Goal: Task Accomplishment & Management: Complete application form

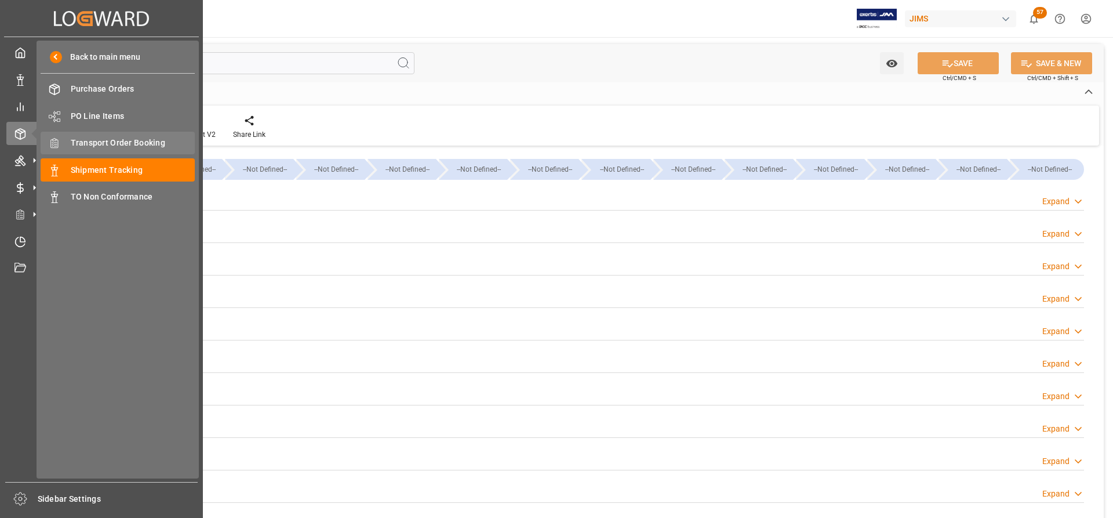
click at [106, 140] on span "Transport Order Booking" at bounding box center [133, 143] width 125 height 12
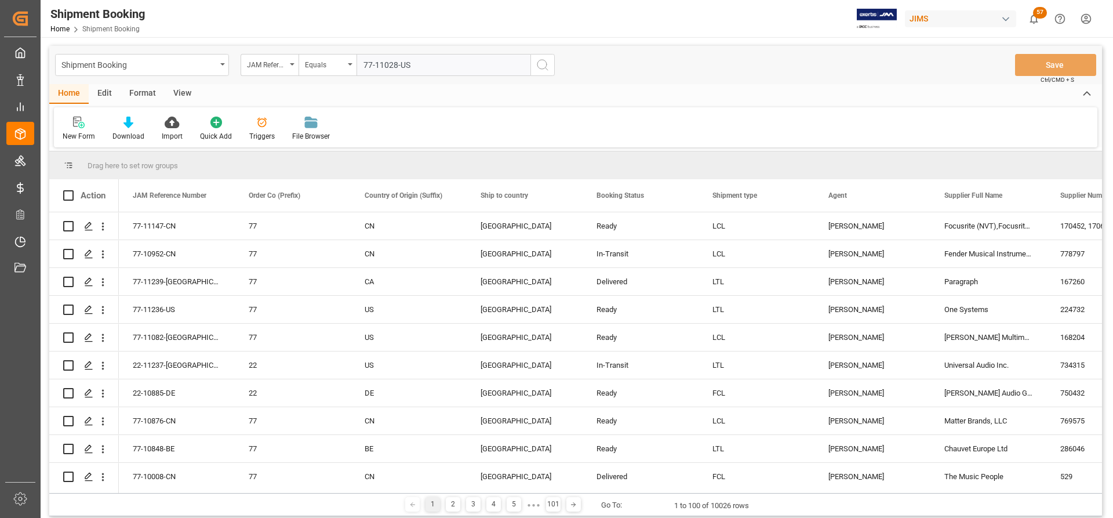
type input "77-11028-US"
click at [544, 68] on circle "search button" at bounding box center [541, 64] width 9 height 9
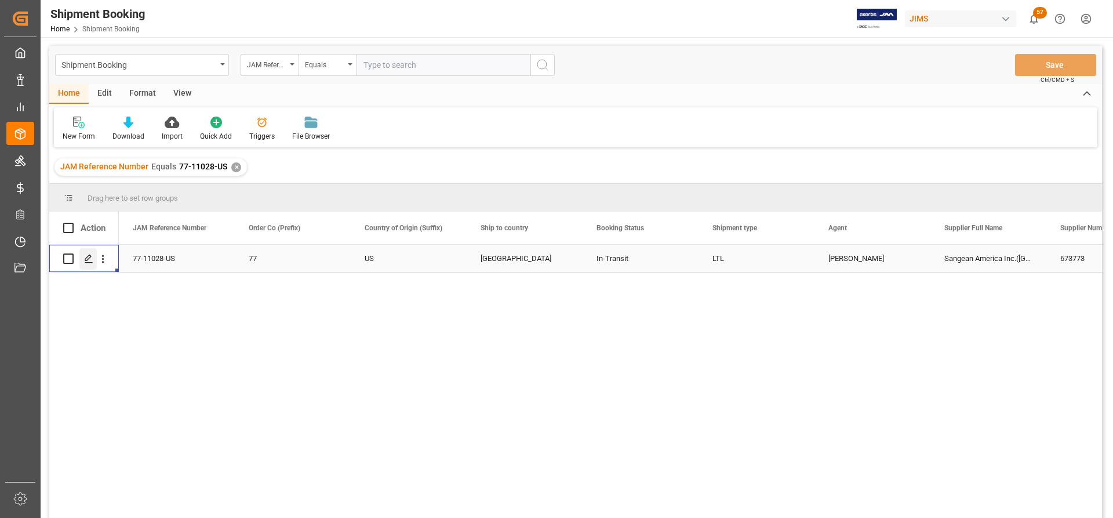
click at [87, 259] on icon "Press SPACE to select this row." at bounding box center [88, 258] width 9 height 9
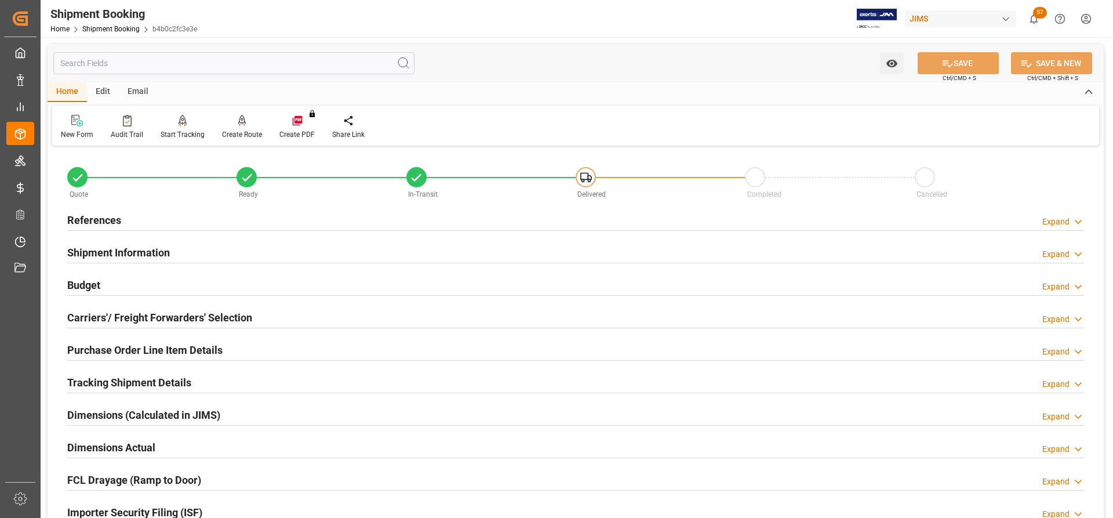
click at [124, 316] on h2 "Carriers'/ Freight Forwarders' Selection" at bounding box center [159, 318] width 185 height 16
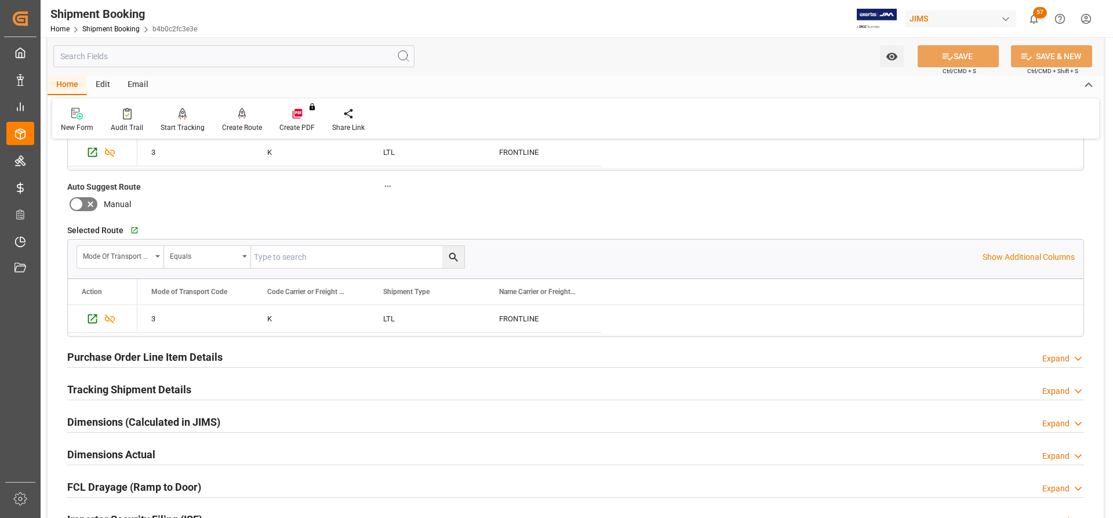
scroll to position [348, 0]
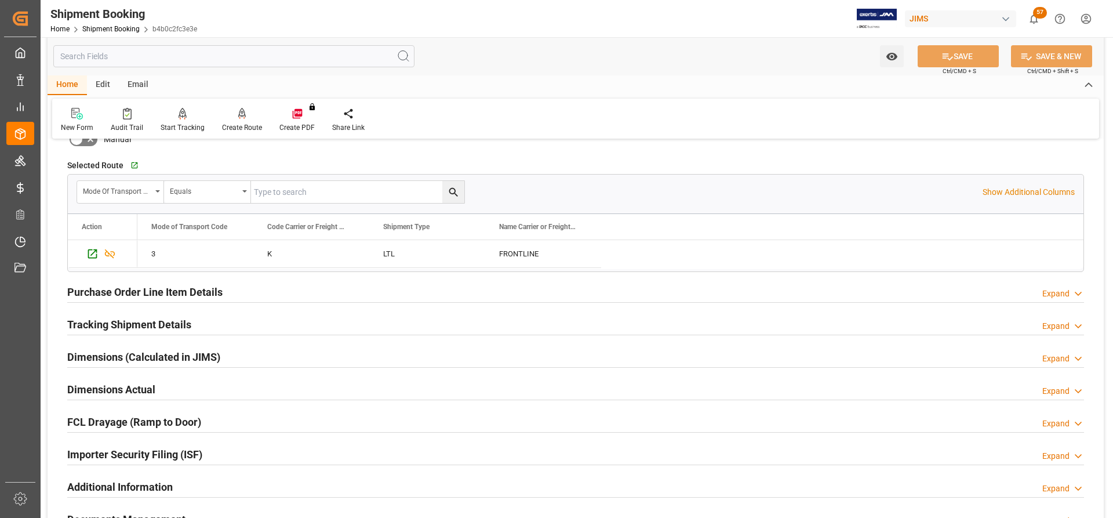
click at [108, 326] on h2 "Tracking Shipment Details" at bounding box center [129, 325] width 124 height 16
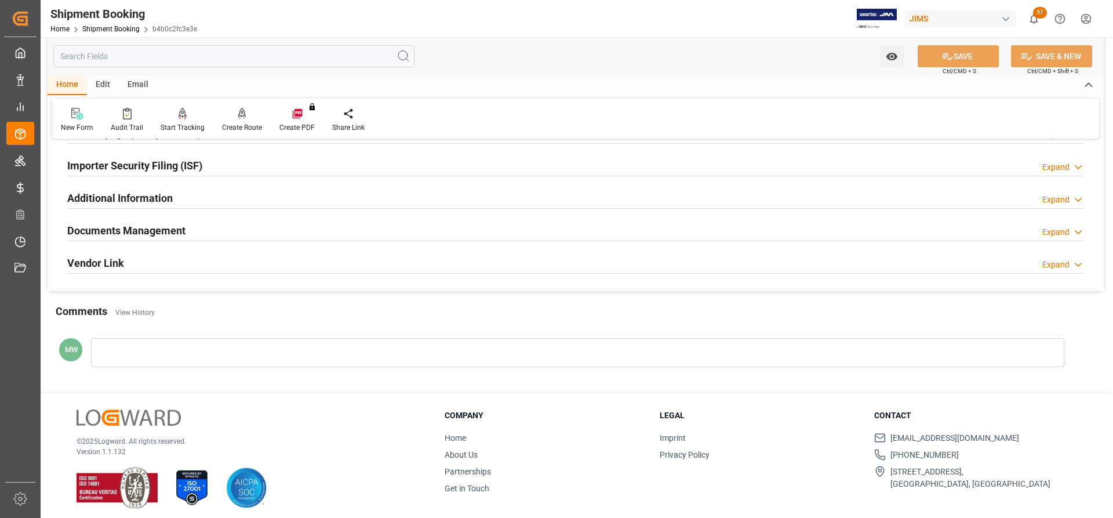
scroll to position [766, 0]
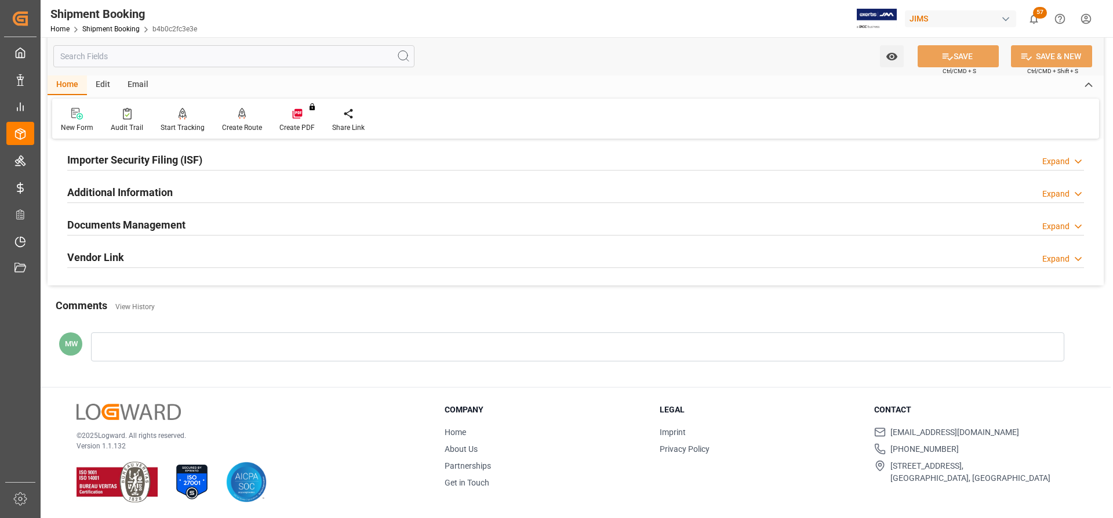
click at [96, 227] on h2 "Documents Management" at bounding box center [126, 225] width 118 height 16
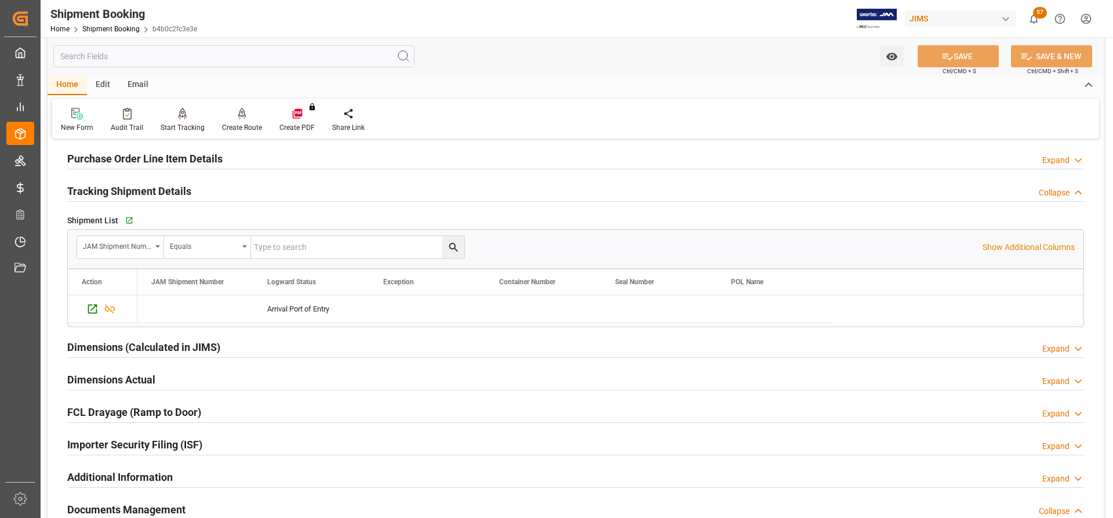
scroll to position [476, 0]
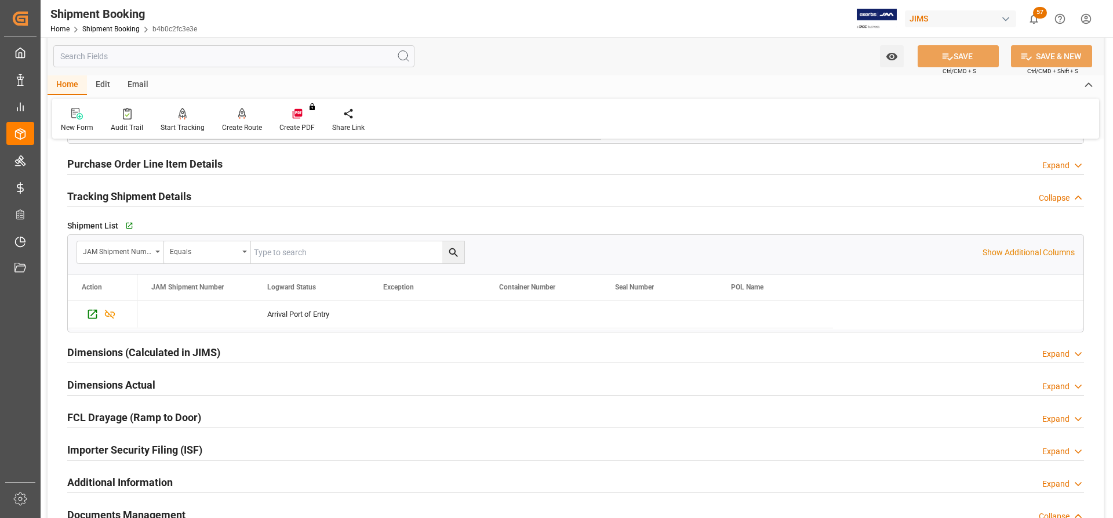
click at [87, 387] on h2 "Dimensions Actual" at bounding box center [111, 385] width 88 height 16
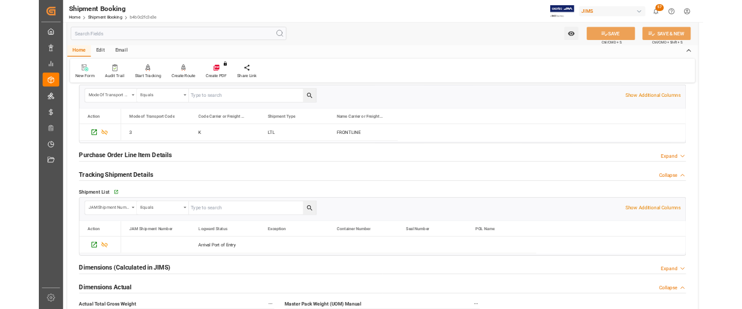
scroll to position [418, 0]
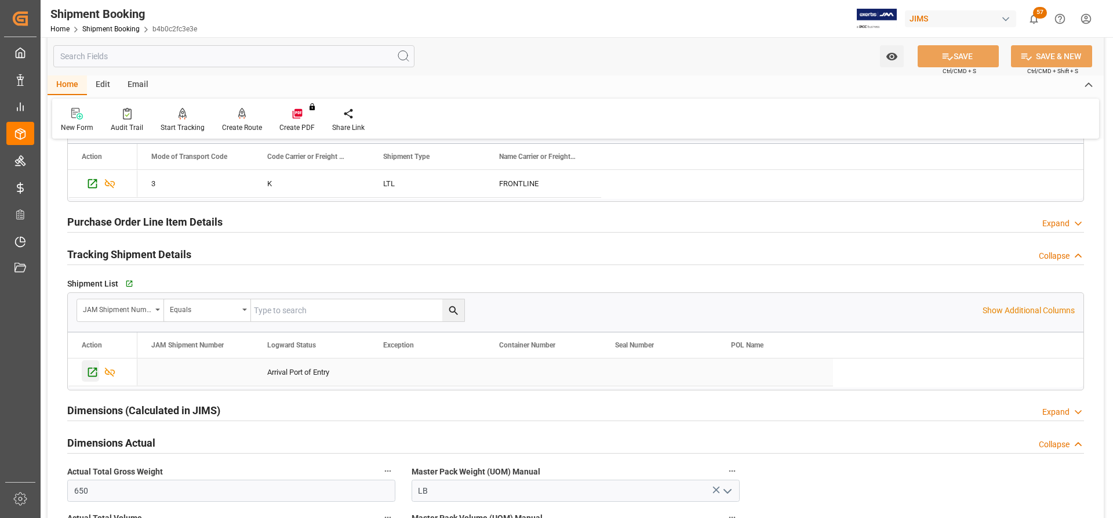
click at [92, 371] on icon "Press SPACE to select this row." at bounding box center [92, 372] width 12 height 12
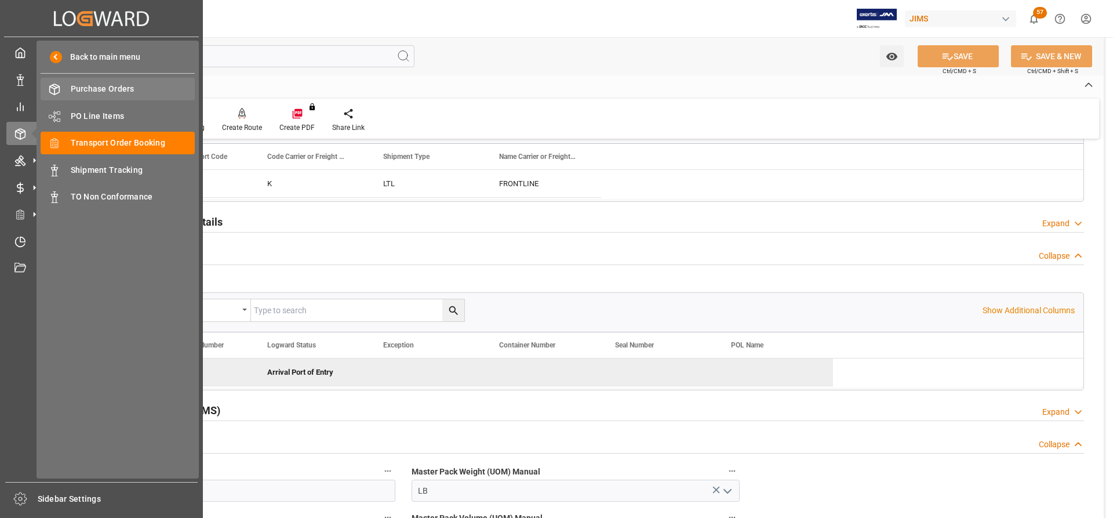
click at [99, 93] on span "Purchase Orders" at bounding box center [133, 89] width 125 height 12
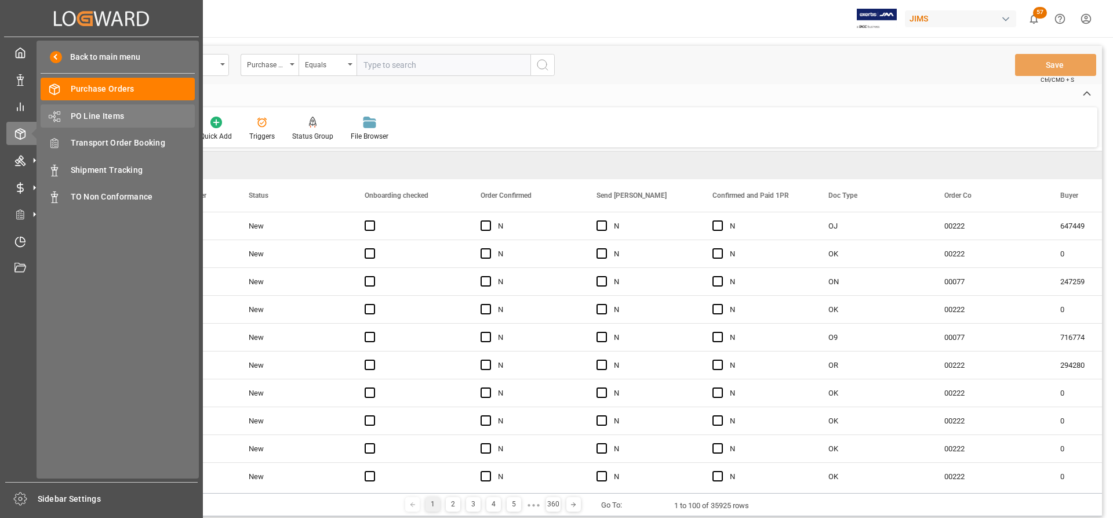
click at [92, 112] on span "PO Line Items" at bounding box center [133, 116] width 125 height 12
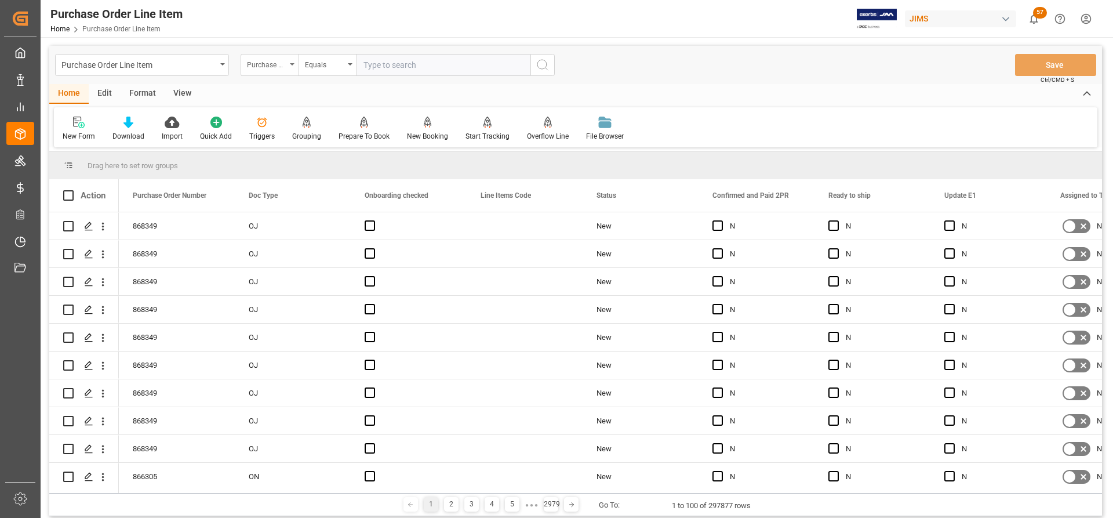
click at [289, 60] on div "Purchase Order Number" at bounding box center [270, 65] width 58 height 22
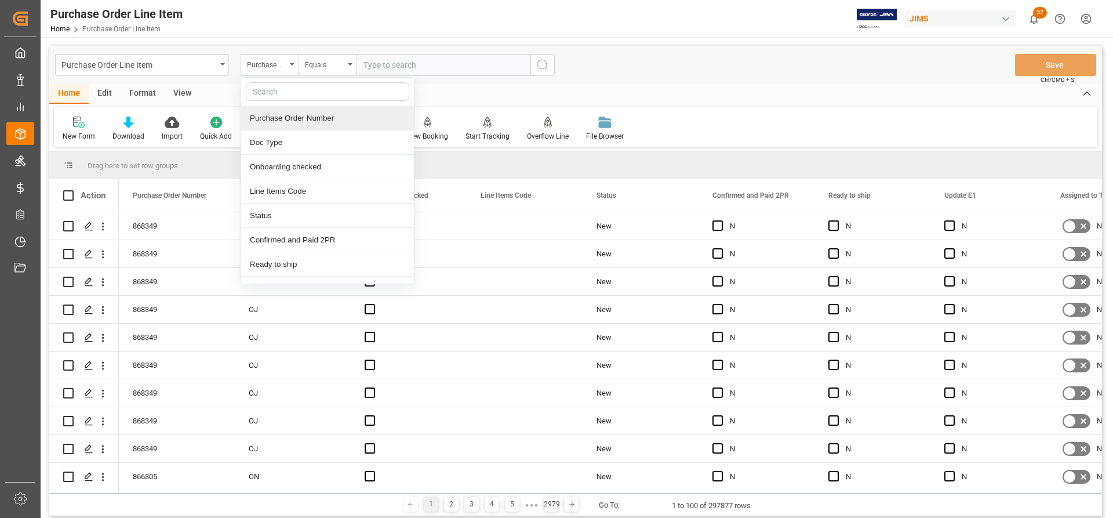
click at [271, 90] on input "text" at bounding box center [327, 91] width 163 height 19
type input "ref"
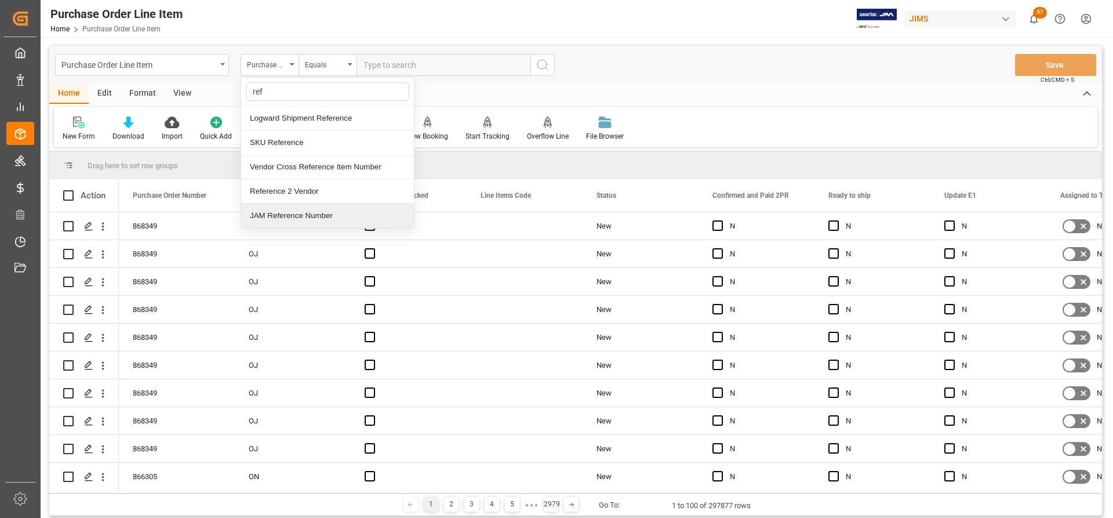
click at [278, 214] on div "JAM Reference Number" at bounding box center [327, 216] width 173 height 24
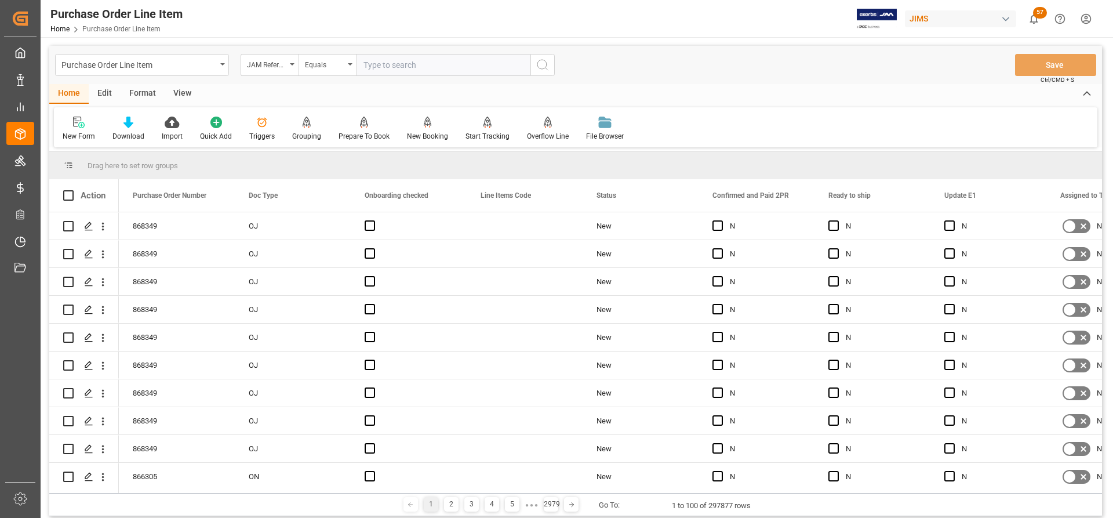
click at [362, 66] on input "text" at bounding box center [444, 65] width 174 height 22
paste input "77-11082-[GEOGRAPHIC_DATA]"
type input "77-11082-[GEOGRAPHIC_DATA]"
click at [541, 64] on icon "search button" at bounding box center [543, 65] width 14 height 14
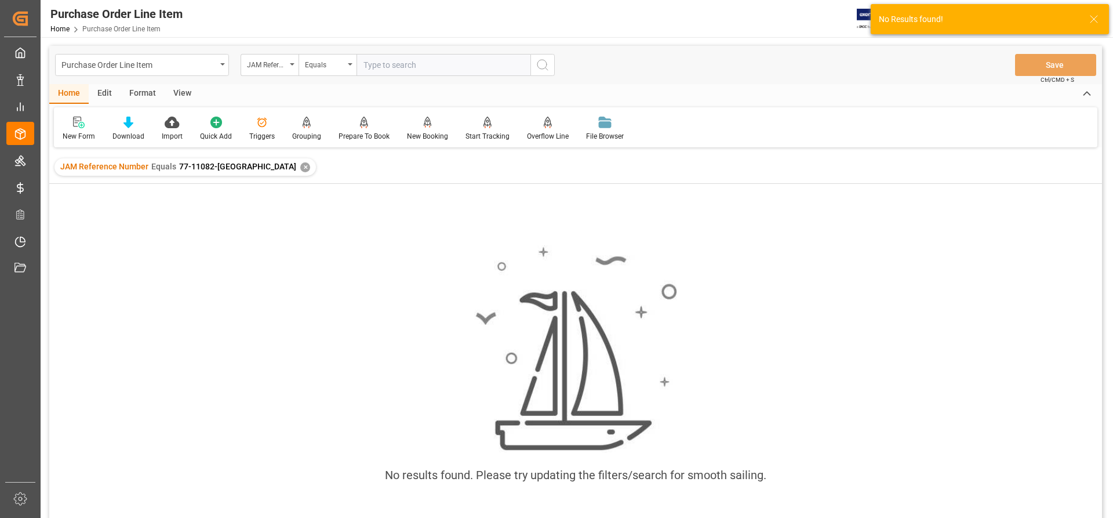
click at [300, 169] on div "✕" at bounding box center [305, 167] width 10 height 10
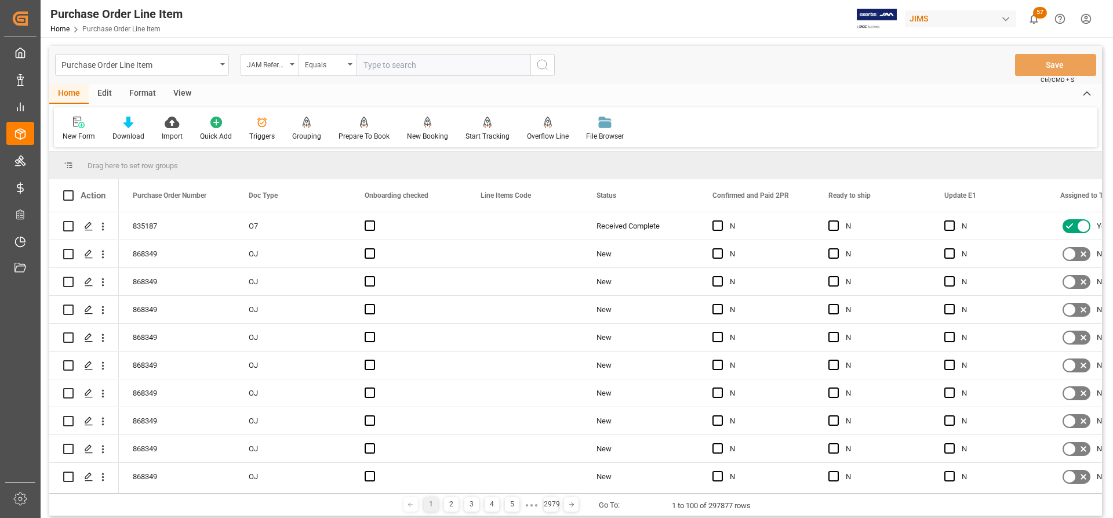
paste input "77-11082-[GEOGRAPHIC_DATA]"
click at [363, 62] on input "77-11082-[GEOGRAPHIC_DATA]" at bounding box center [444, 65] width 174 height 22
click at [430, 69] on input "77-11082-[GEOGRAPHIC_DATA]" at bounding box center [444, 65] width 174 height 22
type input "77-11082-[GEOGRAPHIC_DATA]"
click at [539, 66] on icon "search button" at bounding box center [543, 65] width 14 height 14
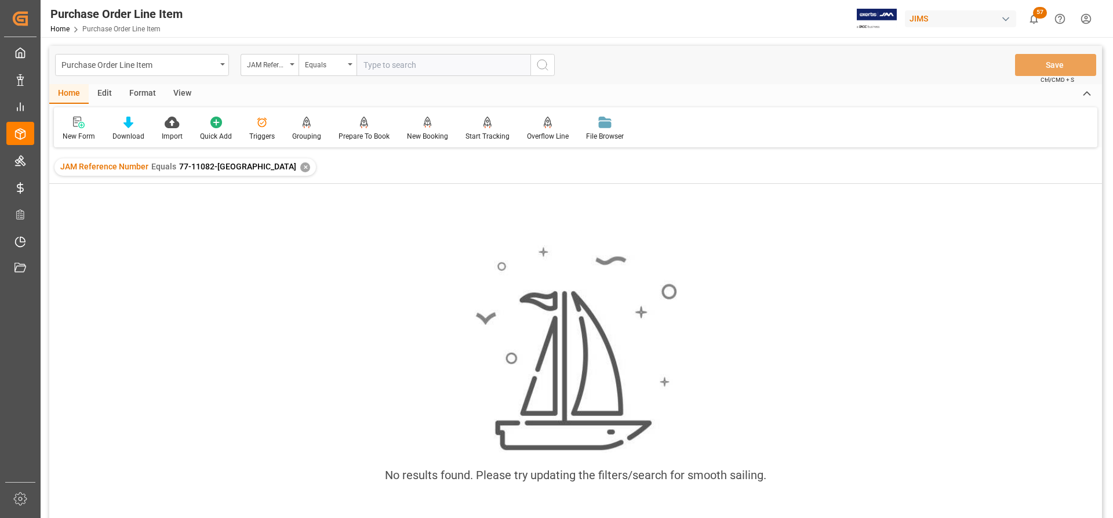
click at [300, 163] on div "✕" at bounding box center [305, 167] width 10 height 10
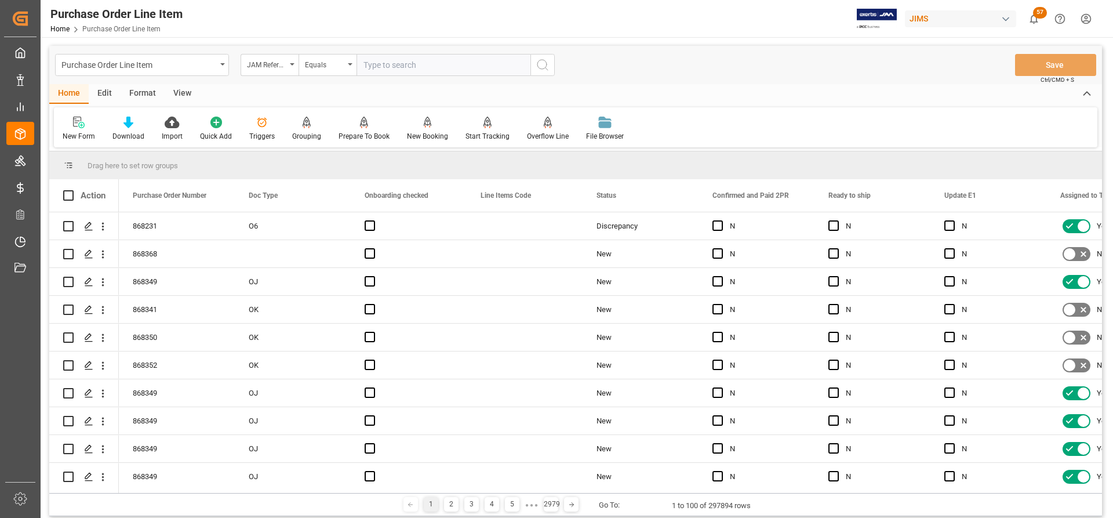
paste input "77-11082-US HARMAN Shipping detail"
type input "77-11082-[GEOGRAPHIC_DATA]"
click at [540, 66] on icon "search button" at bounding box center [543, 65] width 14 height 14
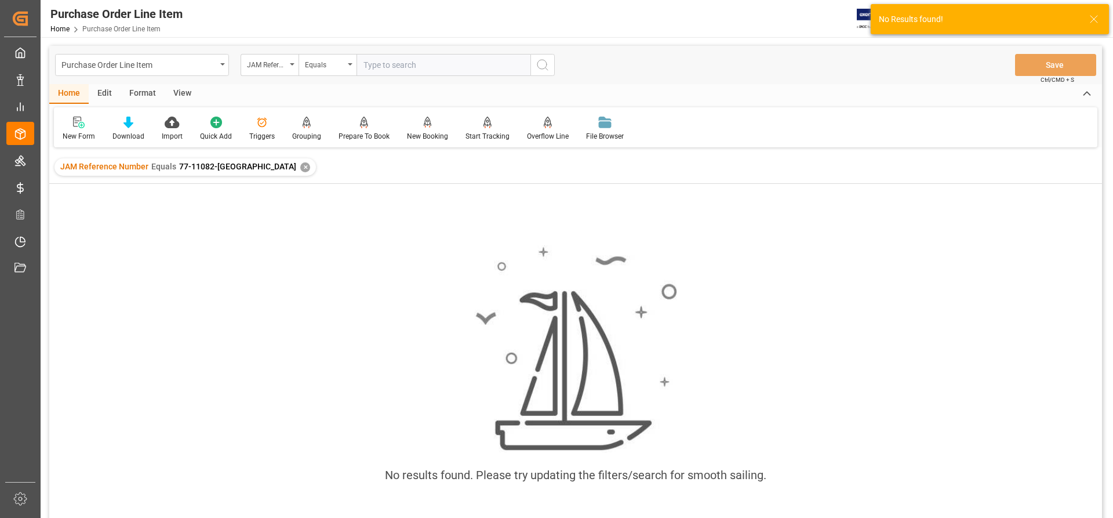
click at [300, 167] on div "✕" at bounding box center [305, 167] width 10 height 10
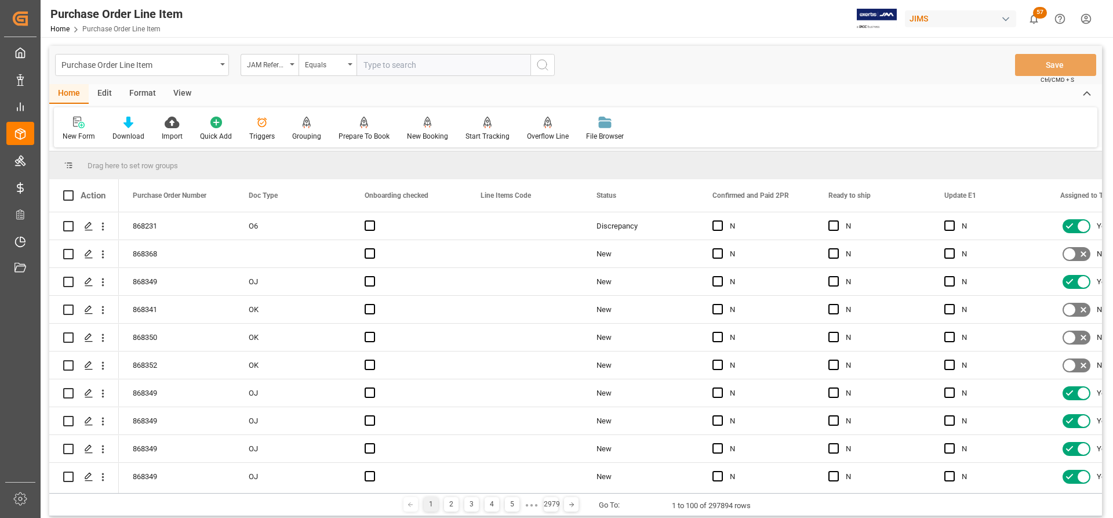
paste input "77-11082-US HARMAN Shipping detail"
drag, startPoint x: 509, startPoint y: 67, endPoint x: 409, endPoint y: 64, distance: 99.7
click at [409, 64] on input "77-11082-US HARMAN Shipping detail" at bounding box center [444, 65] width 174 height 22
type input "77-11082-US"
click at [548, 60] on icon "search button" at bounding box center [543, 65] width 14 height 14
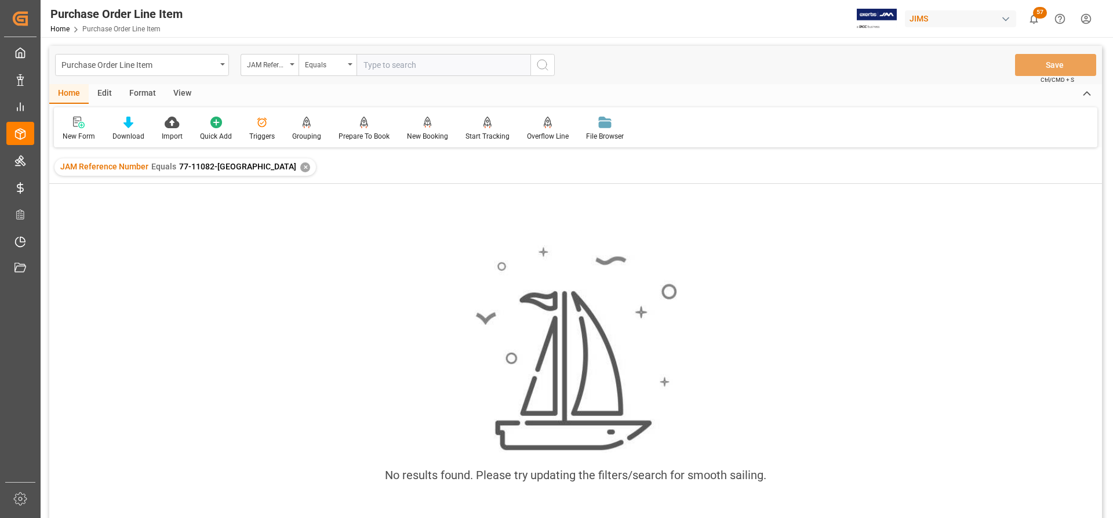
click at [300, 167] on div "✕" at bounding box center [305, 167] width 10 height 10
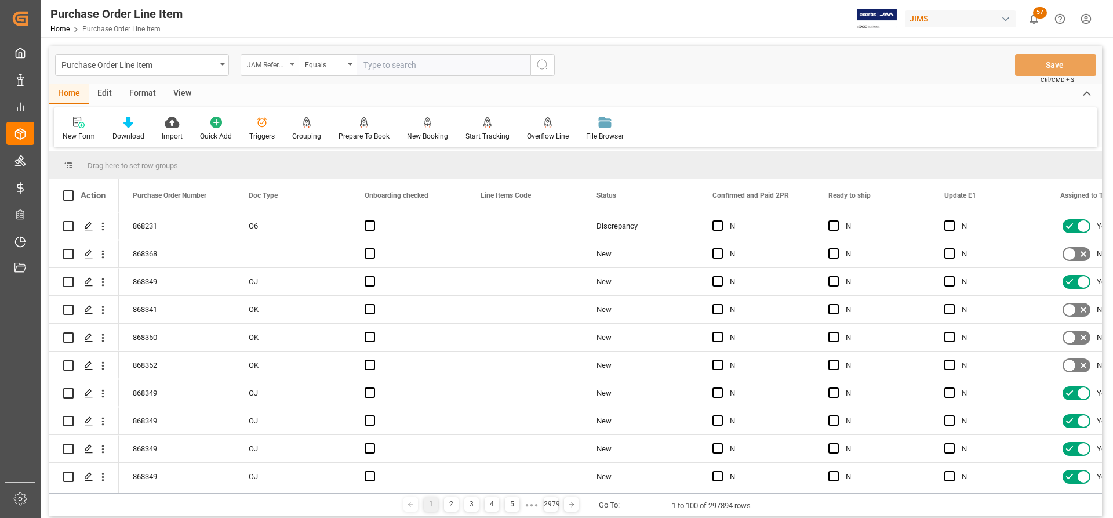
click at [297, 66] on div "JAM Reference Number" at bounding box center [270, 65] width 58 height 22
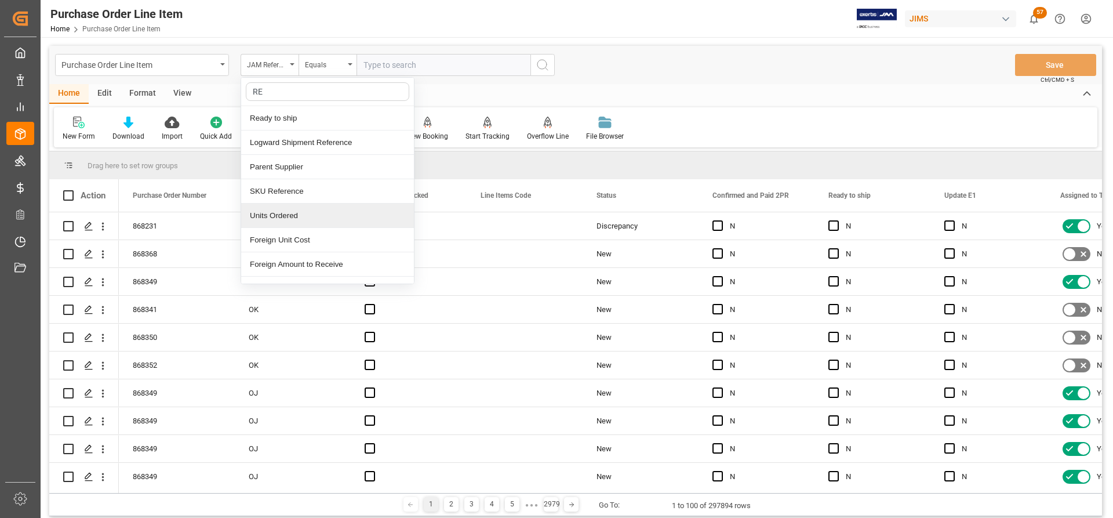
type input "REF"
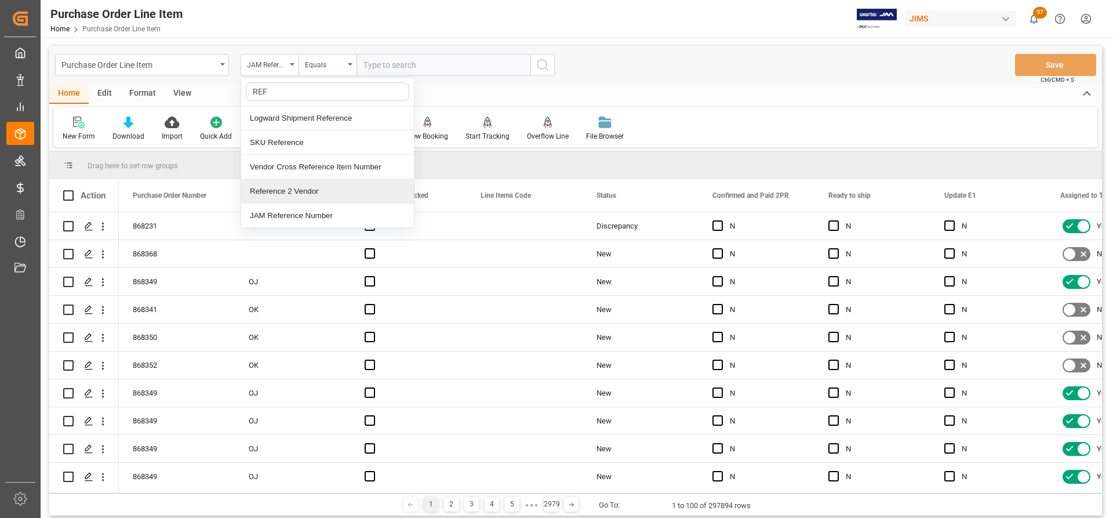
click at [276, 195] on div "Reference 2 Vendor" at bounding box center [327, 191] width 173 height 24
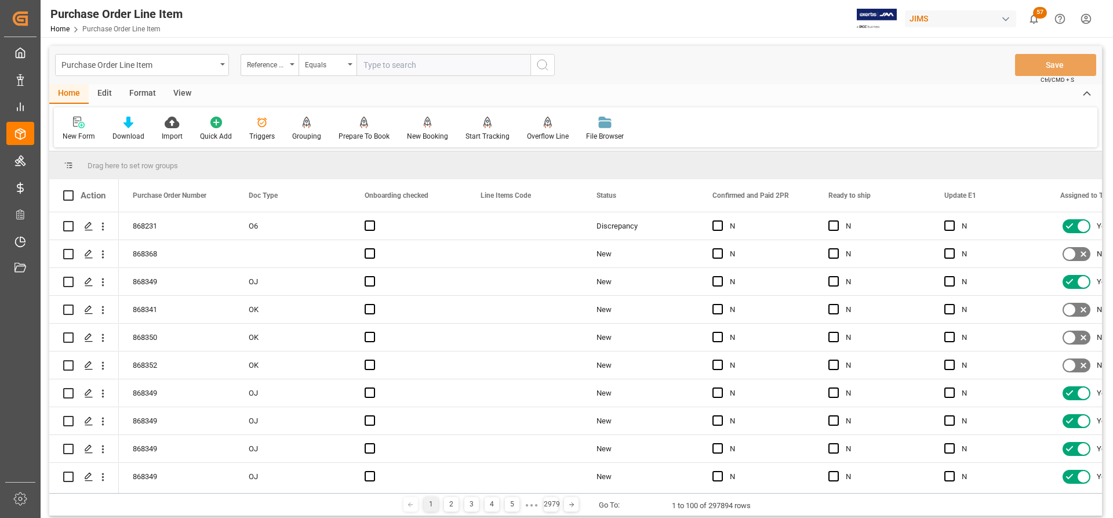
click at [366, 67] on input "text" at bounding box center [444, 65] width 174 height 22
paste input "77-11082-US HARMAN Shipping detail"
drag, startPoint x: 510, startPoint y: 61, endPoint x: 410, endPoint y: 68, distance: 100.6
click at [410, 68] on input "77-11082-US HARMAN Shipping detail" at bounding box center [444, 65] width 174 height 22
type input "77-11082-US"
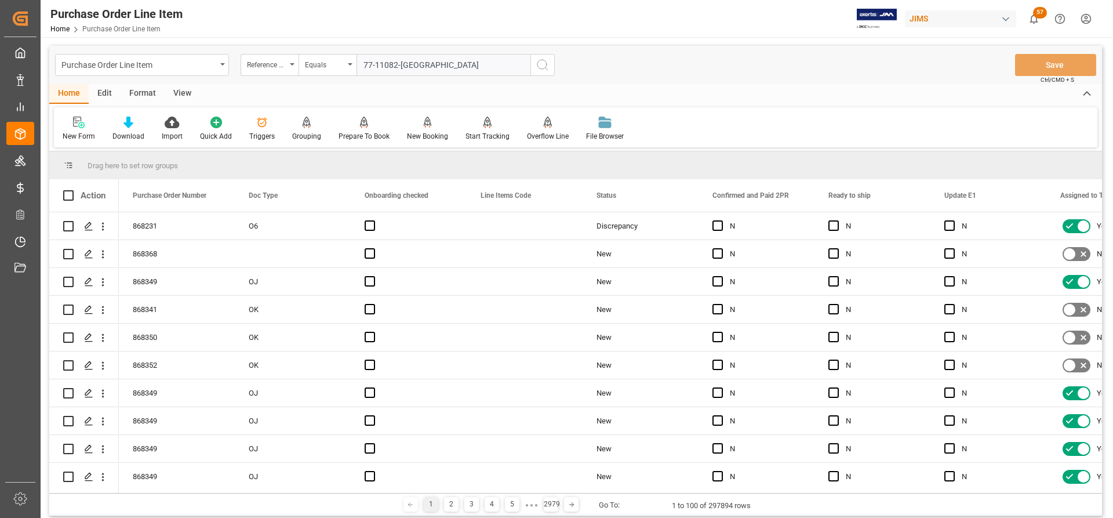
click at [539, 64] on icon "search button" at bounding box center [543, 65] width 14 height 14
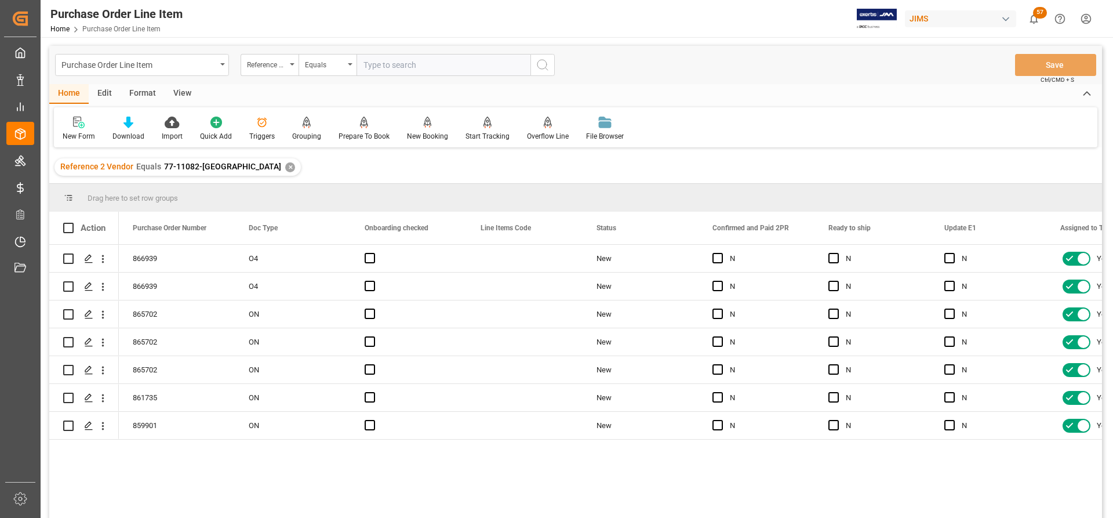
click at [179, 93] on div "View" at bounding box center [182, 94] width 35 height 20
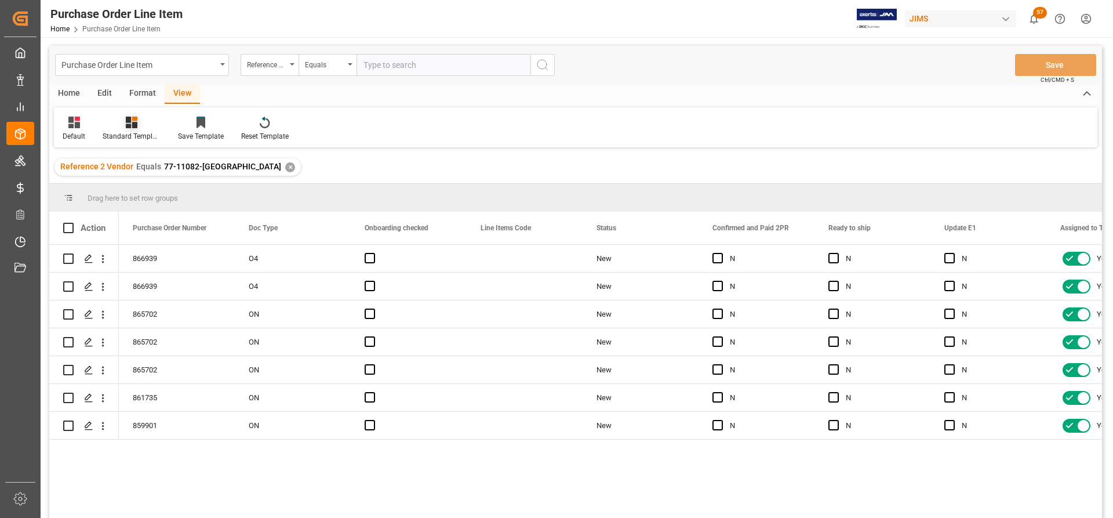
click at [123, 132] on div "Standard Templates" at bounding box center [132, 136] width 58 height 10
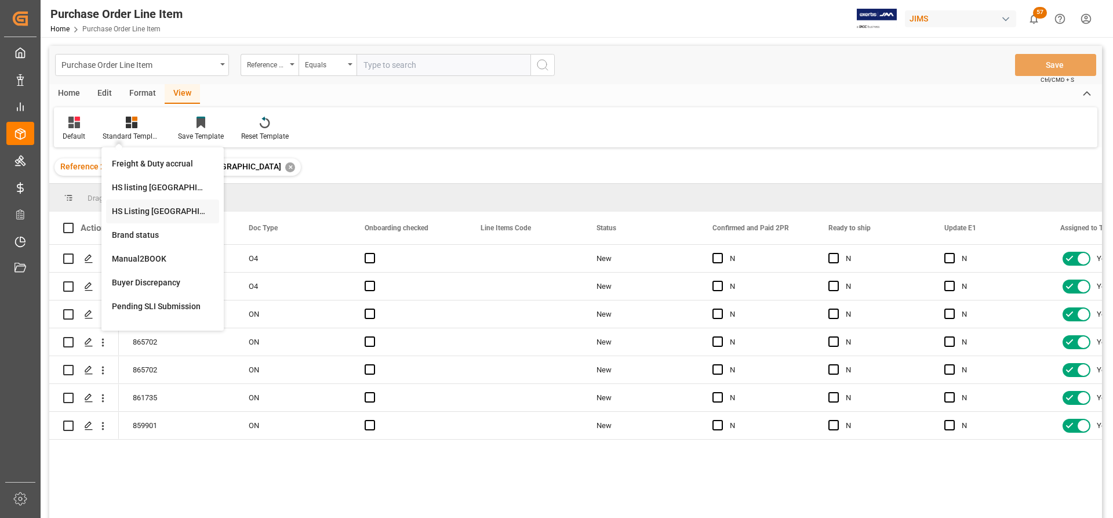
click at [137, 210] on div "HS Listing CANADA" at bounding box center [162, 211] width 101 height 12
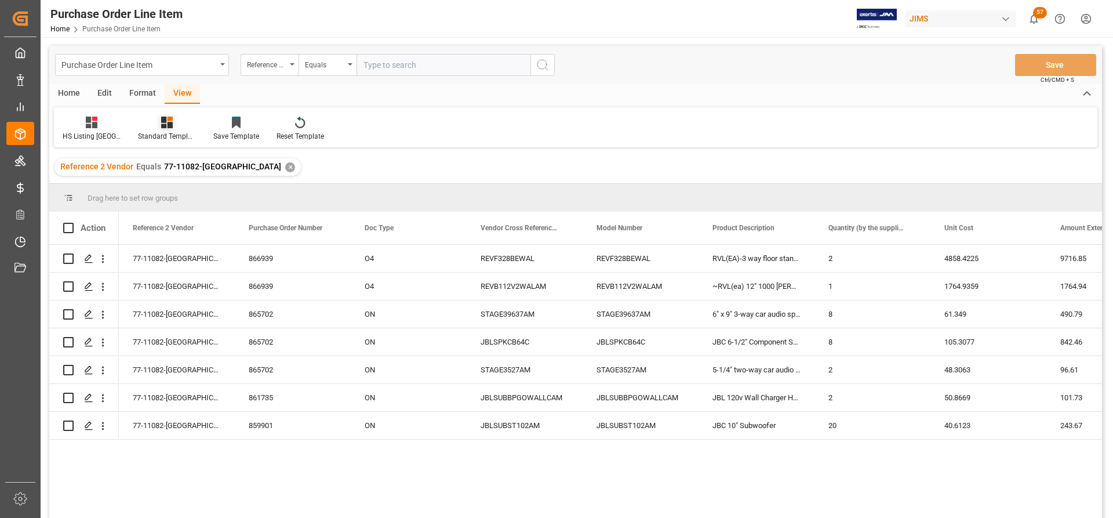
click at [168, 132] on div "Standard Templates" at bounding box center [167, 136] width 58 height 10
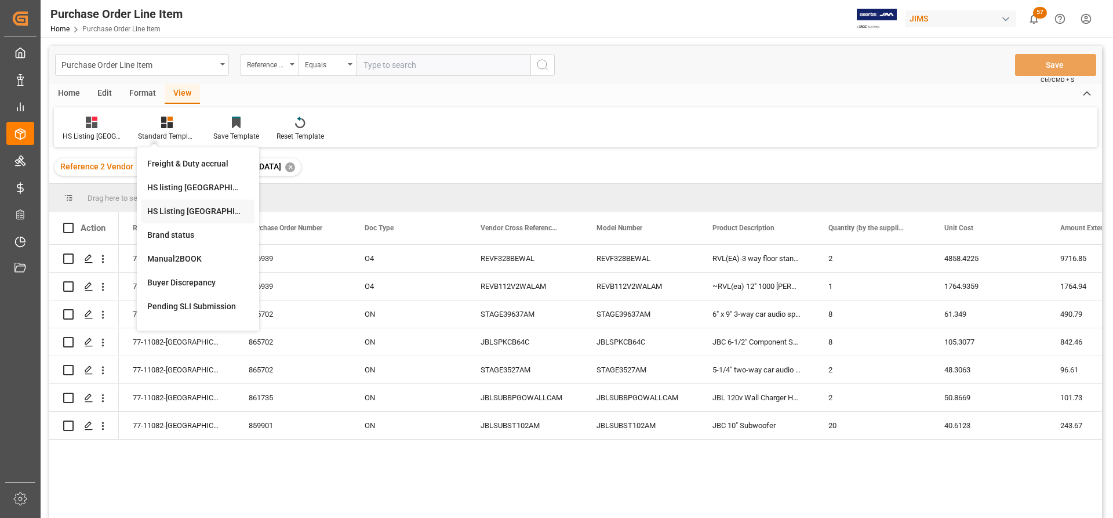
click at [176, 210] on div "HS Listing CANADA" at bounding box center [197, 211] width 101 height 12
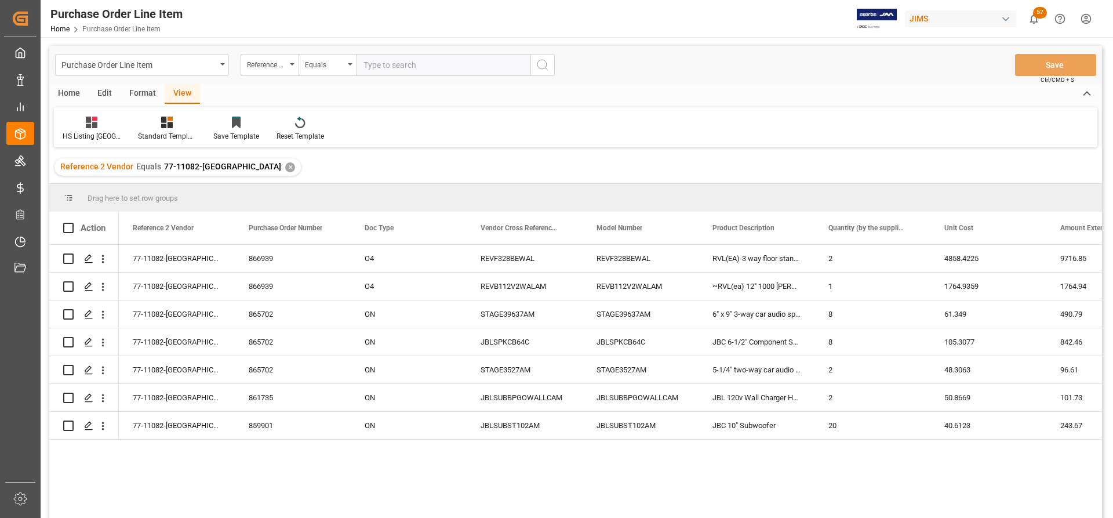
click at [77, 95] on div "Home" at bounding box center [68, 94] width 39 height 20
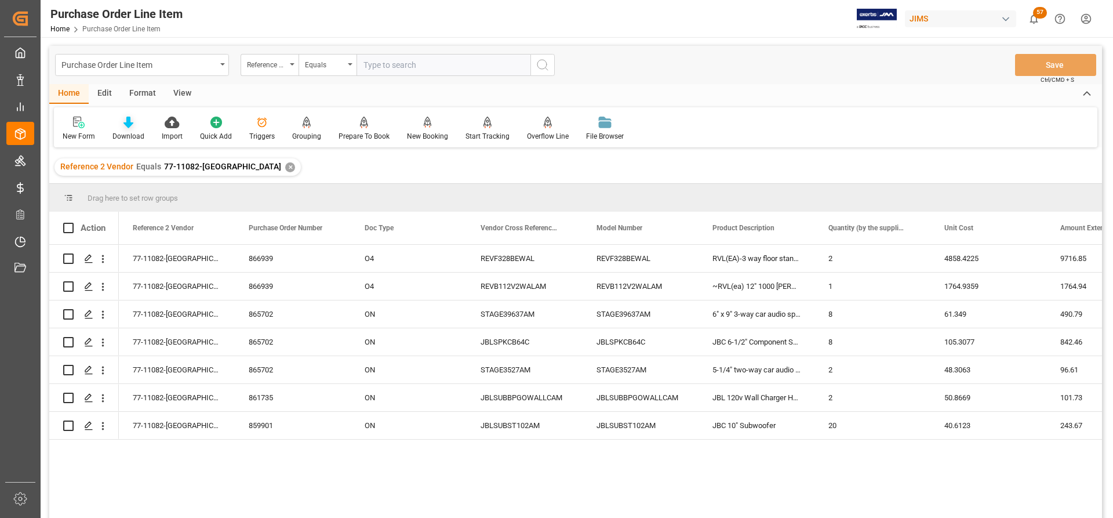
click at [132, 128] on icon at bounding box center [128, 123] width 10 height 12
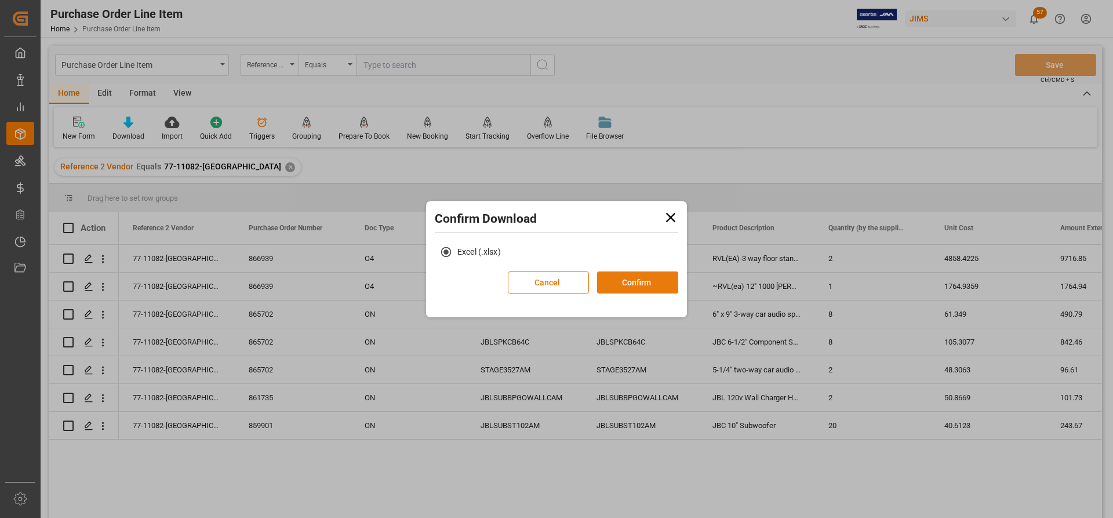
click at [645, 281] on button "Confirm" at bounding box center [637, 282] width 81 height 22
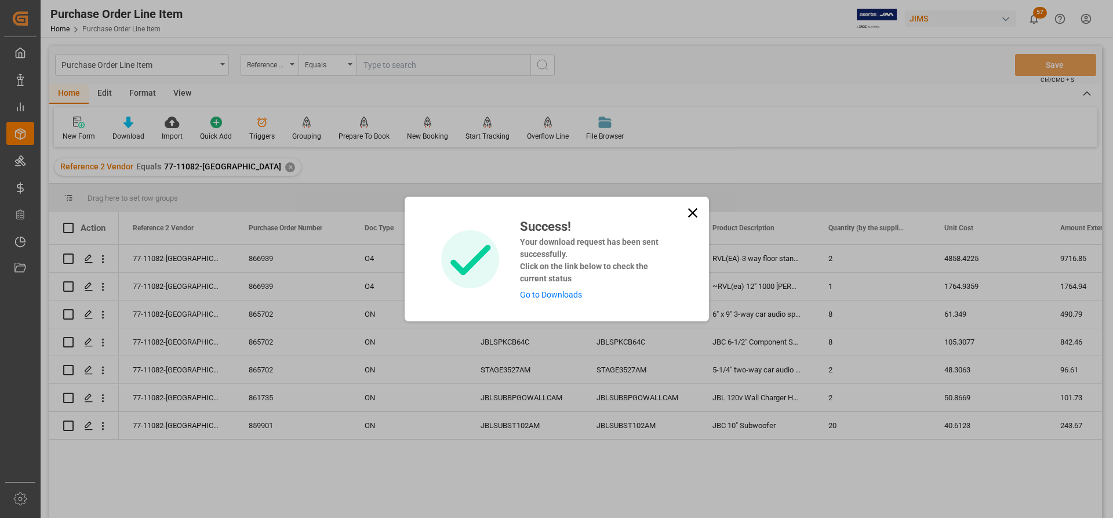
click at [544, 294] on link "Go to Downloads" at bounding box center [551, 294] width 62 height 9
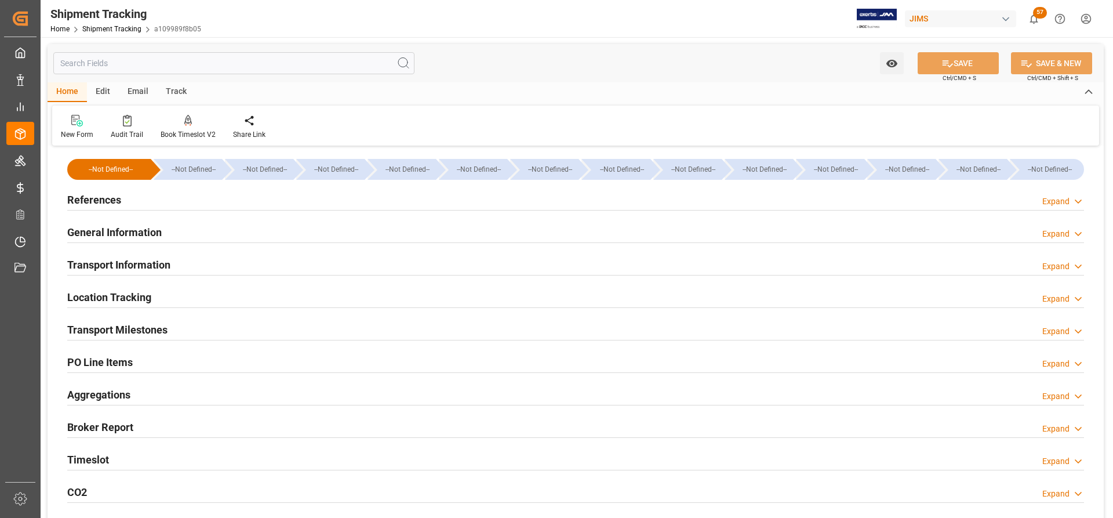
type input "[DATE] 00:00"
type input "12.09.2025 00:00"
type input "25.09.2025 00:00"
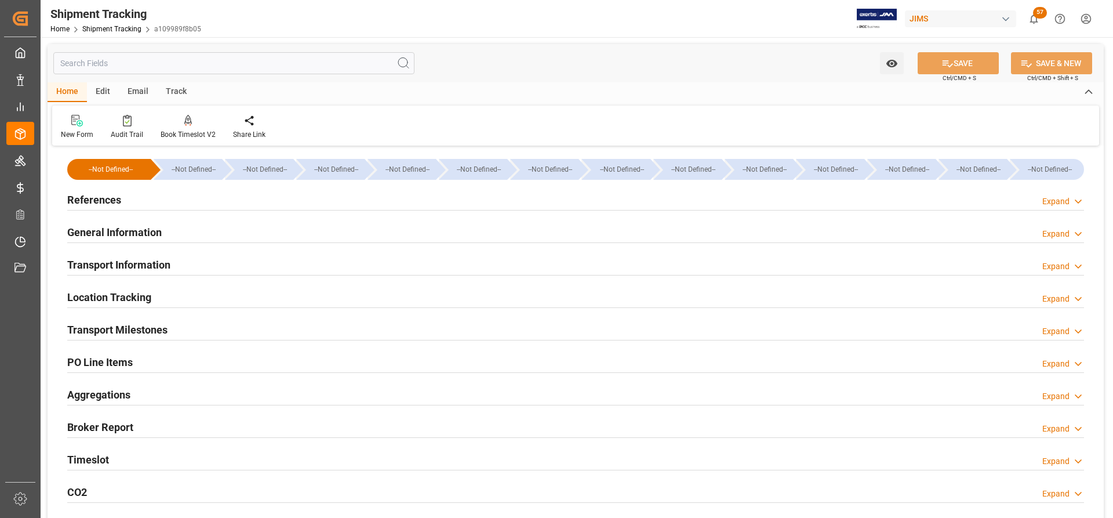
click at [105, 327] on h2 "Transport Milestones" at bounding box center [117, 330] width 100 height 16
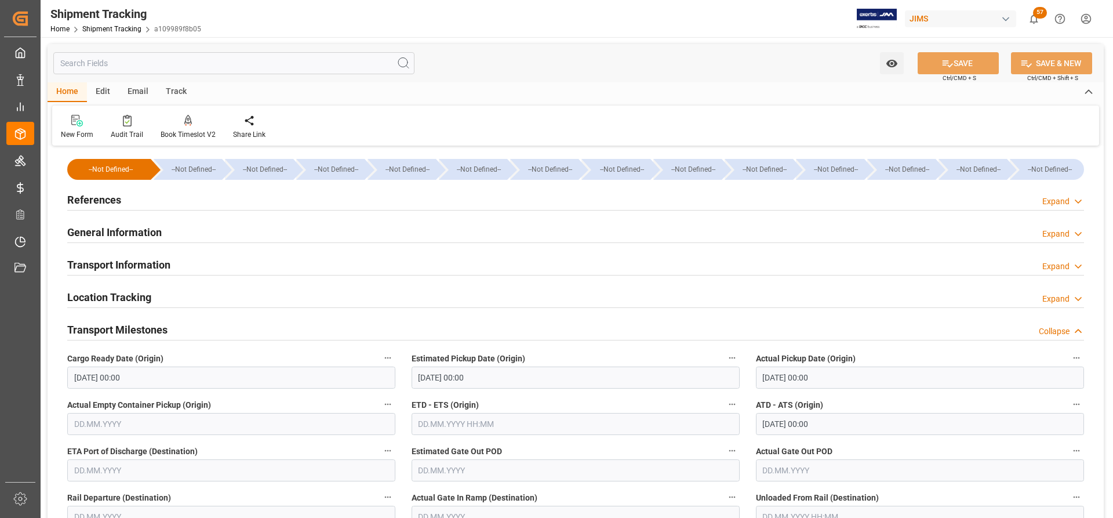
click at [96, 200] on h2 "References" at bounding box center [94, 200] width 54 height 16
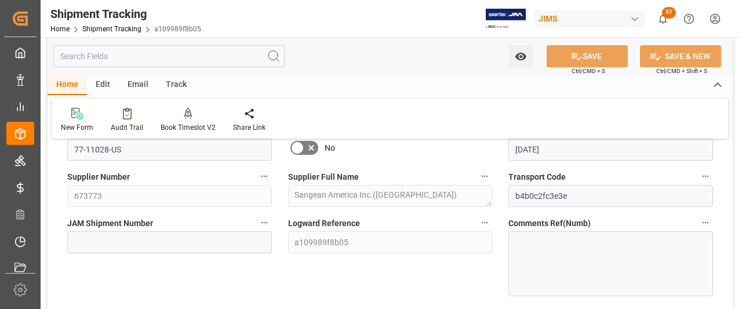
scroll to position [116, 0]
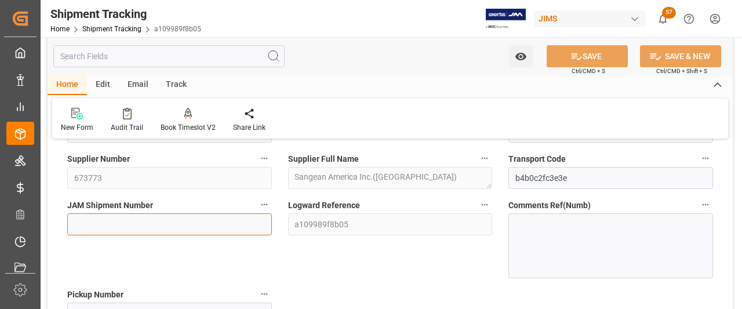
click at [85, 224] on input at bounding box center [169, 224] width 205 height 22
paste input "73178"
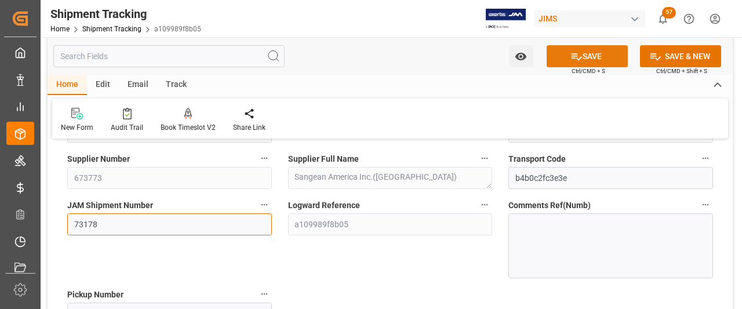
type input "73178"
click at [589, 52] on button "SAVE" at bounding box center [587, 56] width 81 height 22
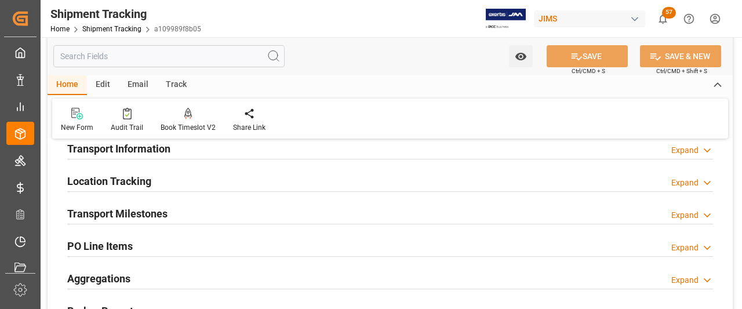
click at [106, 210] on h2 "Transport Milestones" at bounding box center [117, 214] width 100 height 16
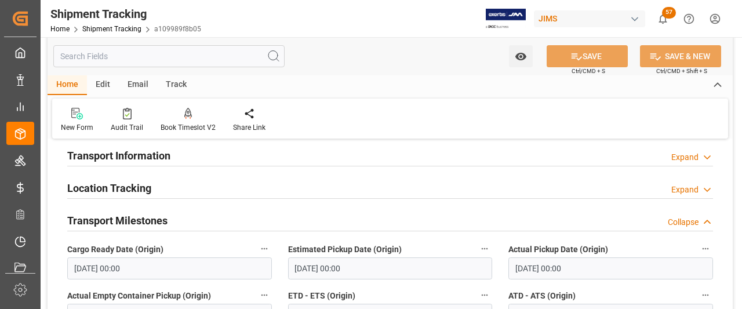
scroll to position [0, 0]
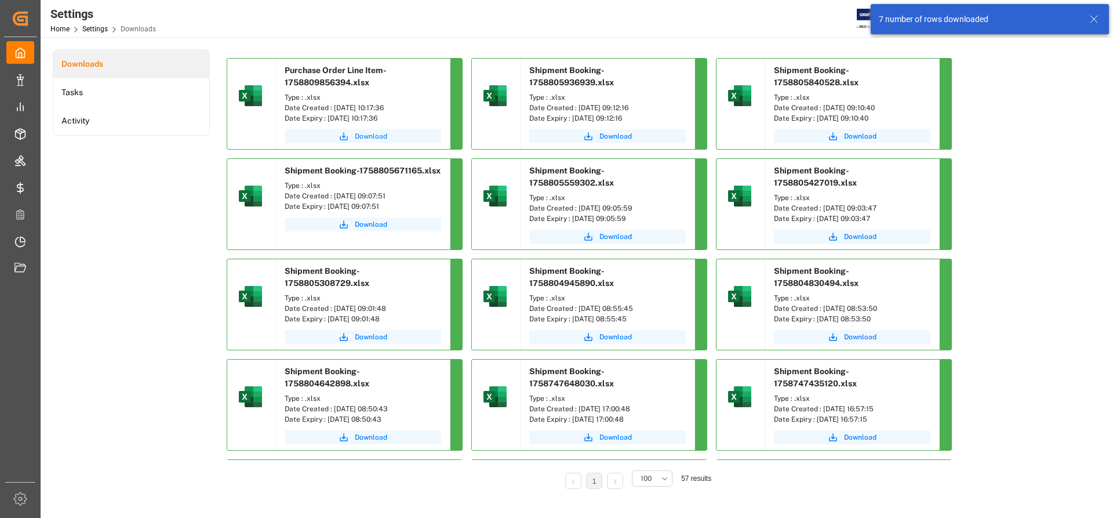
click at [362, 130] on button "Download" at bounding box center [363, 136] width 157 height 14
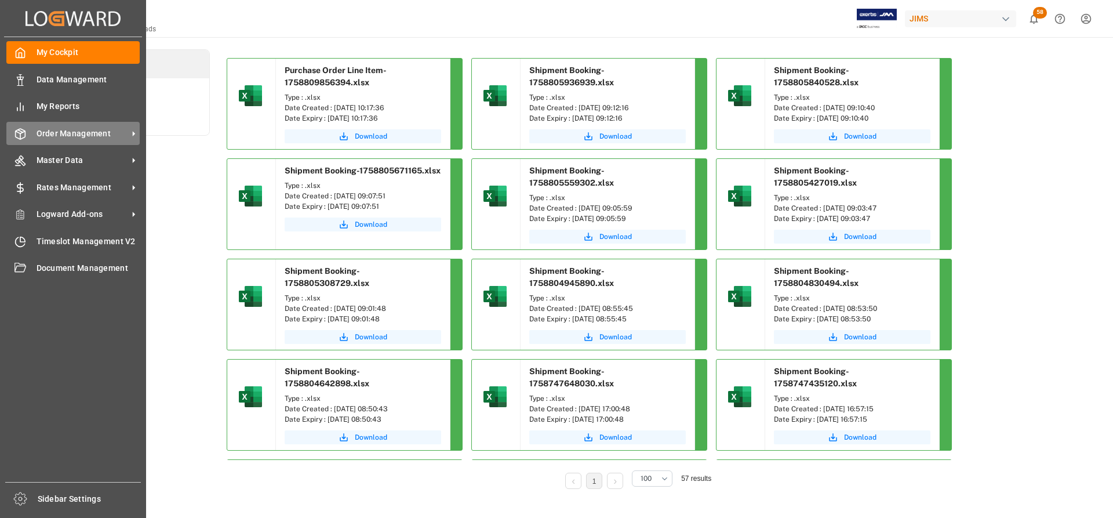
click at [97, 129] on span "Order Management" at bounding box center [83, 134] width 92 height 12
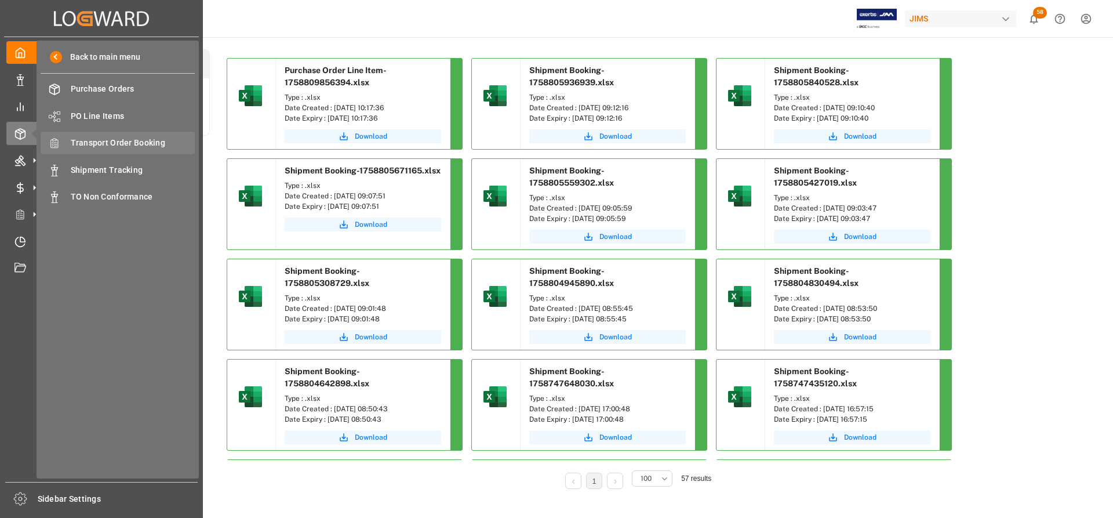
click at [126, 143] on span "Transport Order Booking" at bounding box center [133, 143] width 125 height 12
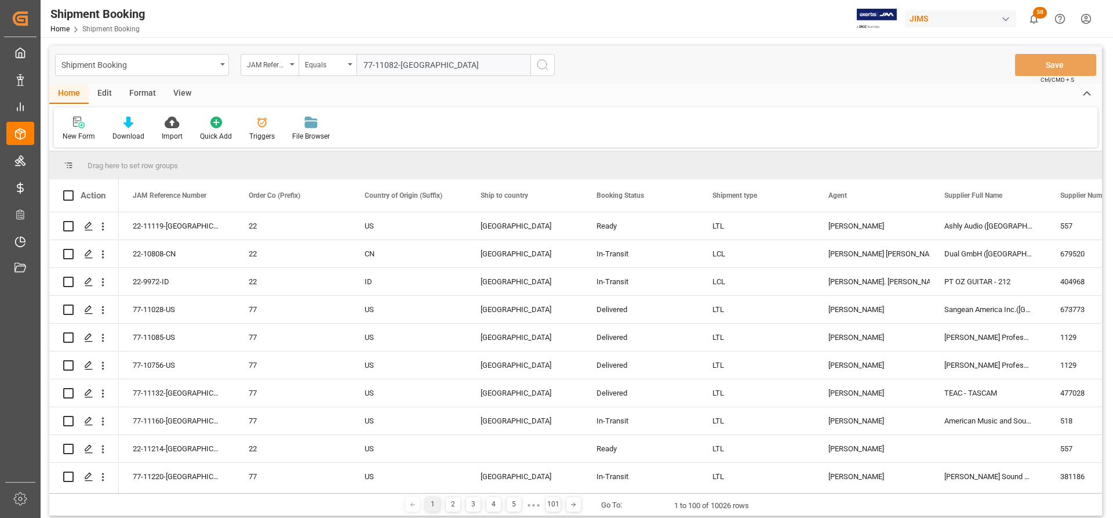
type input "77-11082-[GEOGRAPHIC_DATA]"
click at [550, 57] on button "search button" at bounding box center [542, 65] width 24 height 22
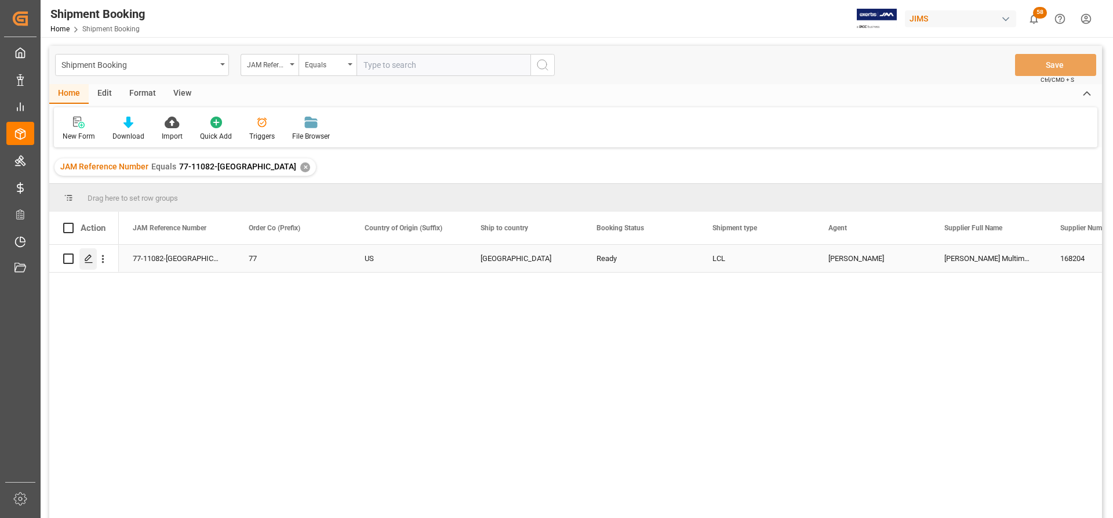
click at [91, 257] on polygon "Press SPACE to select this row." at bounding box center [88, 258] width 6 height 6
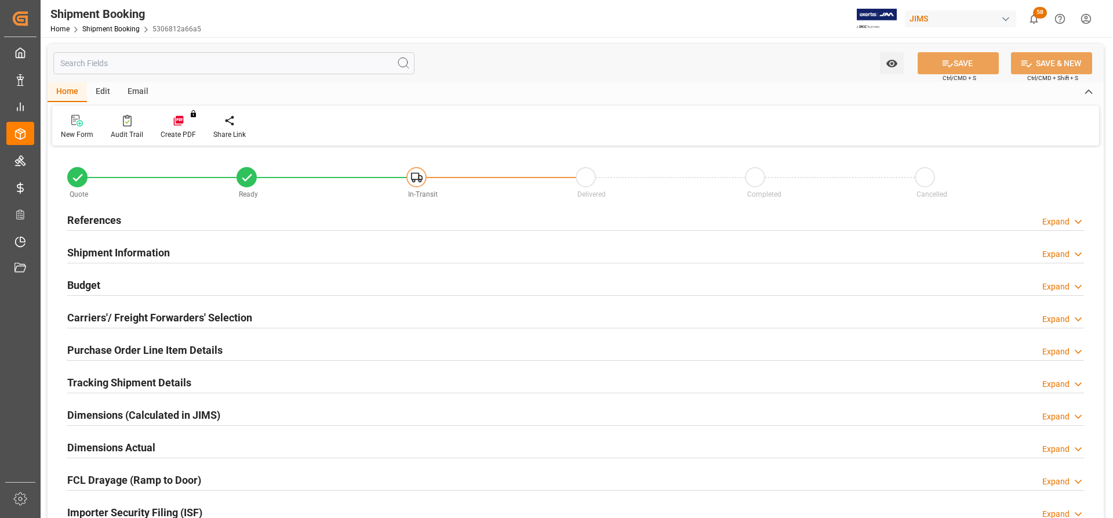
type input "0"
type input "9"
type input "0"
type input "249.1637"
type input "9576.5"
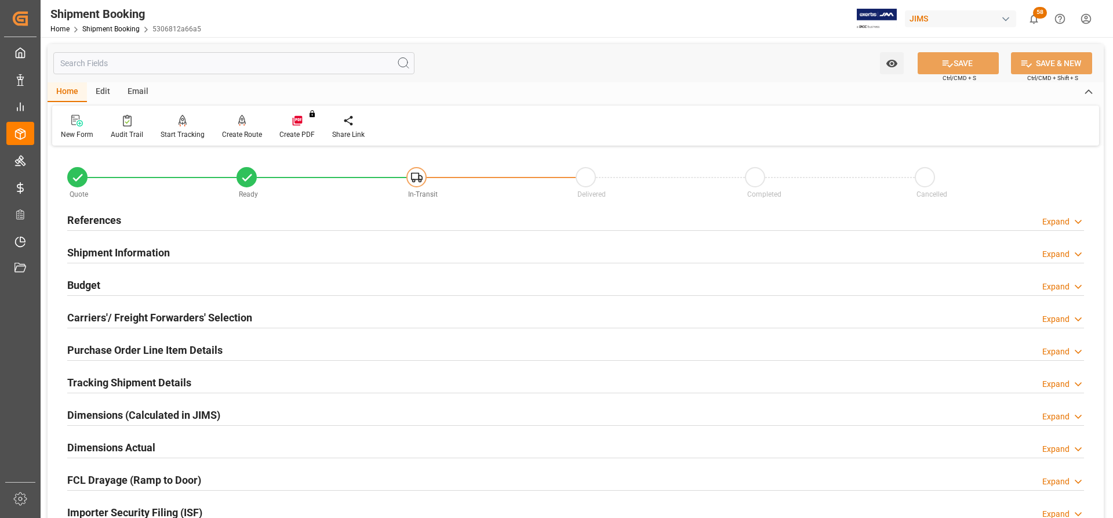
type input "[DATE]"
click at [92, 219] on h2 "References" at bounding box center [94, 220] width 54 height 16
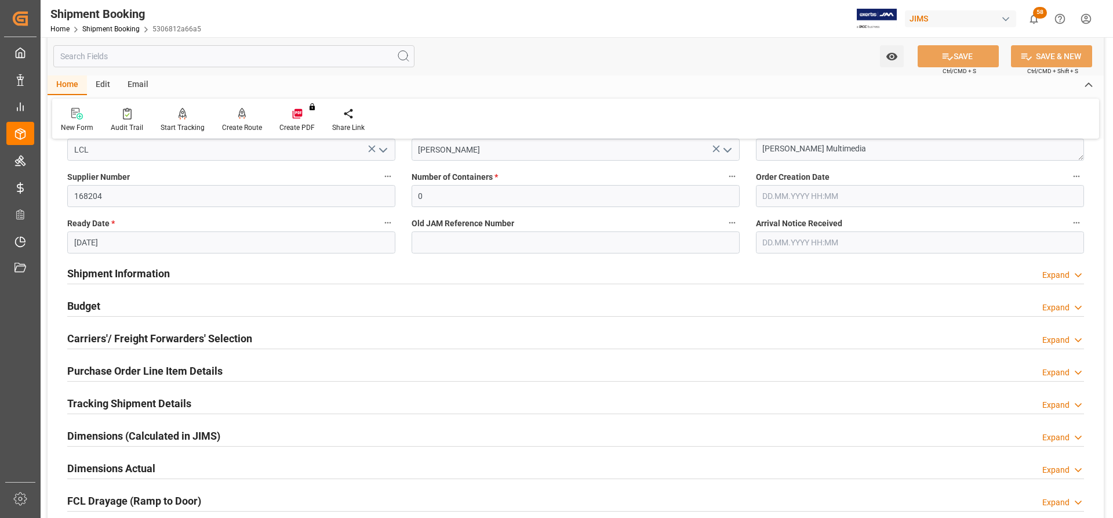
scroll to position [232, 0]
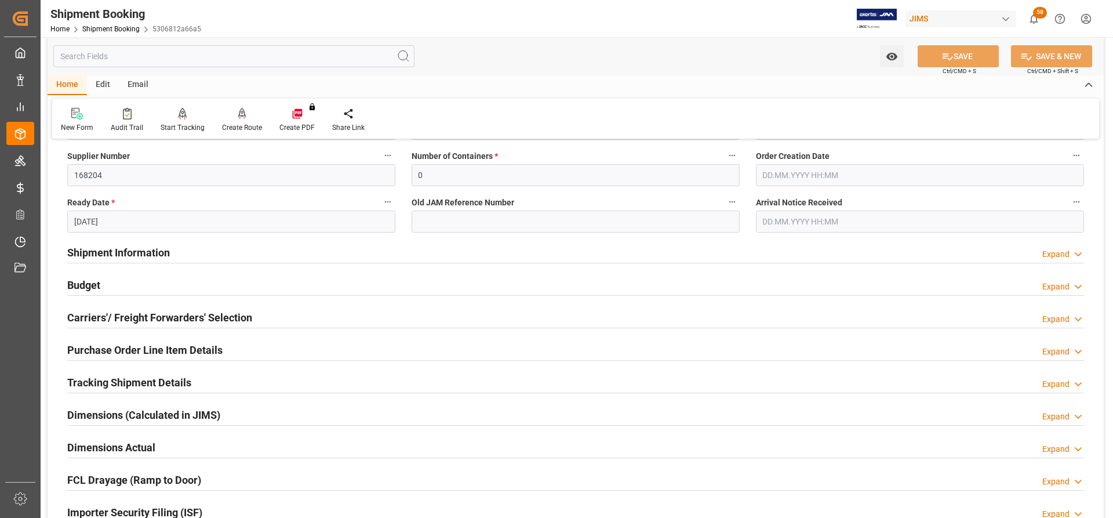
click at [126, 253] on h2 "Shipment Information" at bounding box center [118, 253] width 103 height 16
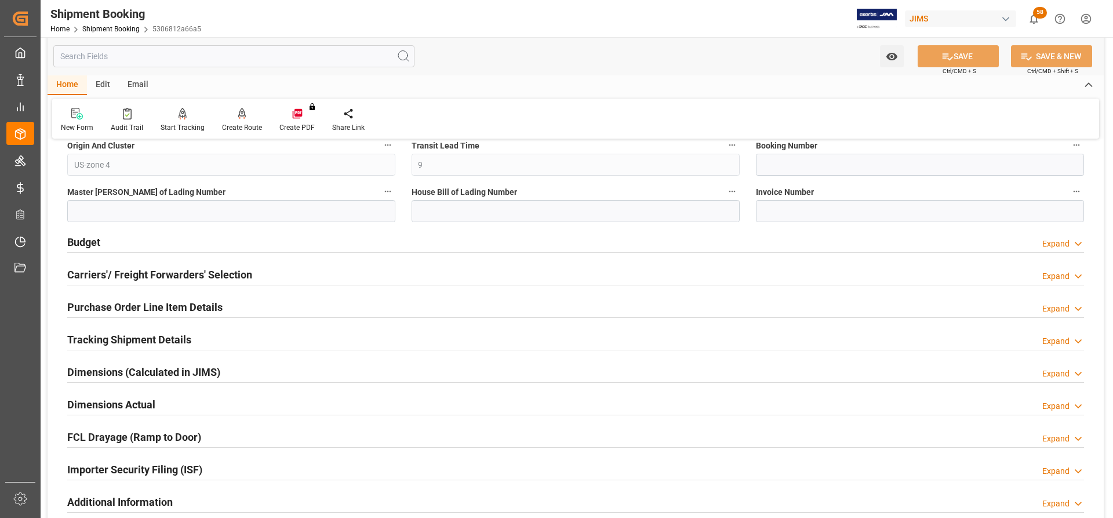
scroll to position [754, 0]
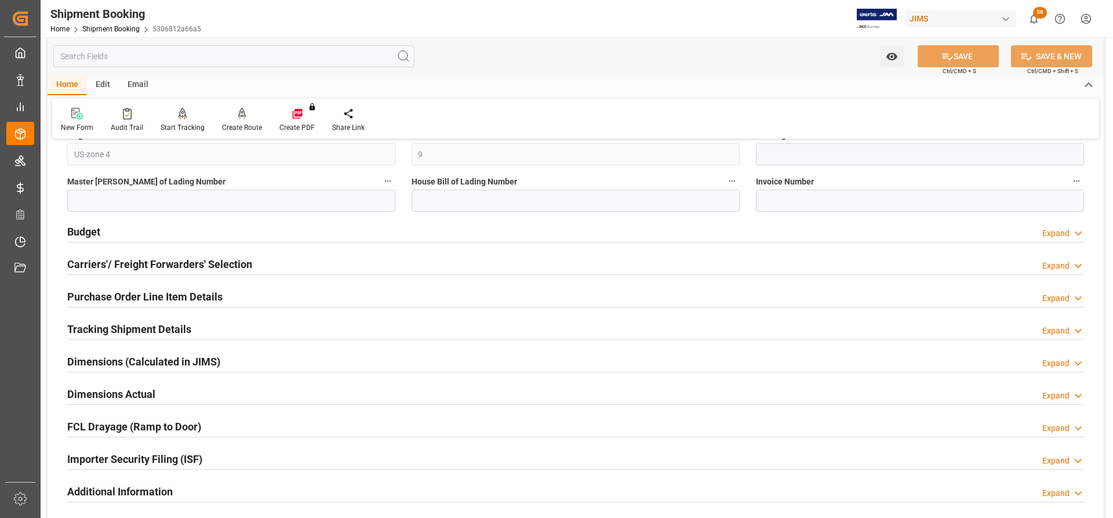
click at [92, 235] on h2 "Budget" at bounding box center [83, 232] width 33 height 16
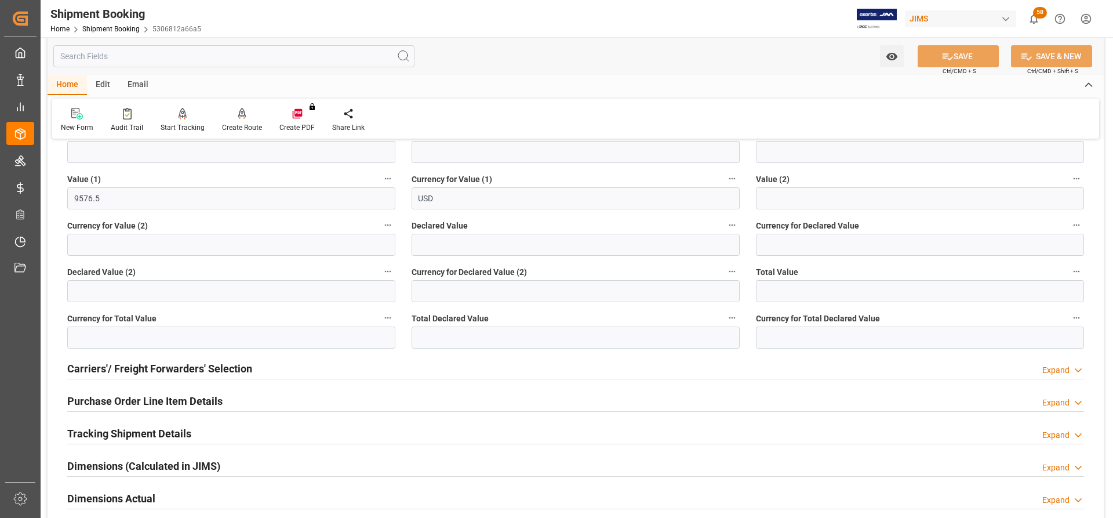
scroll to position [870, 0]
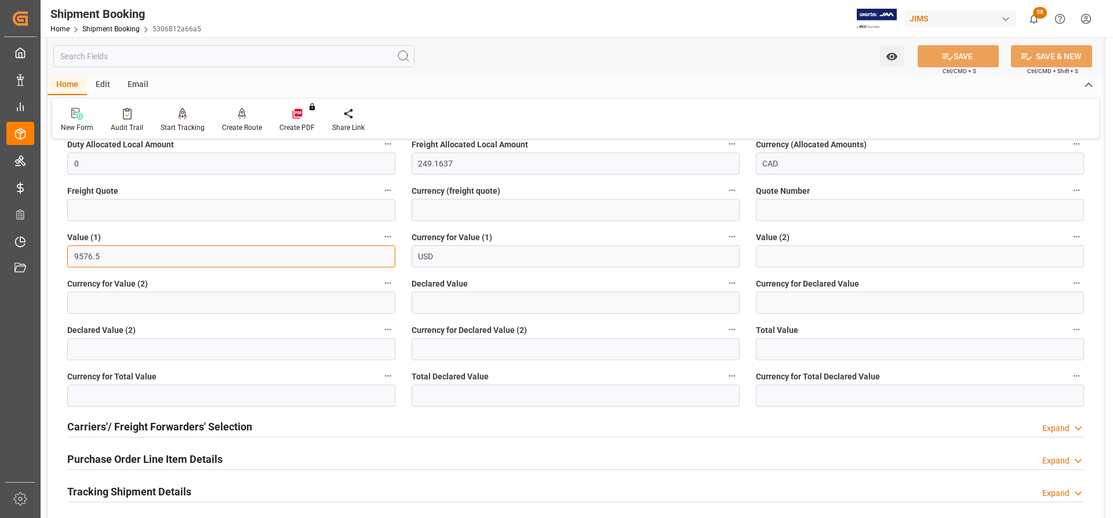
drag, startPoint x: 99, startPoint y: 253, endPoint x: 62, endPoint y: 253, distance: 36.5
click at [62, 253] on div "Value (1) 9576.5" at bounding box center [231, 248] width 344 height 46
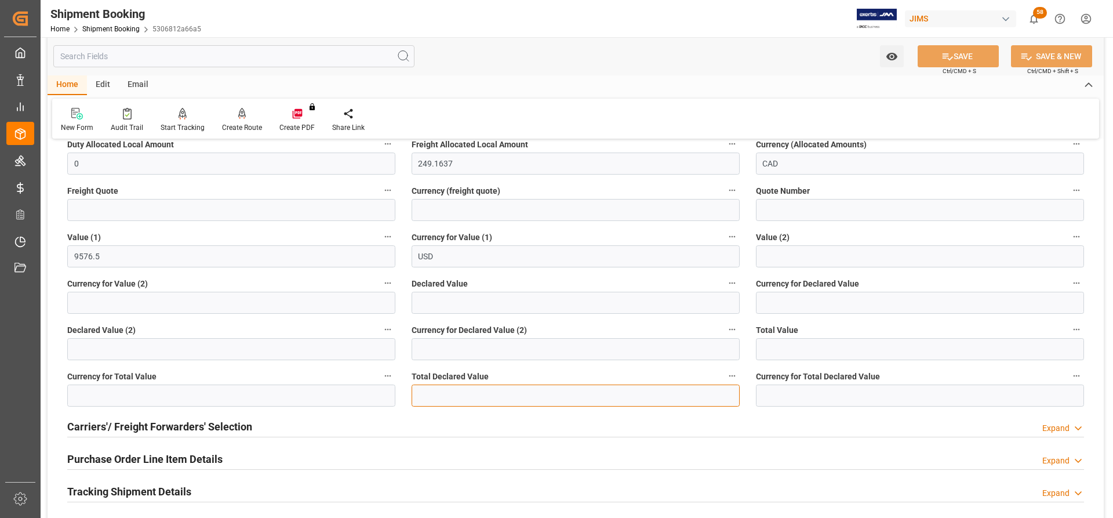
click at [426, 399] on input "text" at bounding box center [576, 395] width 328 height 22
paste input "9576.5"
type input "9576.5"
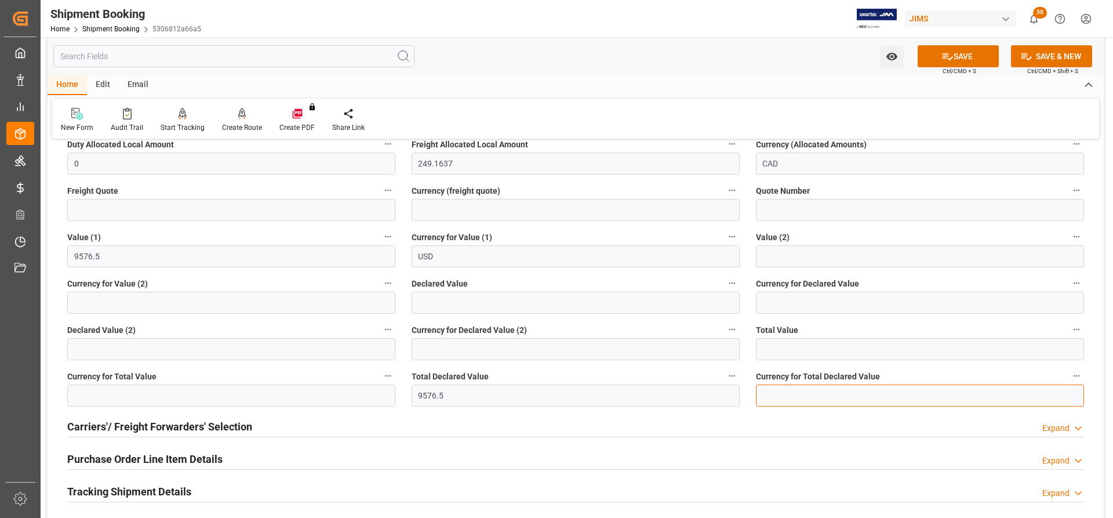
click at [797, 394] on input at bounding box center [920, 395] width 328 height 22
type input "USD"
click at [978, 52] on button "SAVE" at bounding box center [958, 56] width 81 height 22
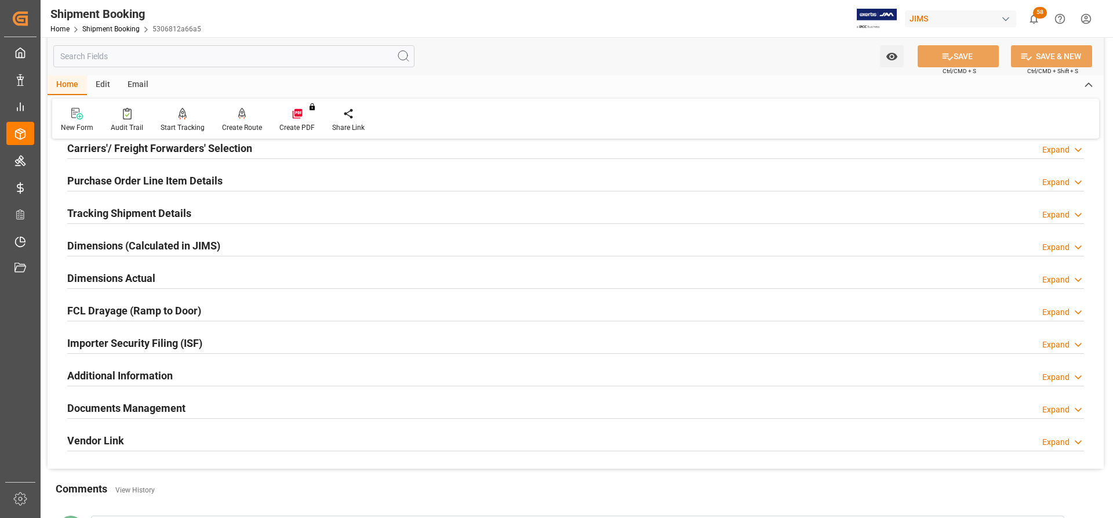
scroll to position [0, 0]
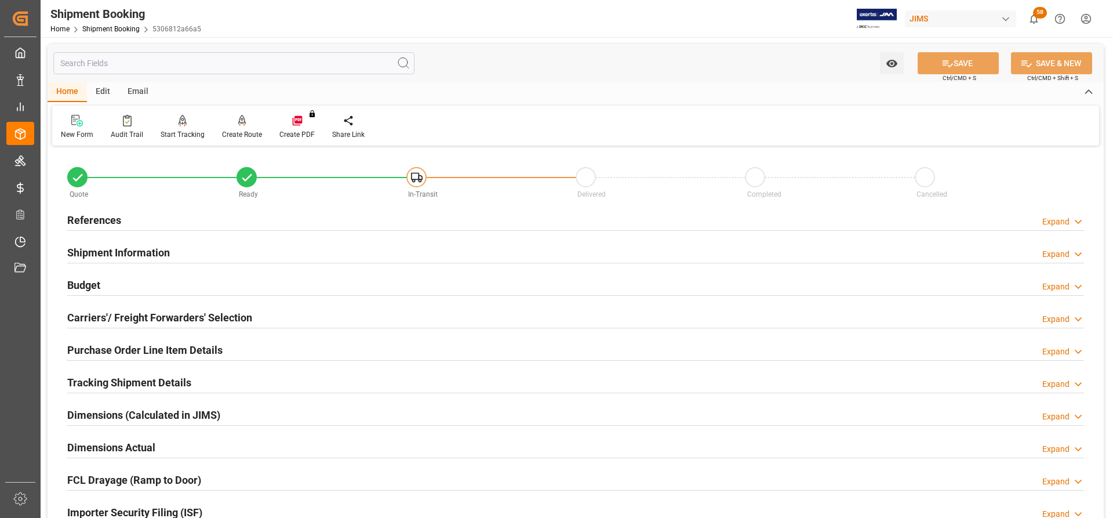
click at [77, 221] on h2 "References" at bounding box center [94, 220] width 54 height 16
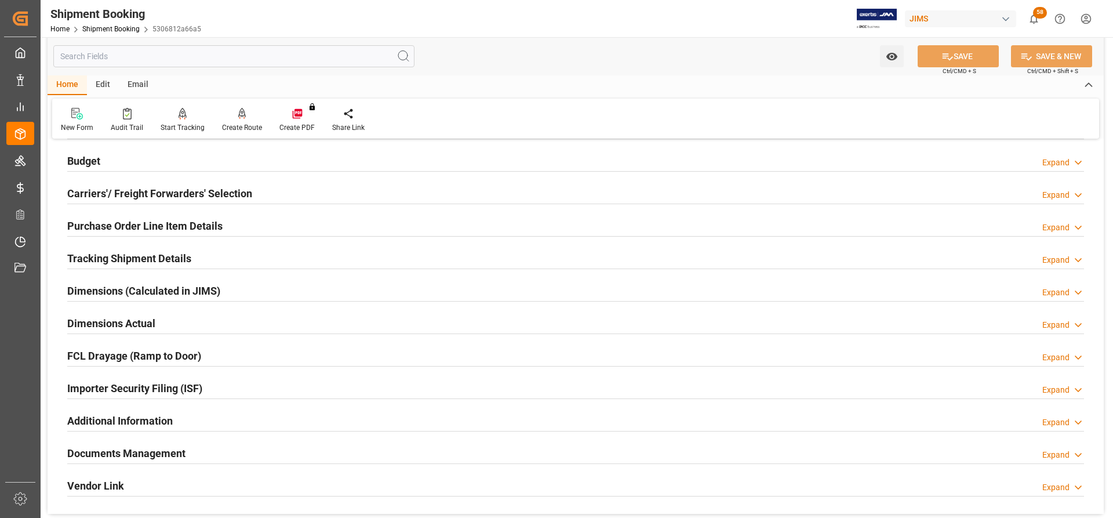
scroll to position [290, 0]
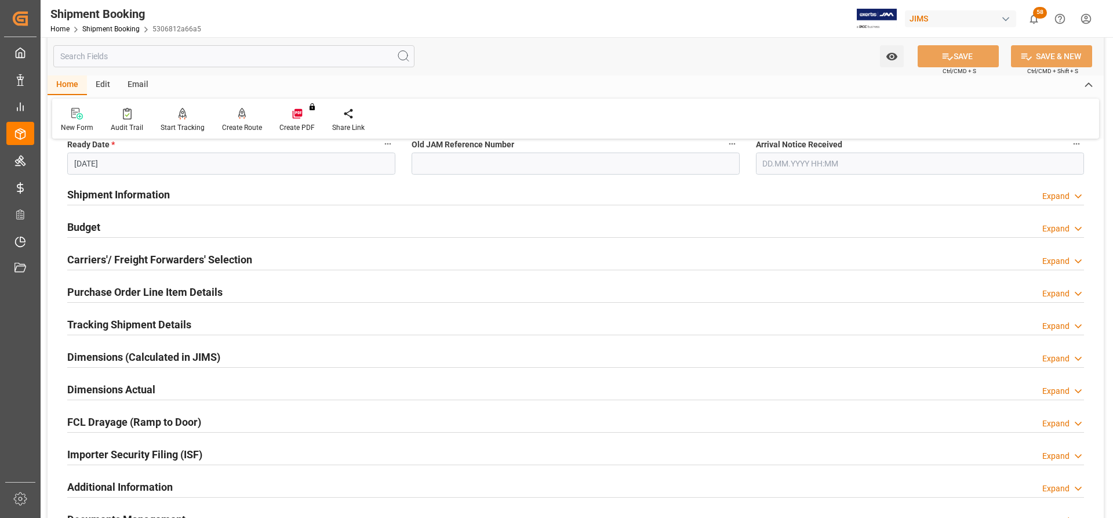
click at [99, 227] on h2 "Budget" at bounding box center [83, 227] width 33 height 16
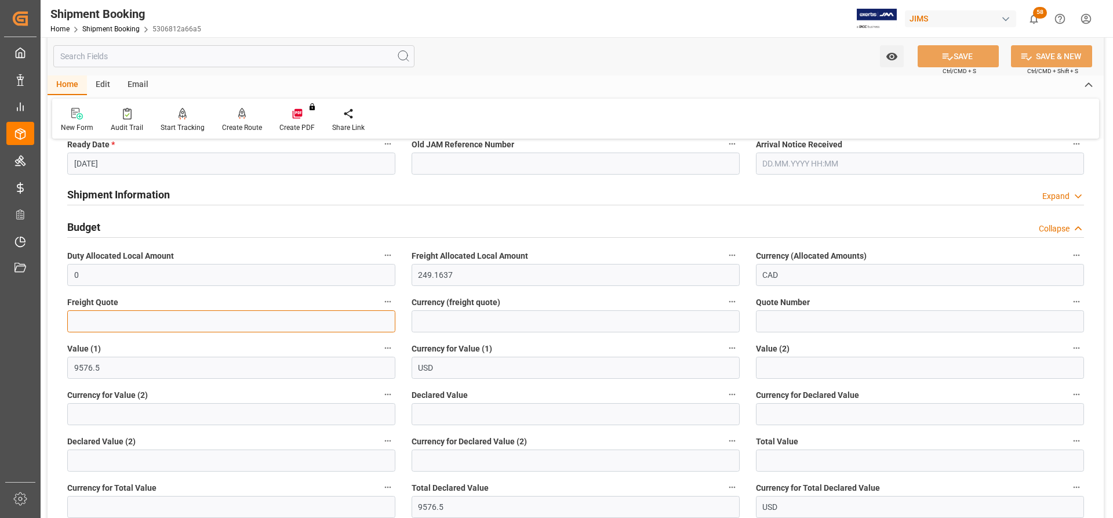
click at [81, 319] on input "text" at bounding box center [231, 321] width 328 height 22
paste input "562.55"
type input "562.55"
click at [493, 326] on input at bounding box center [576, 321] width 328 height 22
type input "USD"
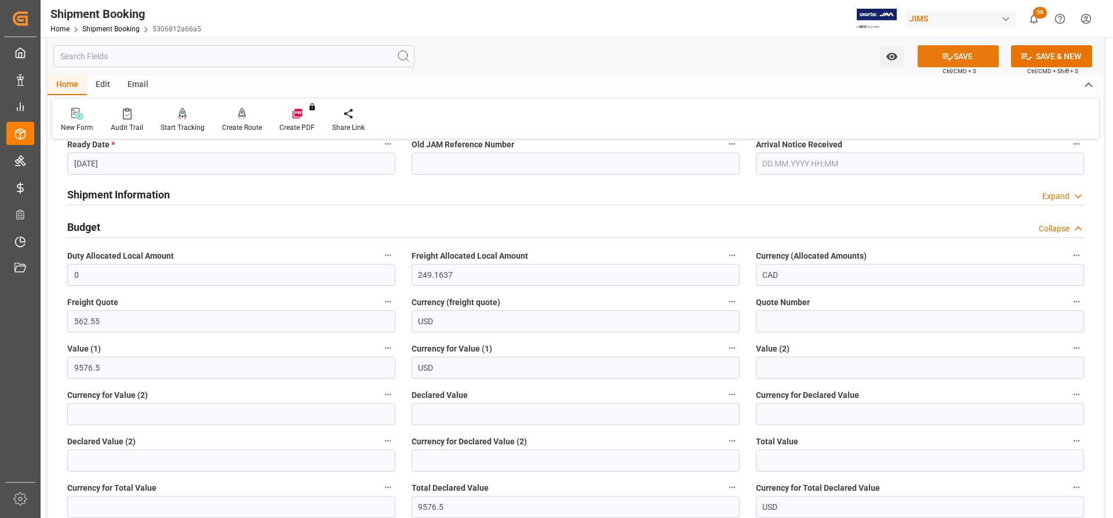
click at [976, 51] on button "SAVE" at bounding box center [958, 56] width 81 height 22
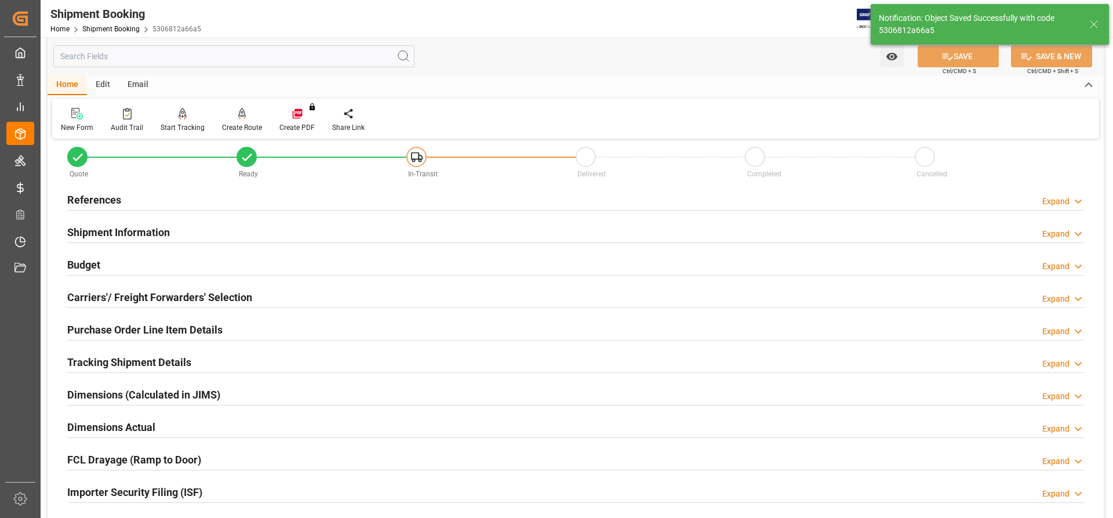
scroll to position [0, 0]
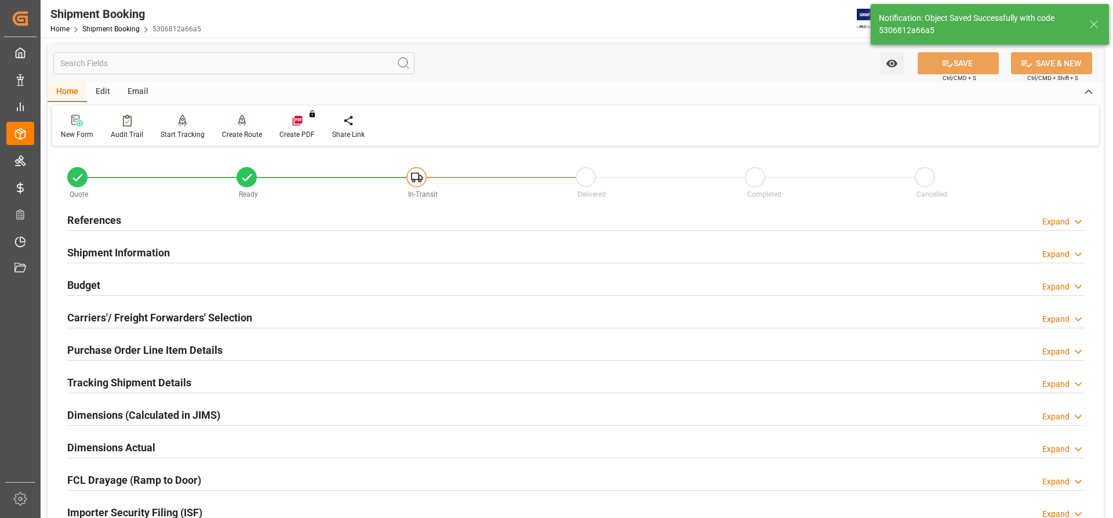
click at [75, 247] on h2 "Shipment Information" at bounding box center [118, 253] width 103 height 16
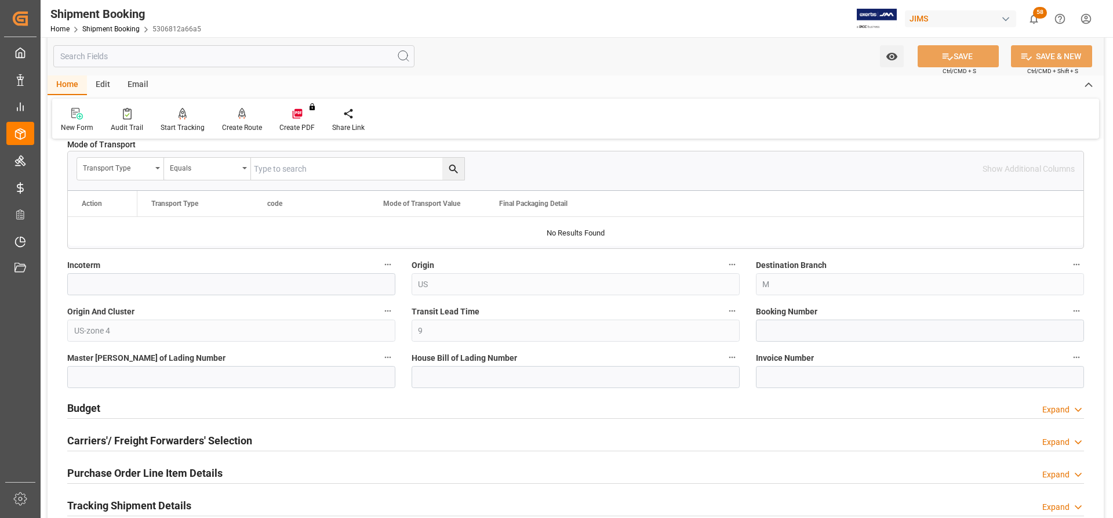
scroll to position [348, 0]
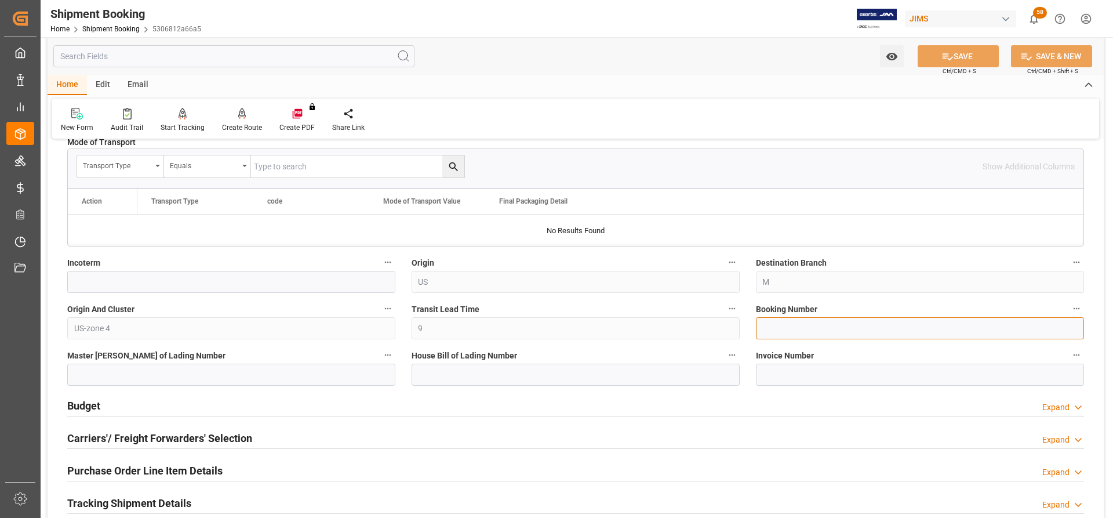
click at [770, 324] on input at bounding box center [920, 328] width 328 height 22
paste input "884564727347"
type input "884564727347"
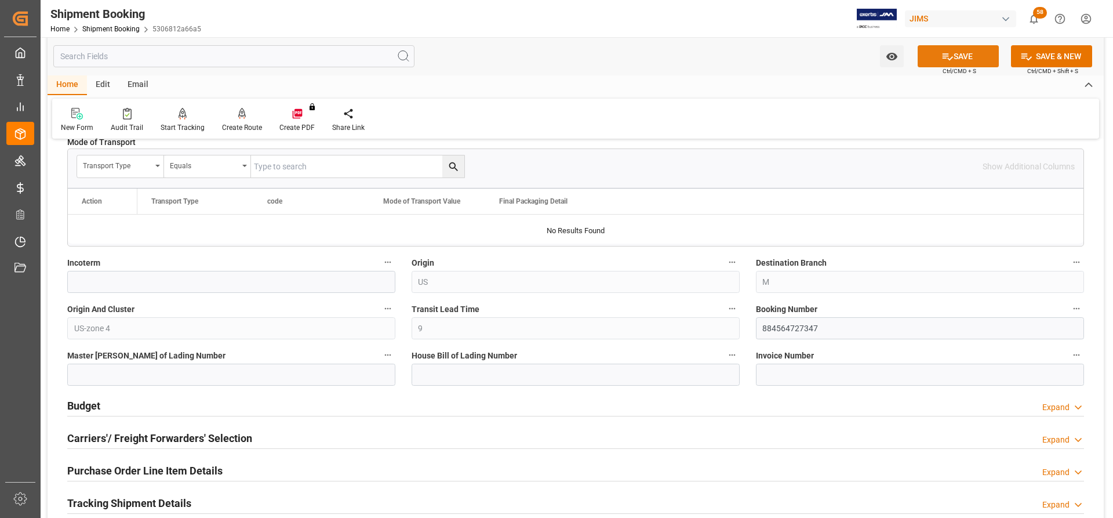
click at [972, 56] on button "SAVE" at bounding box center [958, 56] width 81 height 22
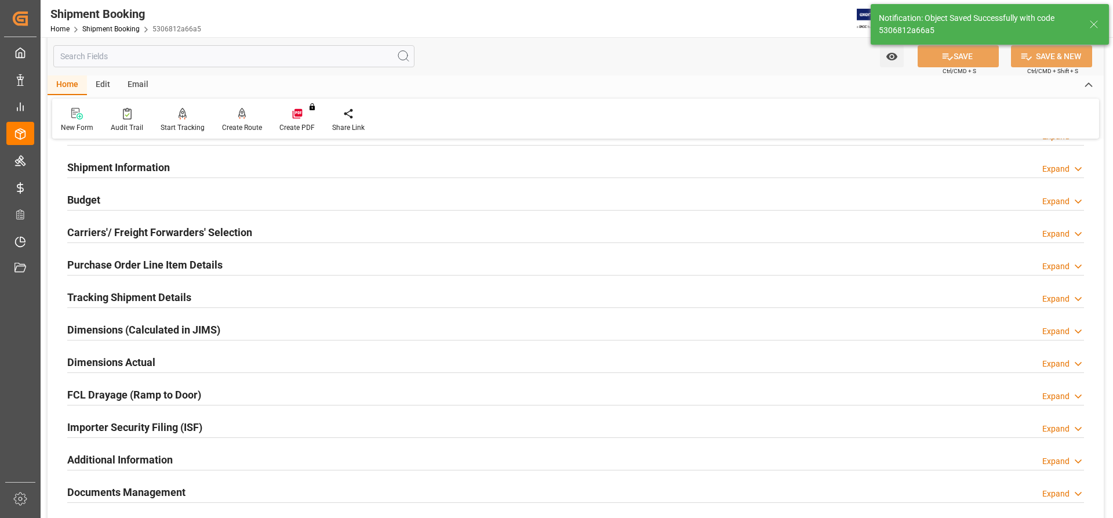
scroll to position [0, 0]
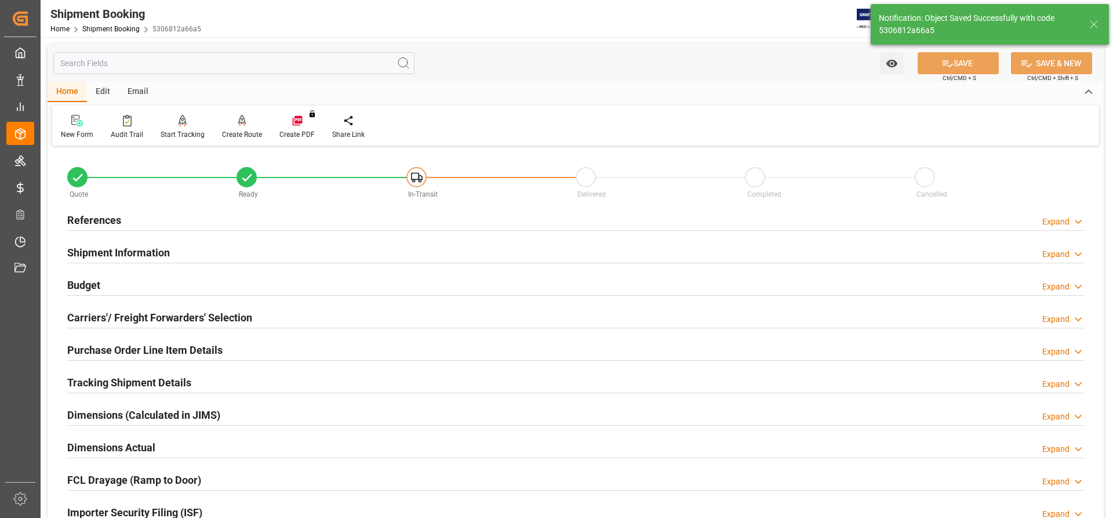
click at [80, 286] on h2 "Budget" at bounding box center [83, 285] width 33 height 16
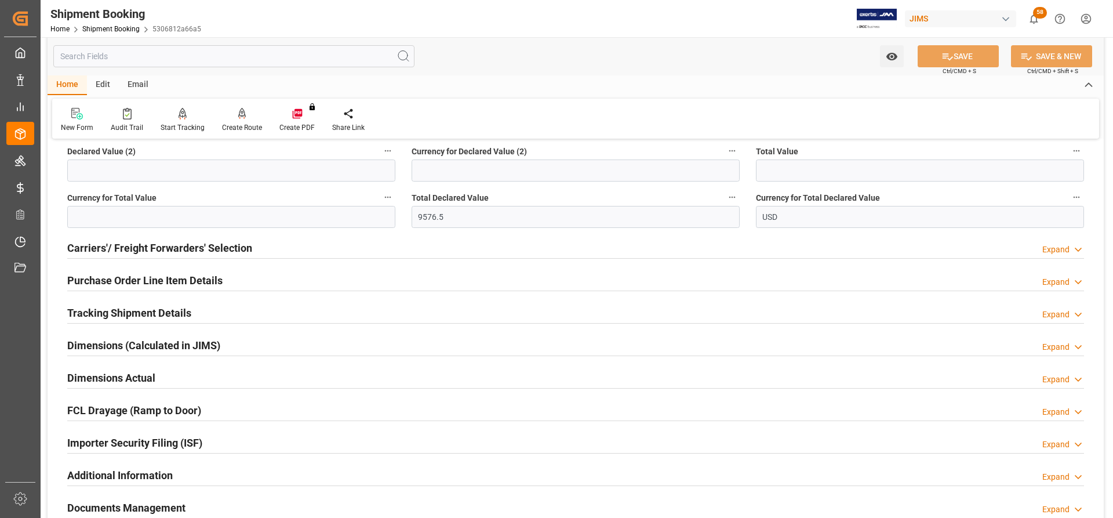
click at [130, 246] on h2 "Carriers'/ Freight Forwarders' Selection" at bounding box center [159, 248] width 185 height 16
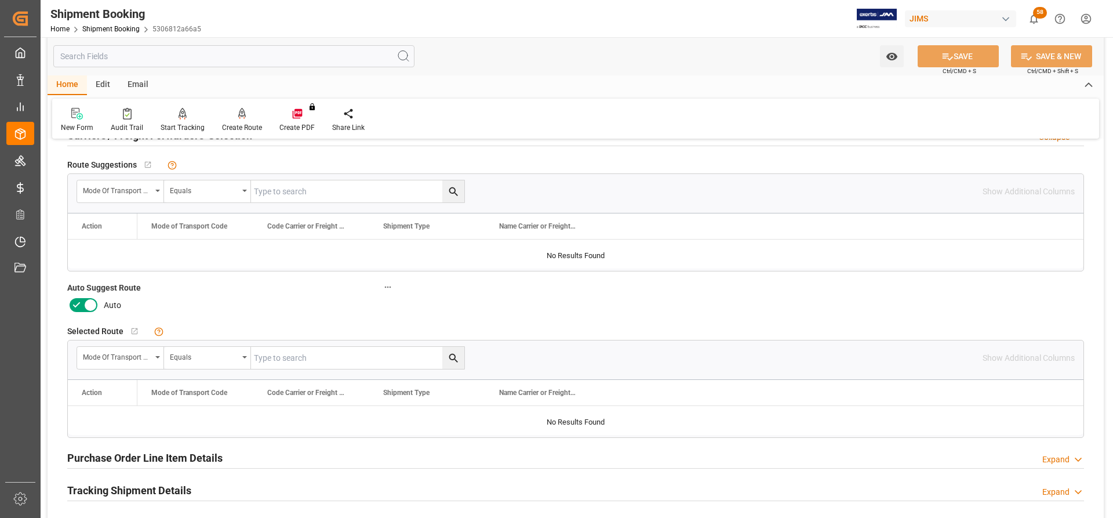
scroll to position [464, 0]
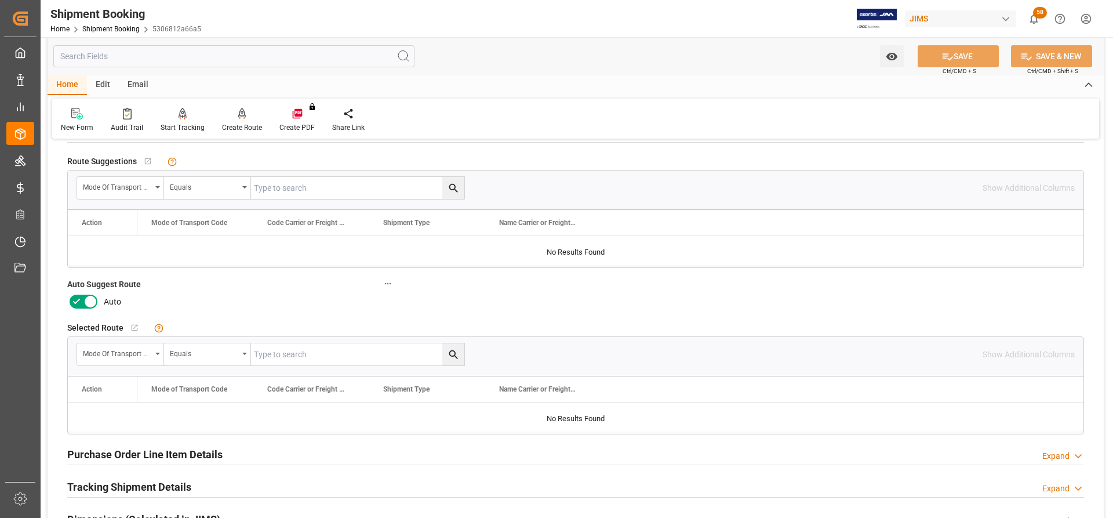
click at [89, 301] on icon at bounding box center [90, 302] width 14 height 14
click at [0, 0] on input "checkbox" at bounding box center [0, 0] width 0 height 0
click at [969, 59] on button "SAVE" at bounding box center [958, 56] width 81 height 22
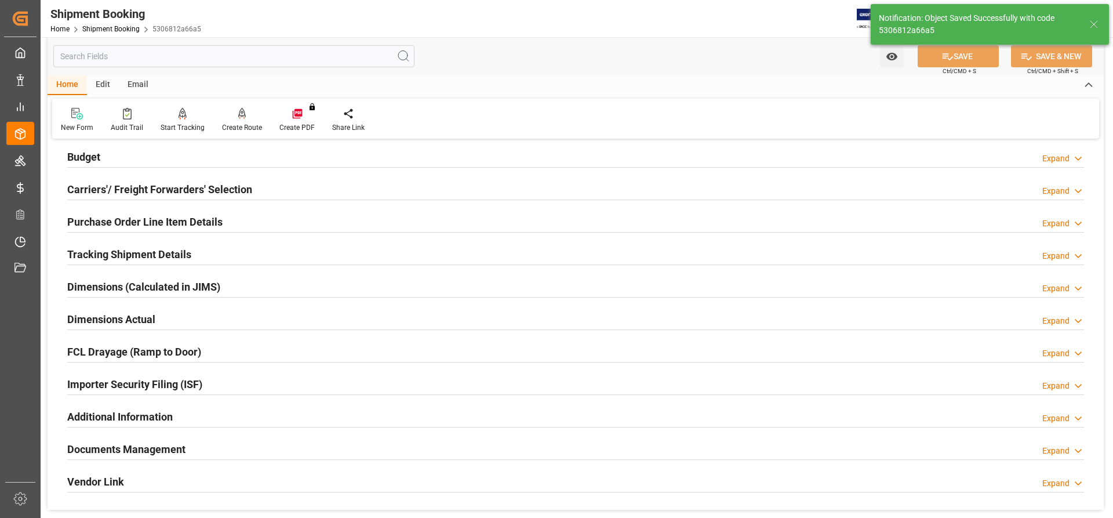
scroll to position [128, 0]
click at [234, 119] on div at bounding box center [242, 113] width 40 height 12
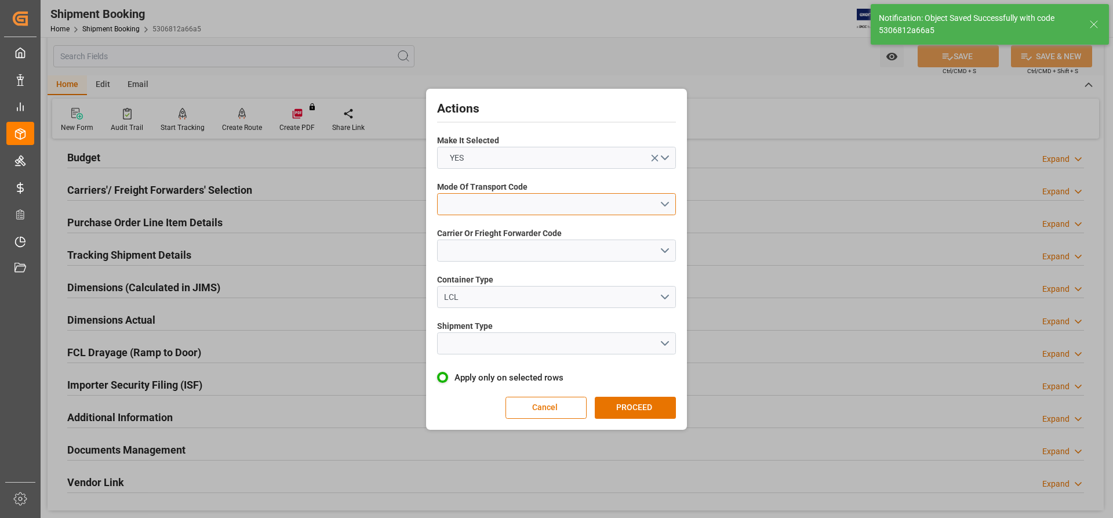
click at [659, 206] on button "open menu" at bounding box center [556, 204] width 239 height 22
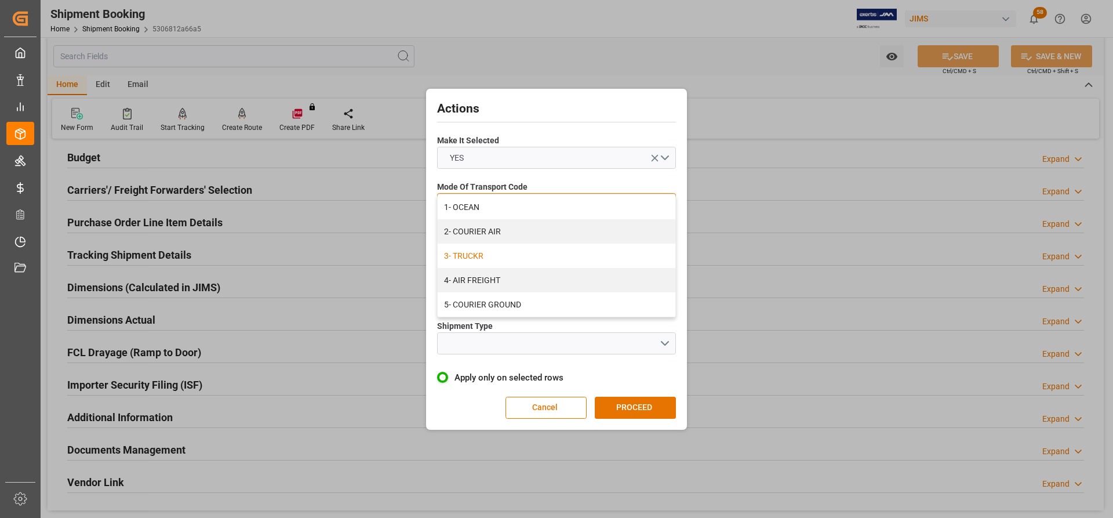
click at [478, 258] on div "3- TRUCKR" at bounding box center [557, 256] width 238 height 24
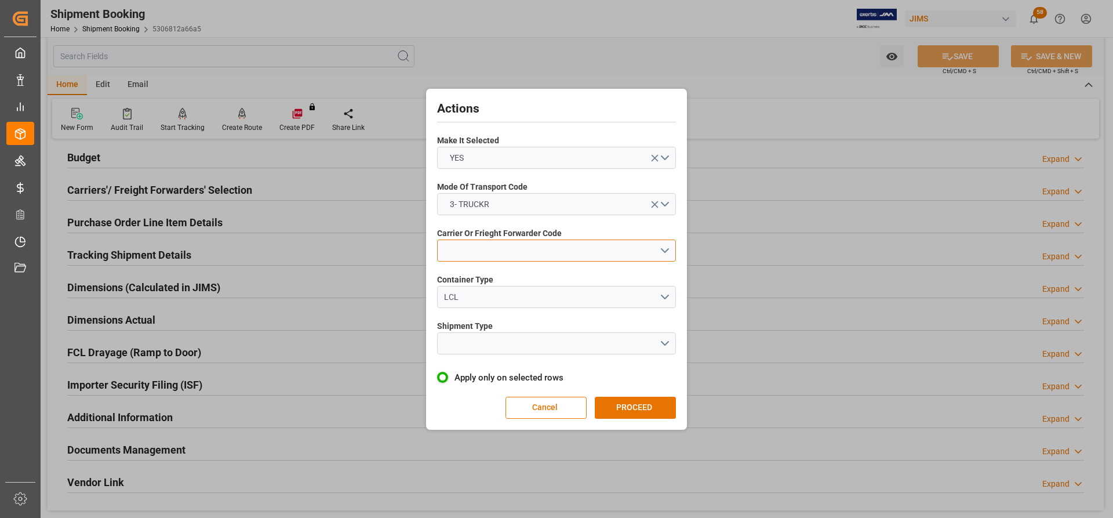
click at [588, 257] on button "open menu" at bounding box center [556, 250] width 239 height 22
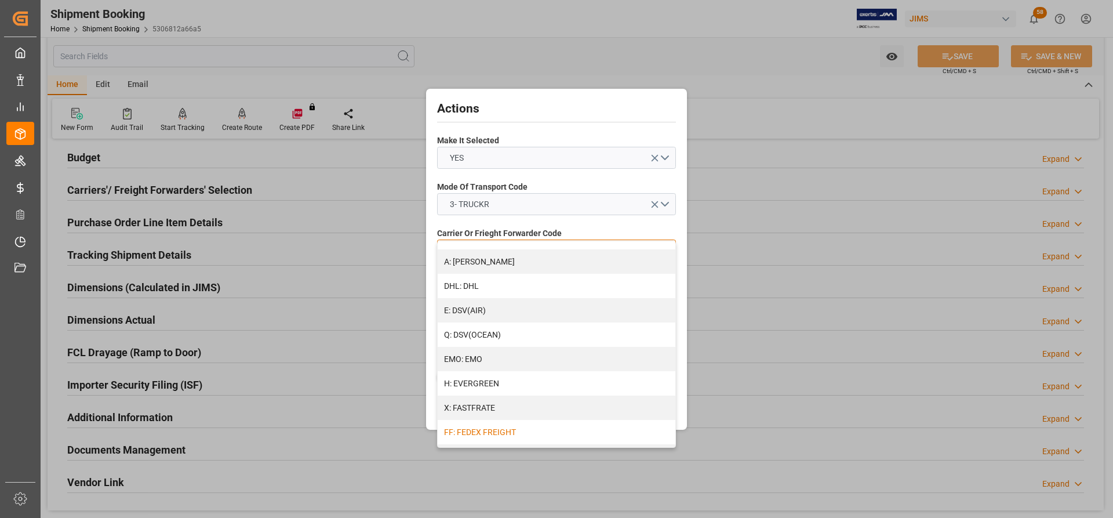
scroll to position [232, 0]
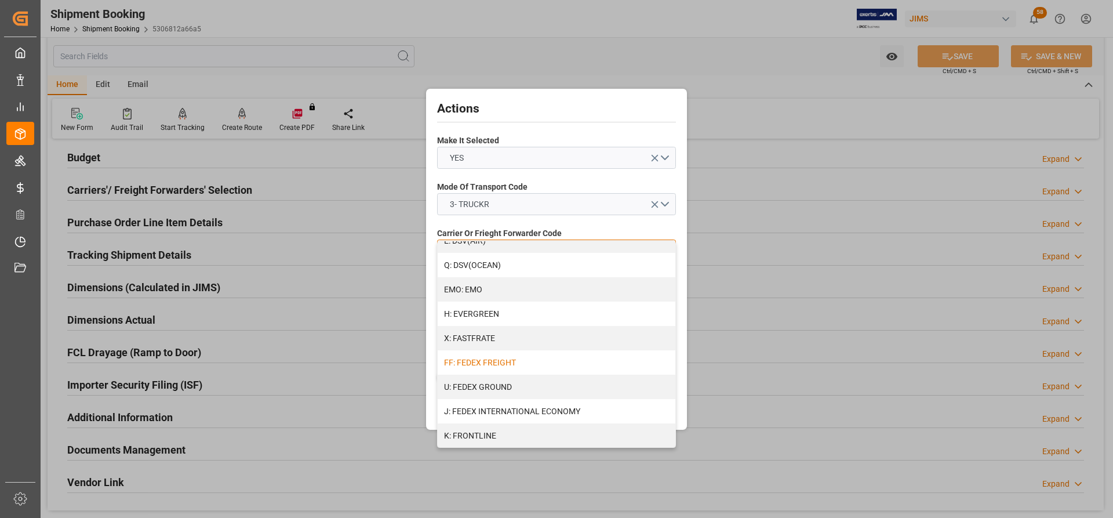
click at [486, 364] on div "FF: FEDEX FREIGHT" at bounding box center [557, 362] width 238 height 24
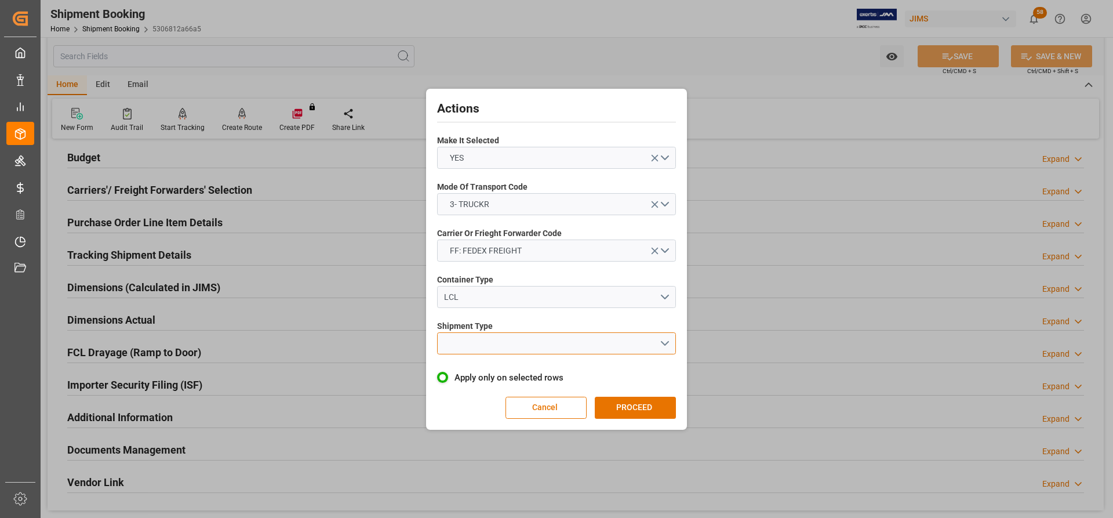
click at [512, 342] on button "open menu" at bounding box center [556, 343] width 239 height 22
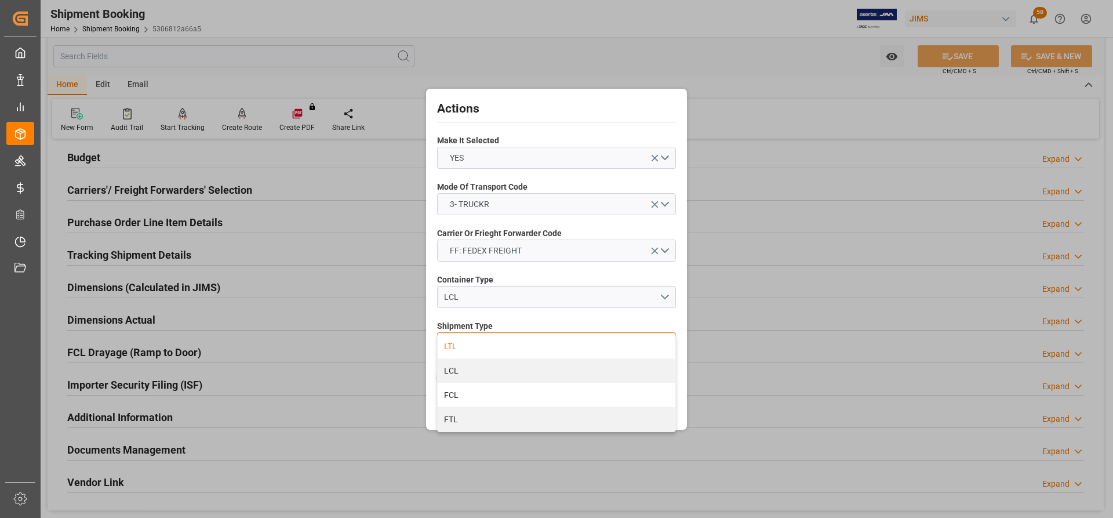
click at [457, 347] on div "LTL" at bounding box center [557, 346] width 238 height 24
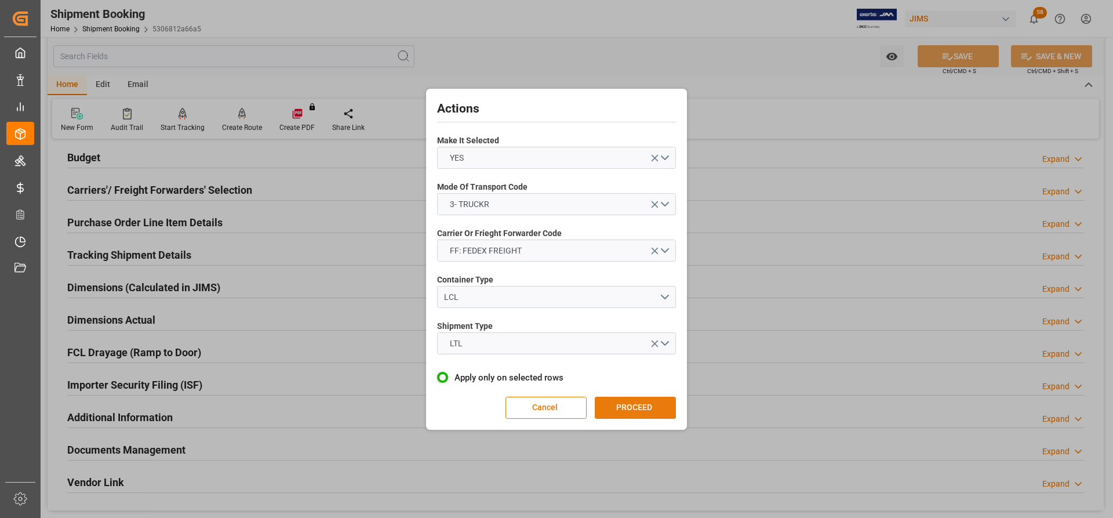
click at [635, 408] on button "PROCEED" at bounding box center [635, 408] width 81 height 22
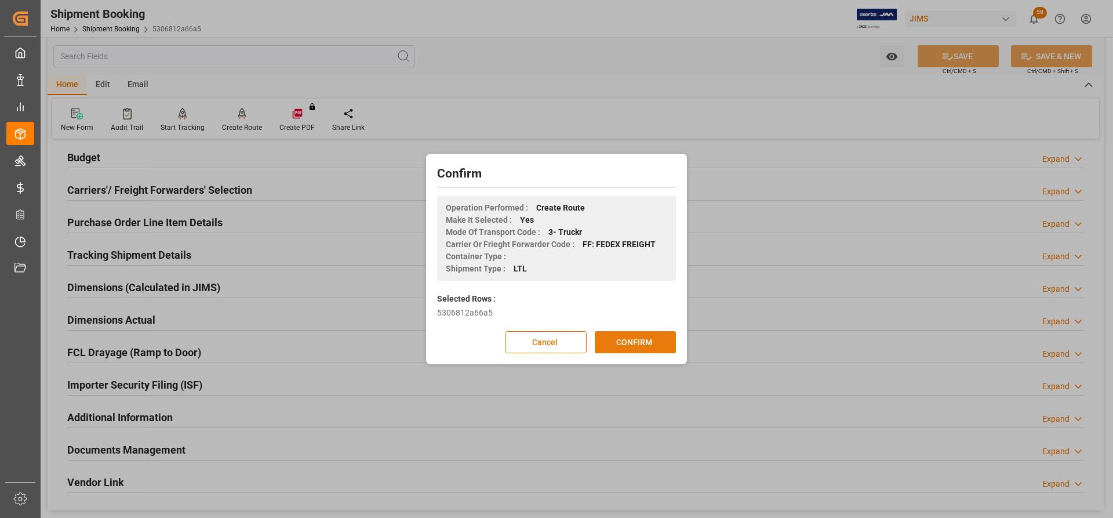
click at [613, 335] on button "CONFIRM" at bounding box center [635, 342] width 81 height 22
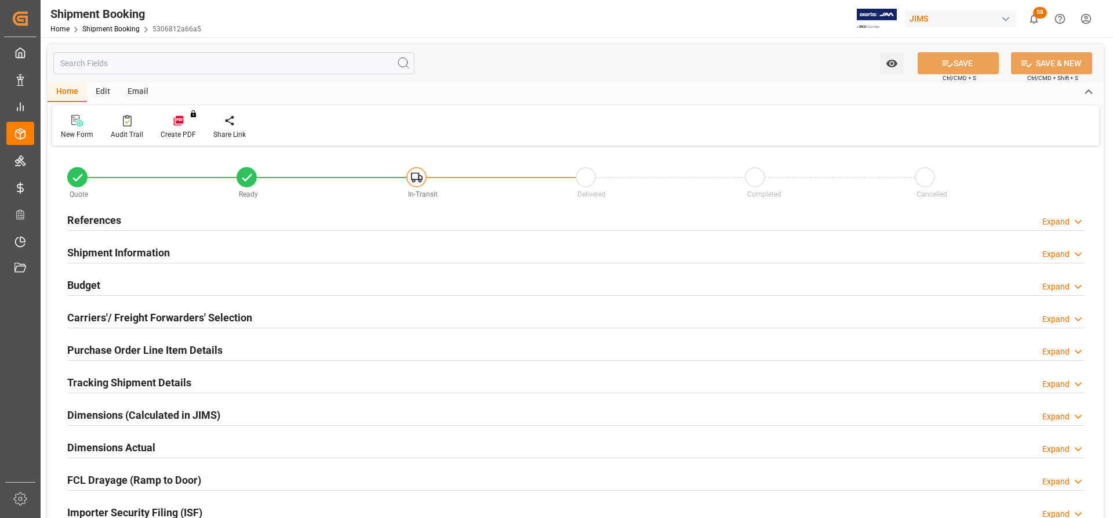
type input "7"
click at [146, 354] on h2 "Purchase Order Line Item Details" at bounding box center [144, 350] width 155 height 16
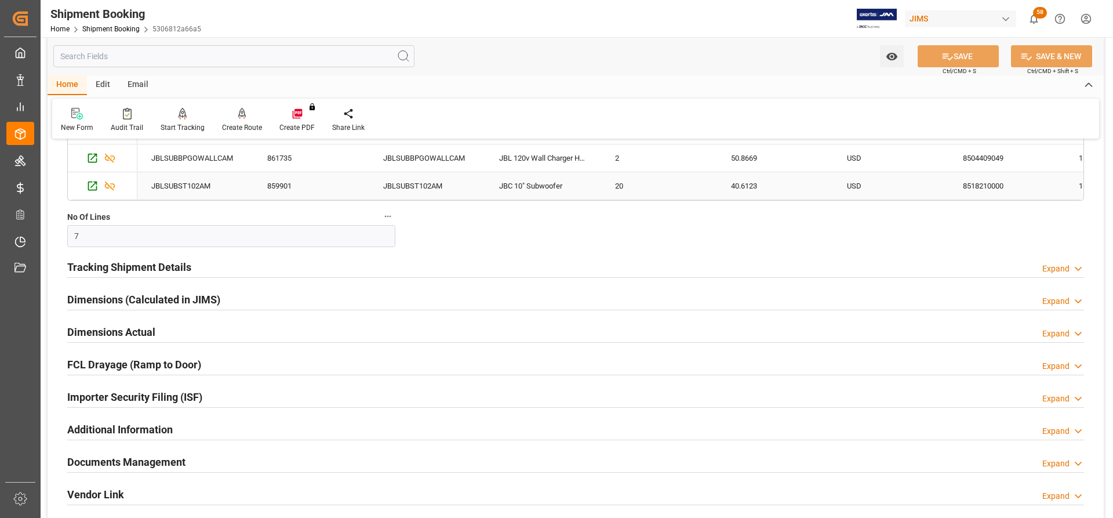
scroll to position [464, 0]
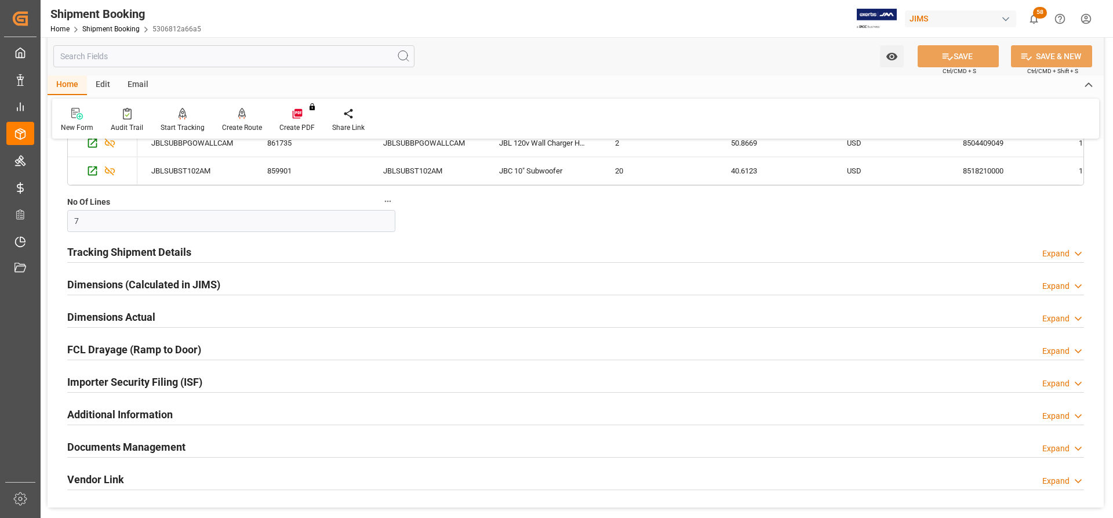
click at [141, 252] on h2 "Tracking Shipment Details" at bounding box center [129, 252] width 124 height 16
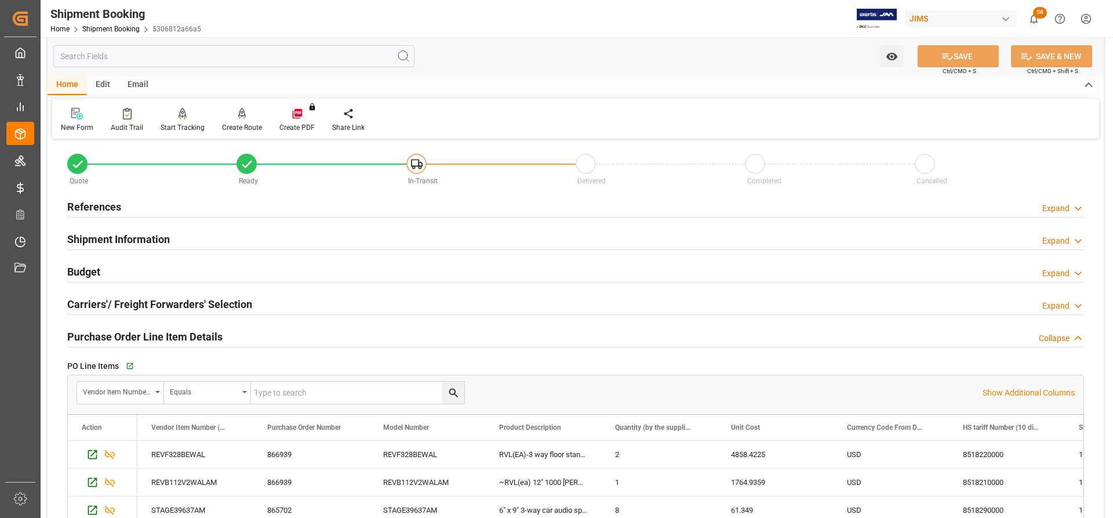
scroll to position [0, 0]
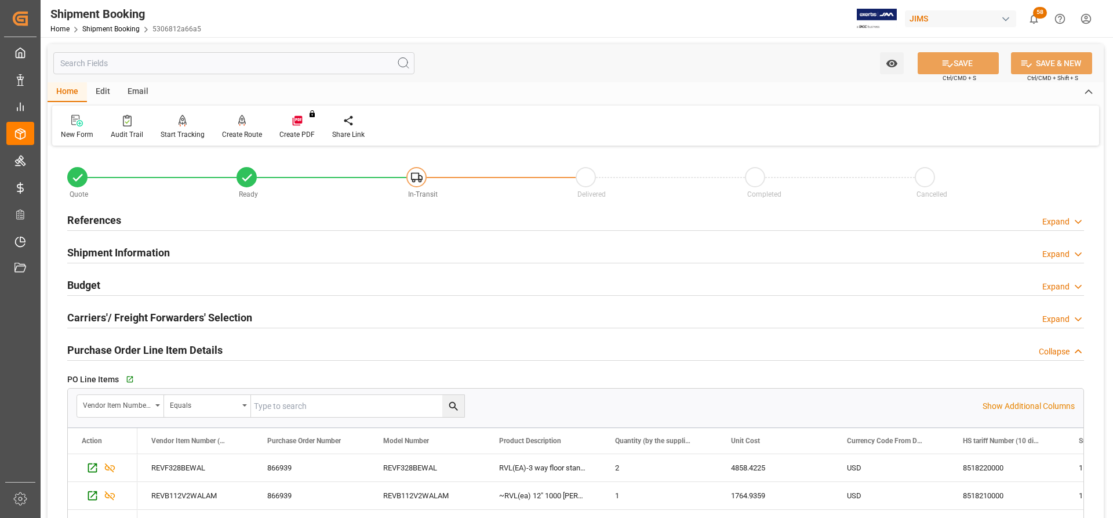
click at [99, 222] on h2 "References" at bounding box center [94, 220] width 54 height 16
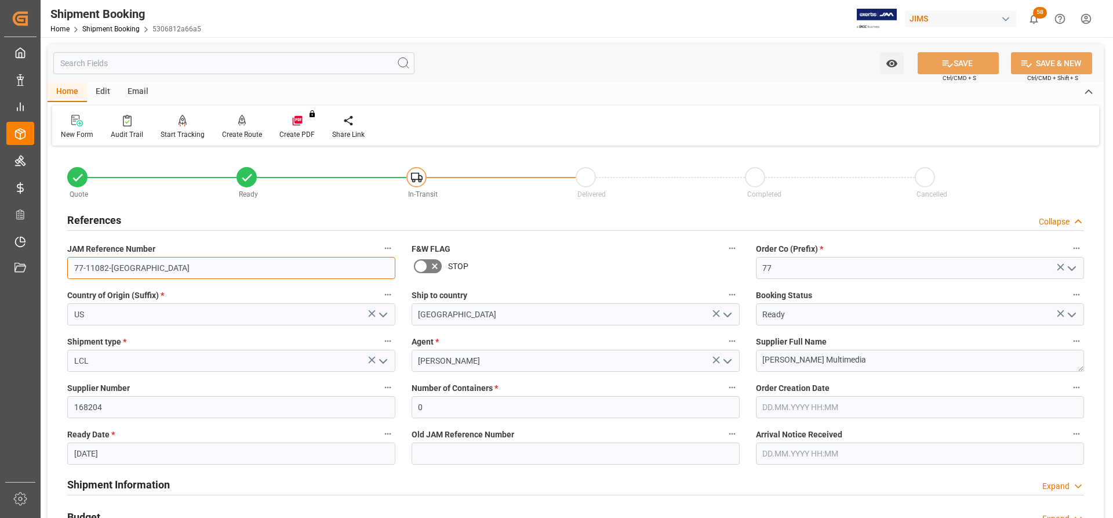
drag, startPoint x: 123, startPoint y: 269, endPoint x: 47, endPoint y: 264, distance: 76.7
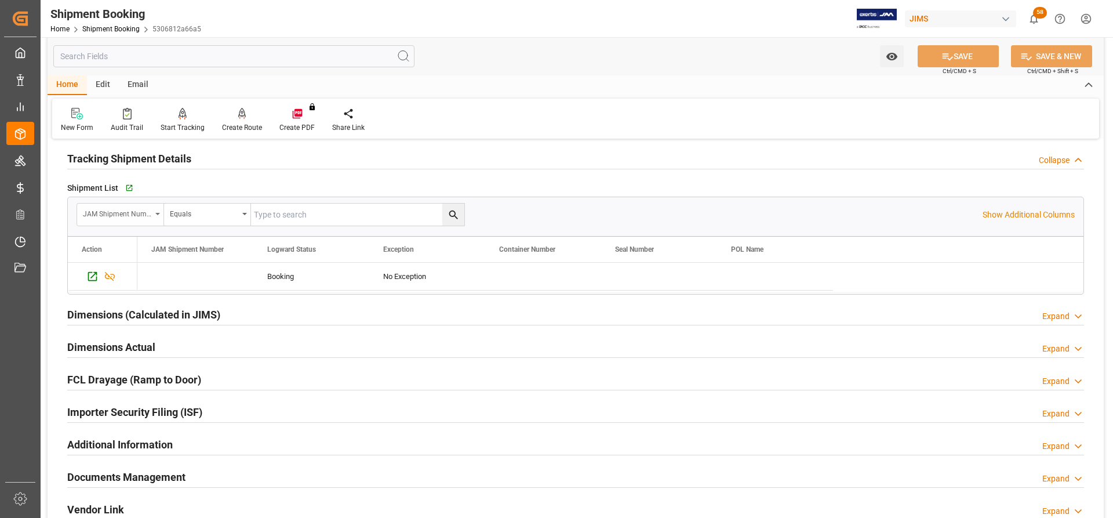
scroll to position [812, 0]
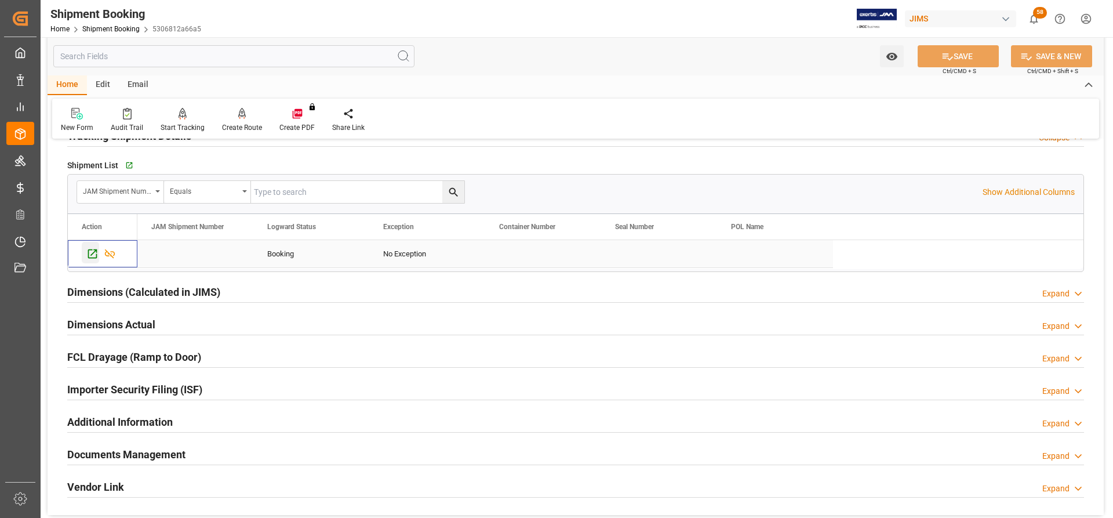
click at [92, 256] on icon "Press SPACE to select this row." at bounding box center [92, 254] width 12 height 12
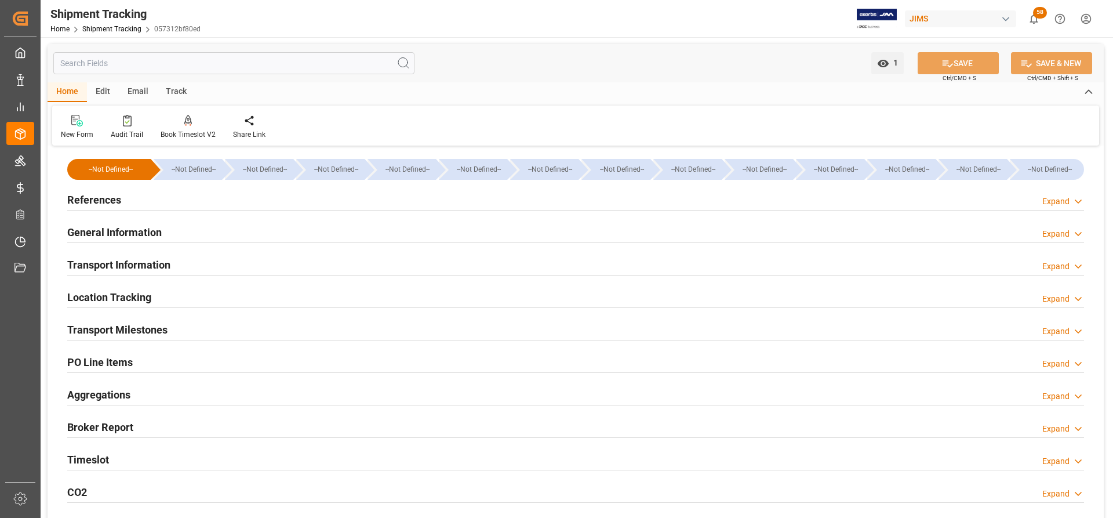
type input "[DATE]"
click at [94, 200] on h2 "References" at bounding box center [94, 200] width 54 height 16
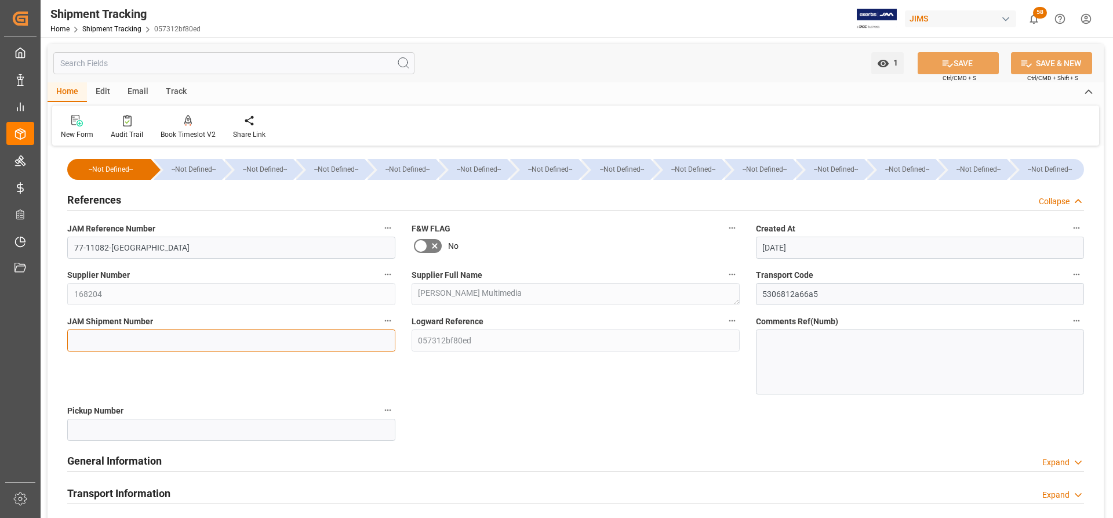
click at [79, 340] on input at bounding box center [231, 340] width 328 height 22
paste input "73179"
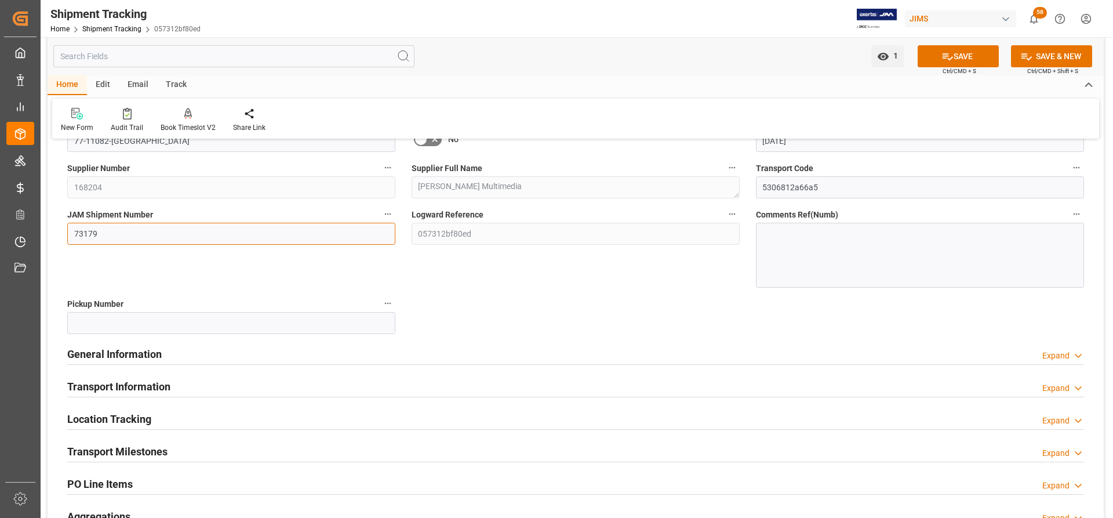
scroll to position [174, 0]
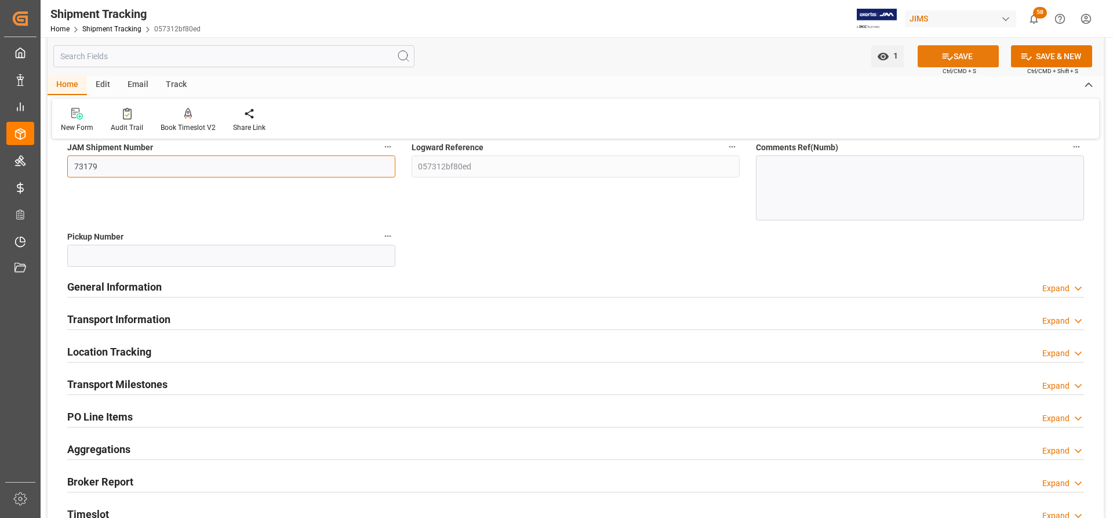
type input "73179"
click at [967, 60] on button "SAVE" at bounding box center [958, 56] width 81 height 22
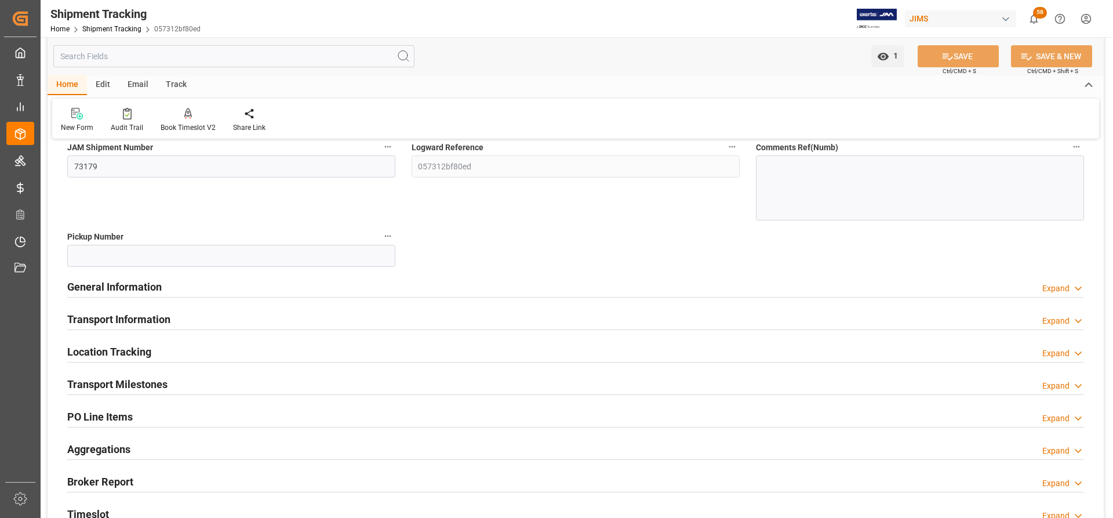
click at [97, 284] on h2 "General Information" at bounding box center [114, 287] width 95 height 16
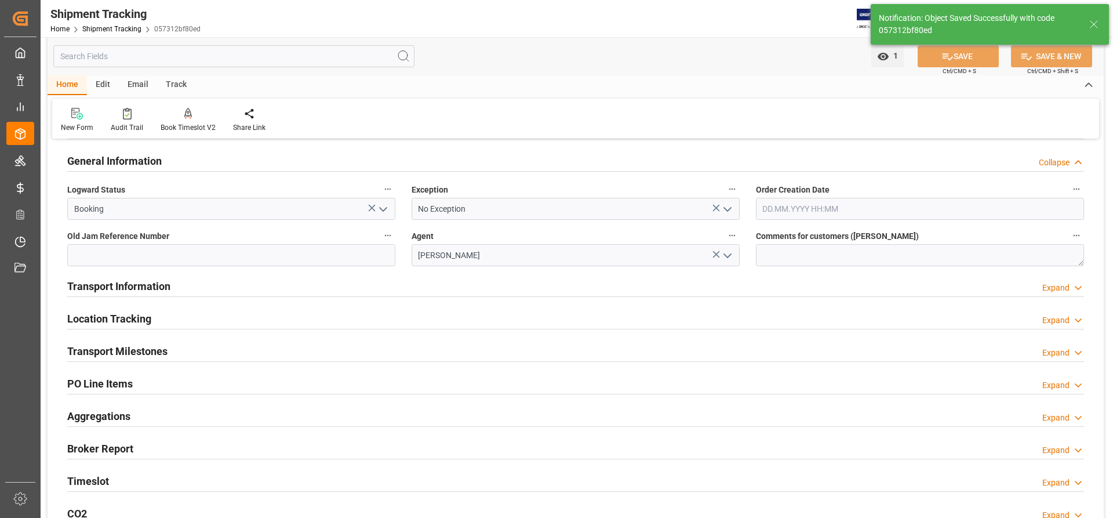
scroll to position [58, 0]
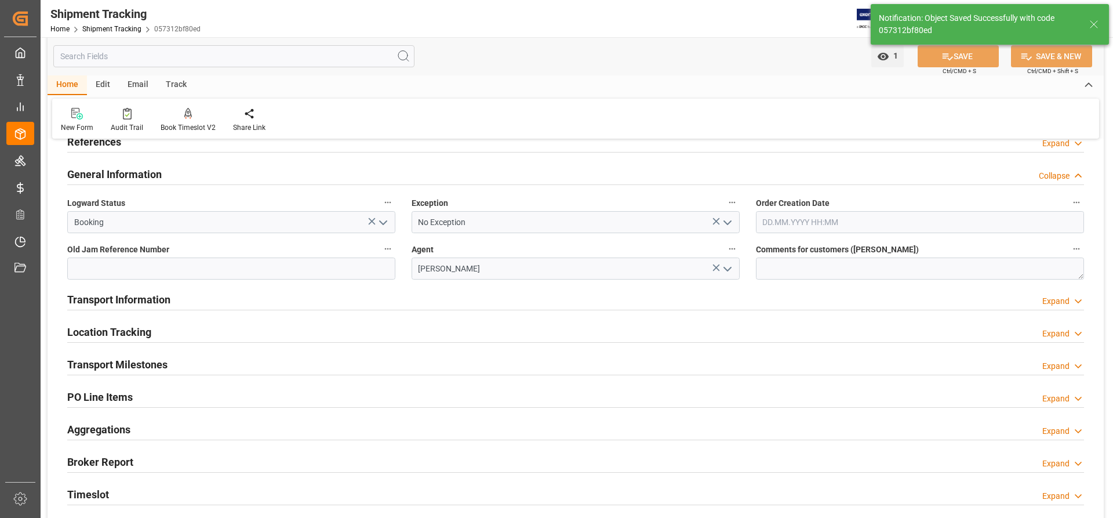
click at [115, 304] on h2 "Transport Information" at bounding box center [118, 300] width 103 height 16
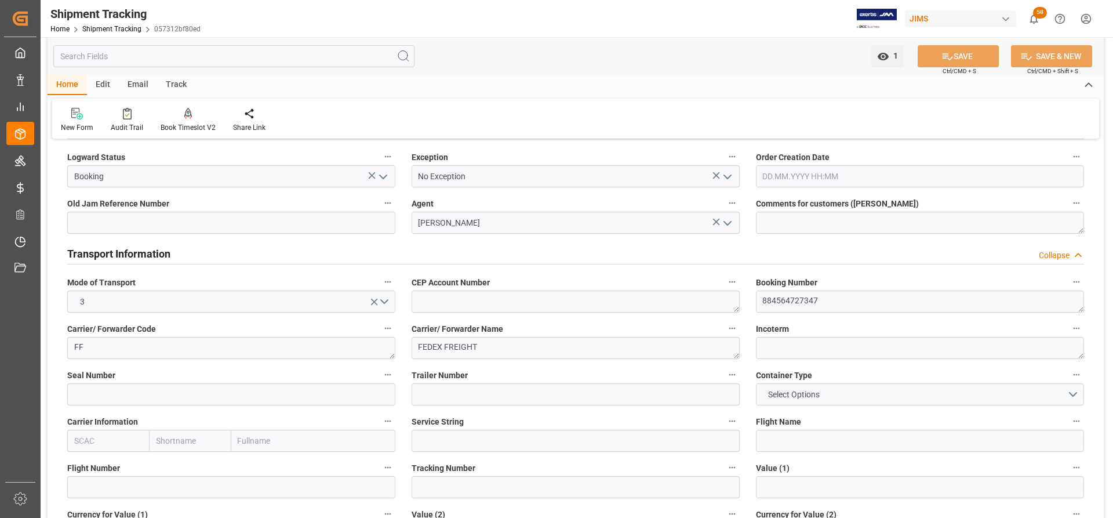
scroll to position [174, 0]
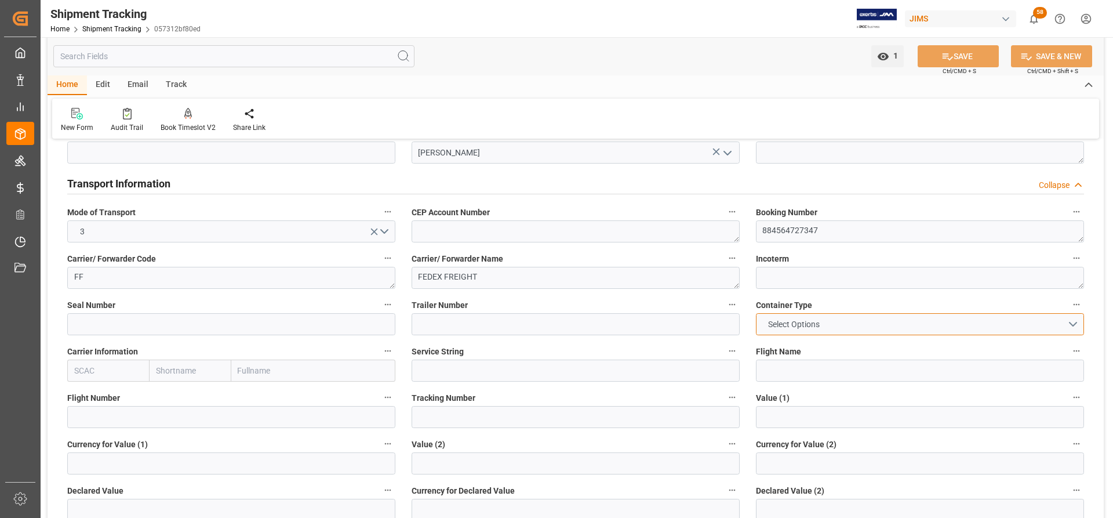
click at [830, 324] on button "Select Options" at bounding box center [920, 324] width 328 height 22
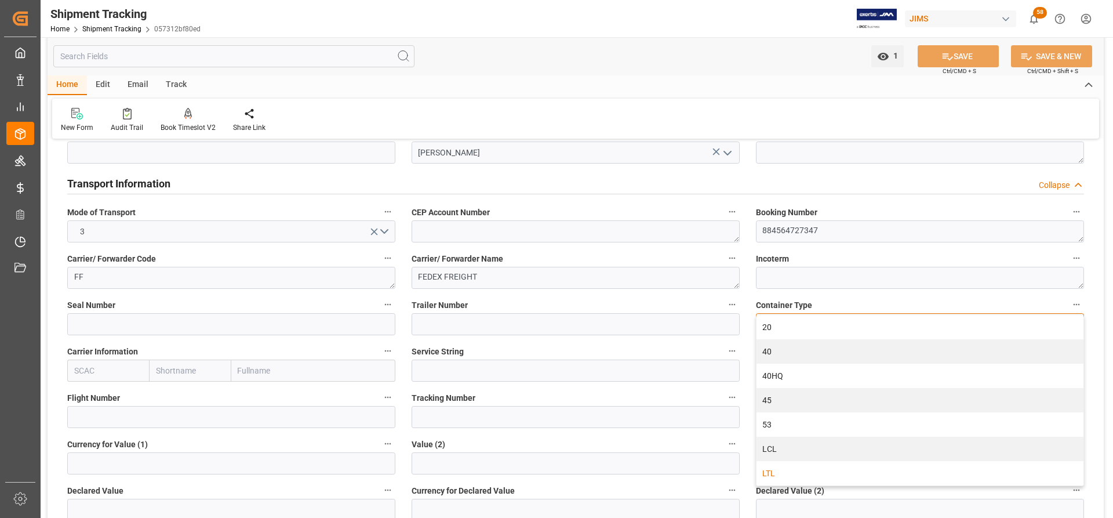
click at [773, 475] on div "LTL" at bounding box center [920, 473] width 327 height 24
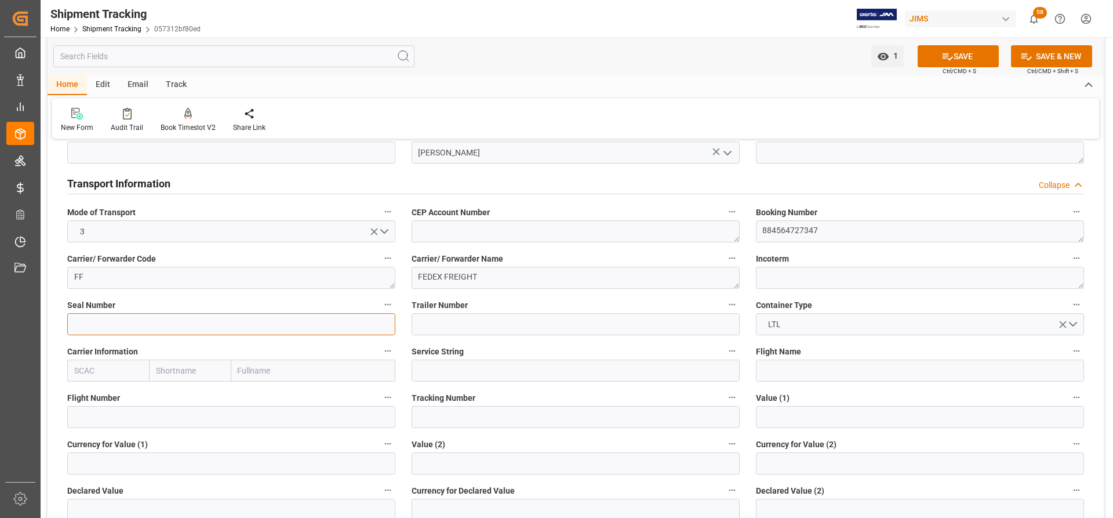
click at [85, 320] on input at bounding box center [231, 324] width 328 height 22
type input "Y29899325"
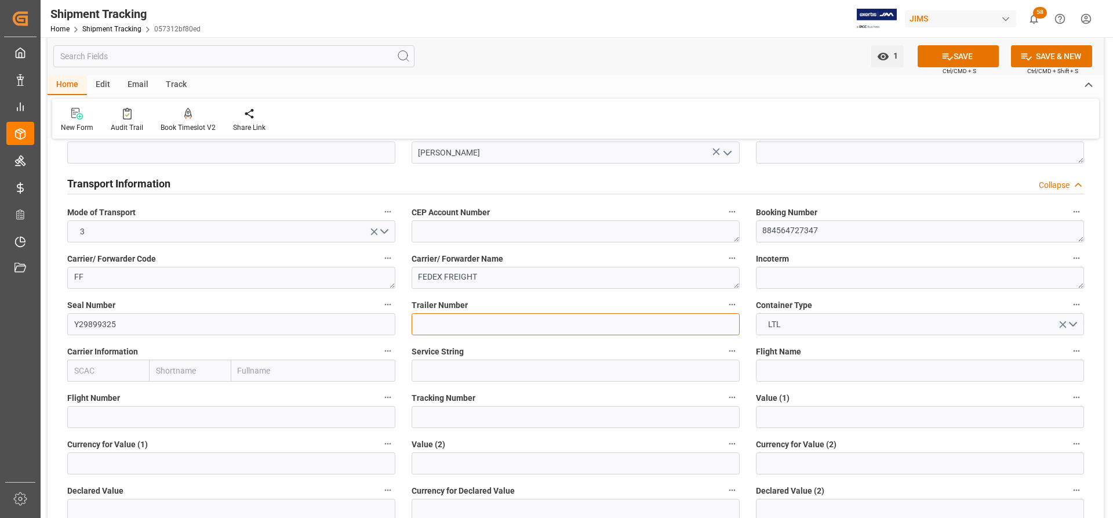
click at [438, 321] on input at bounding box center [576, 324] width 328 height 22
type input "X11951"
click at [970, 53] on button "SAVE" at bounding box center [958, 56] width 81 height 22
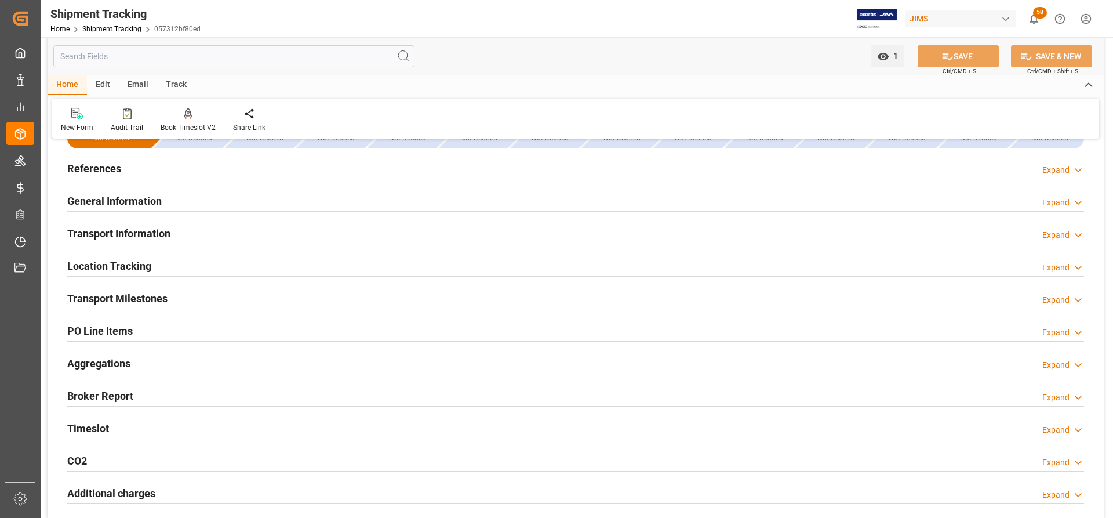
scroll to position [0, 0]
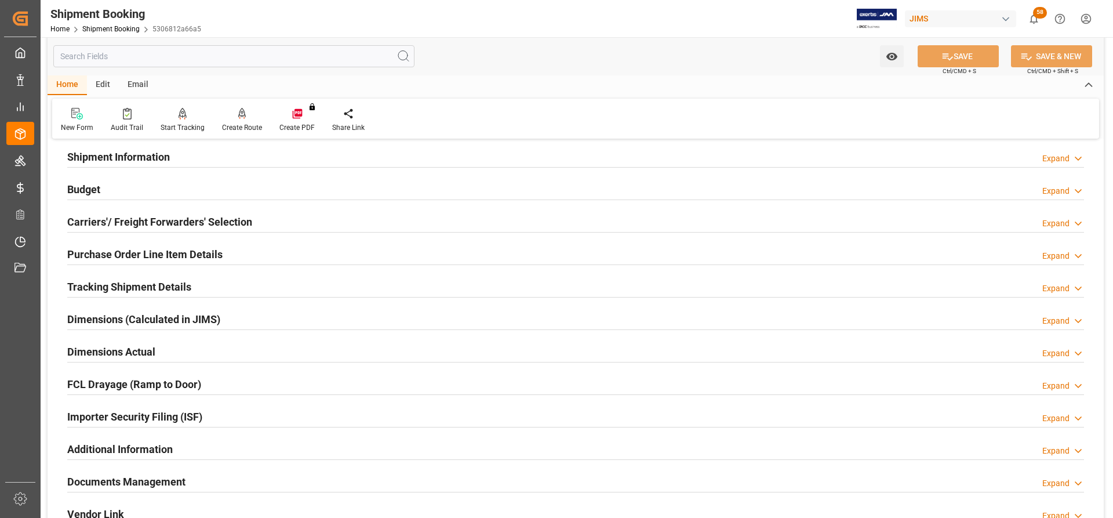
scroll to position [116, 0]
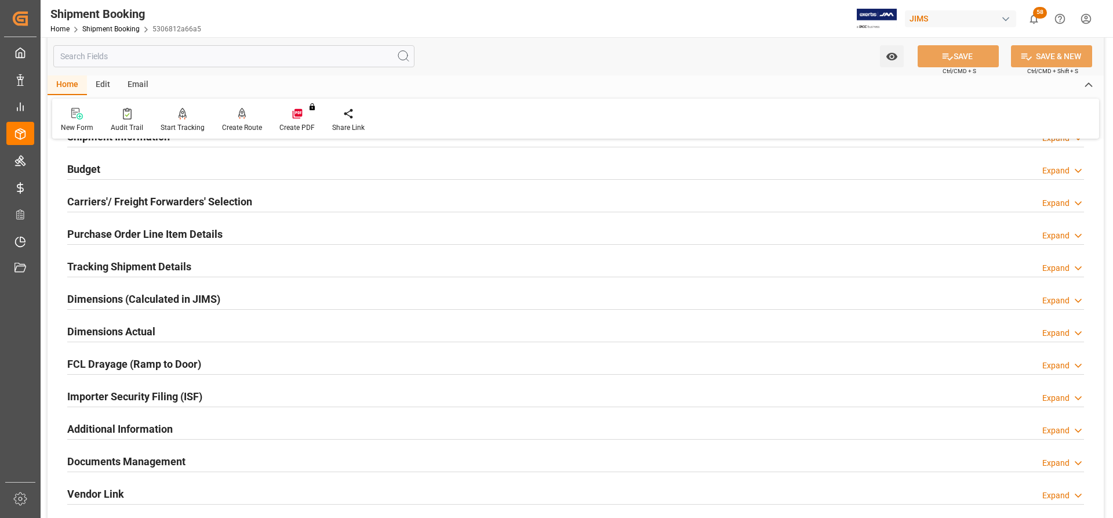
click at [100, 321] on div "Dimensions Actual" at bounding box center [111, 330] width 88 height 22
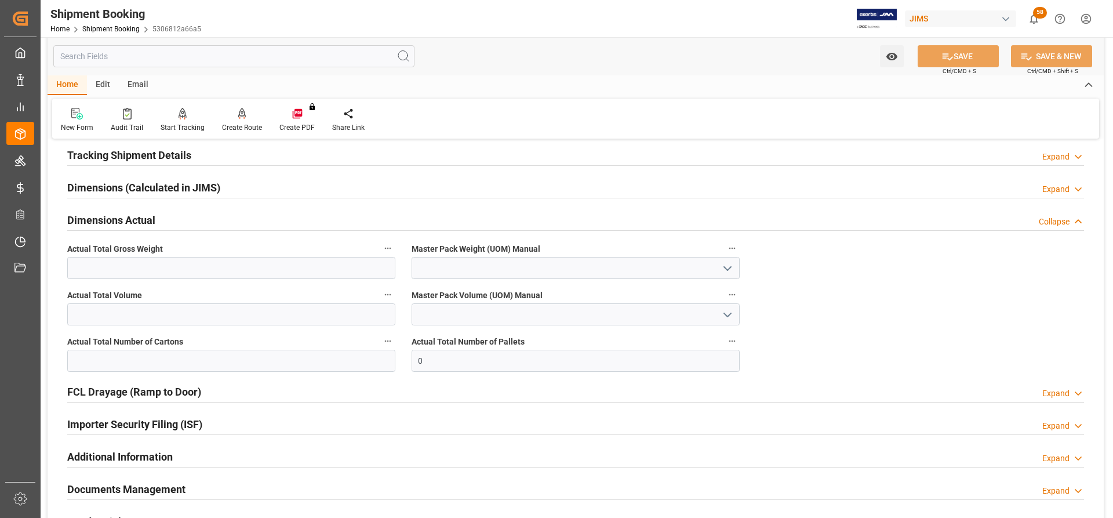
scroll to position [232, 0]
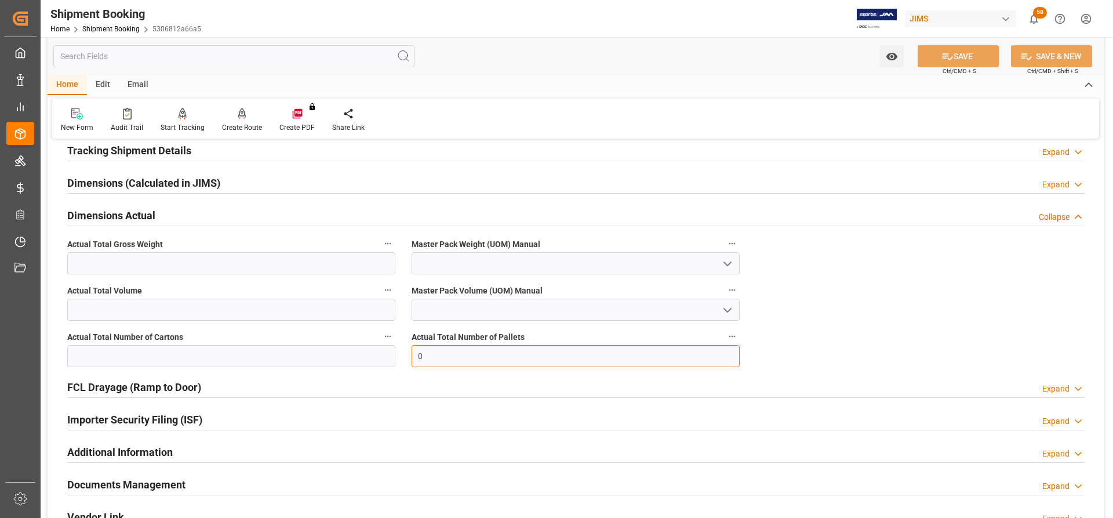
drag, startPoint x: 432, startPoint y: 361, endPoint x: 401, endPoint y: 360, distance: 31.3
click at [401, 360] on div "Quote Ready In-Transit Delivered Completed Cancelled References Expand JAM Refe…" at bounding box center [576, 231] width 1056 height 628
type input "4"
click at [115, 358] on input "text" at bounding box center [231, 356] width 328 height 22
type input "9"
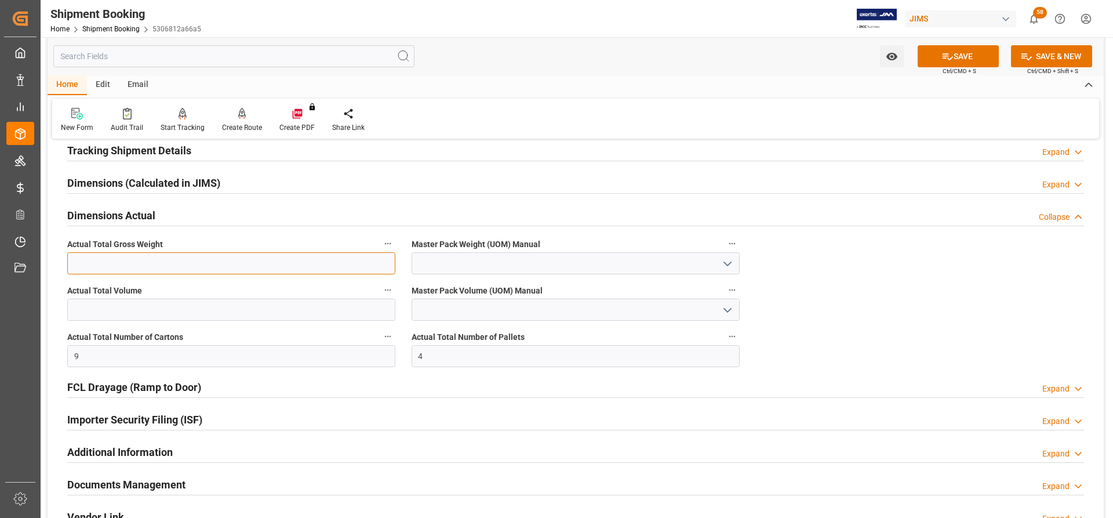
click at [112, 263] on input "text" at bounding box center [231, 263] width 328 height 22
type input "916"
click at [728, 262] on icon "open menu" at bounding box center [728, 264] width 14 height 14
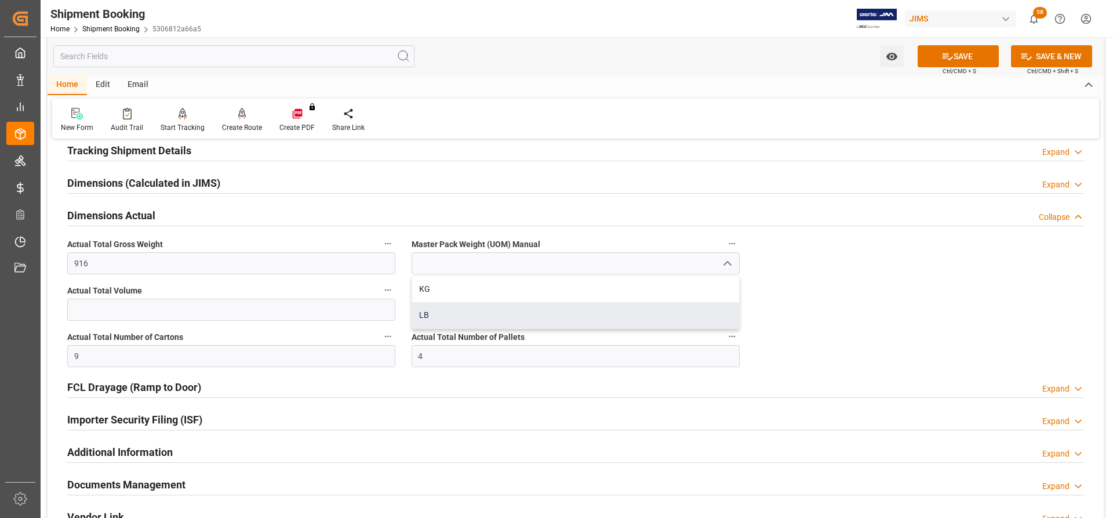
click at [435, 317] on div "LB" at bounding box center [575, 315] width 327 height 26
type input "LB"
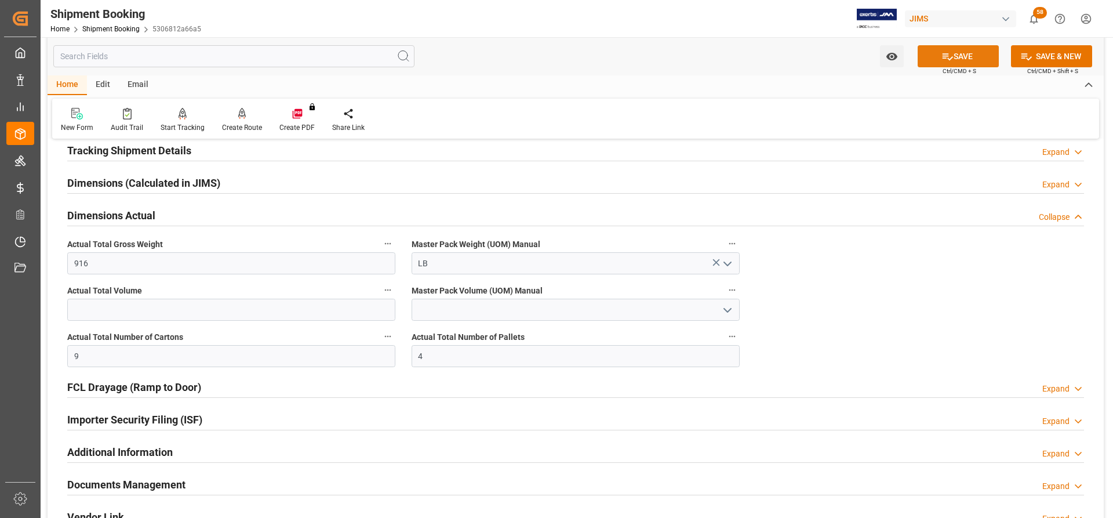
click at [967, 61] on button "SAVE" at bounding box center [958, 56] width 81 height 22
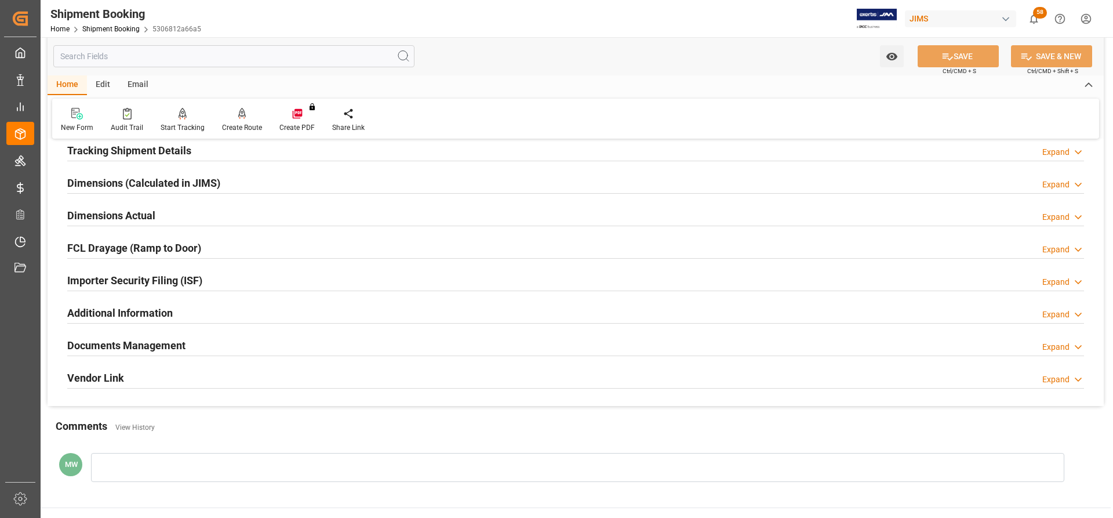
click at [121, 346] on h2 "Documents Management" at bounding box center [126, 345] width 118 height 16
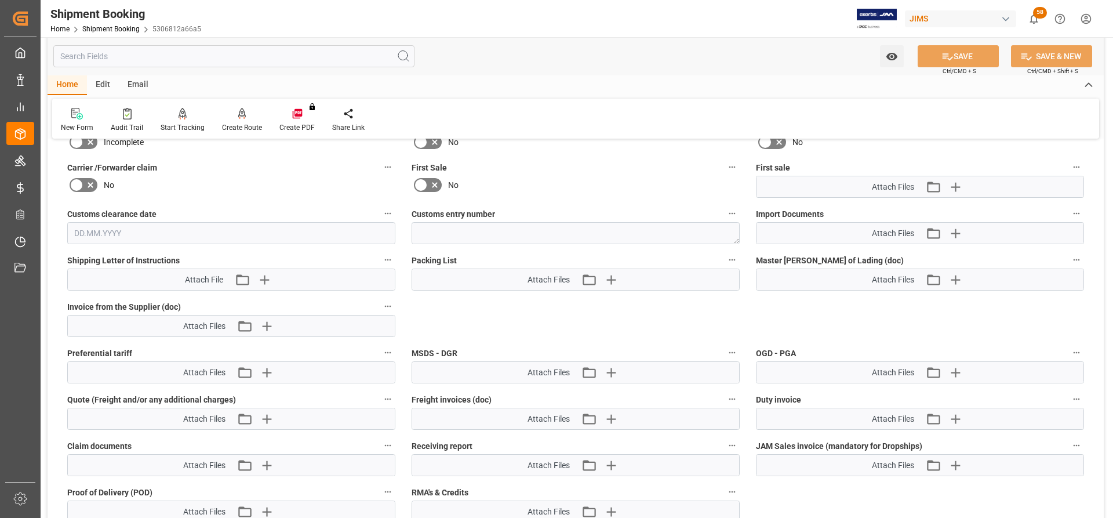
scroll to position [580, 0]
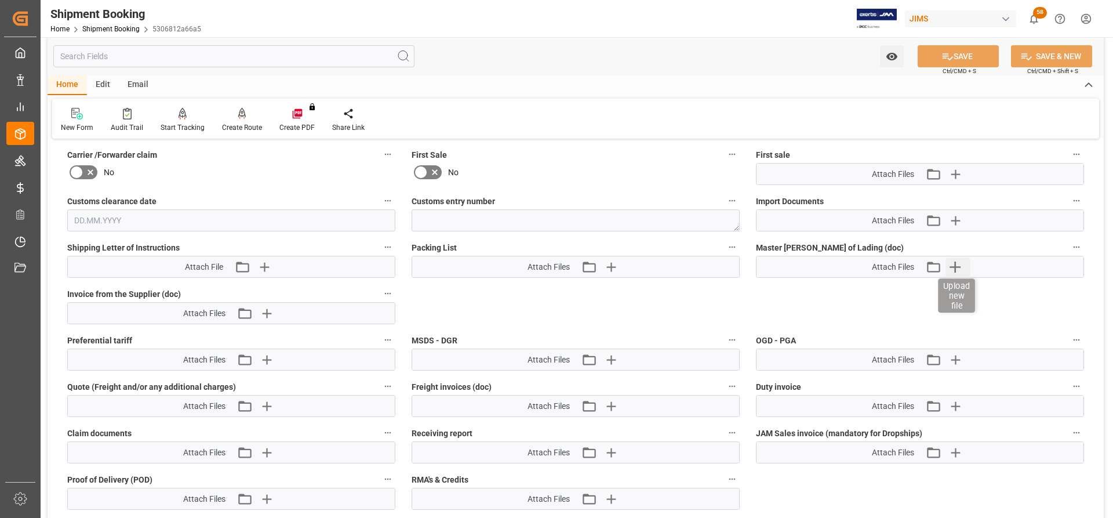
click at [951, 266] on icon "button" at bounding box center [955, 266] width 11 height 11
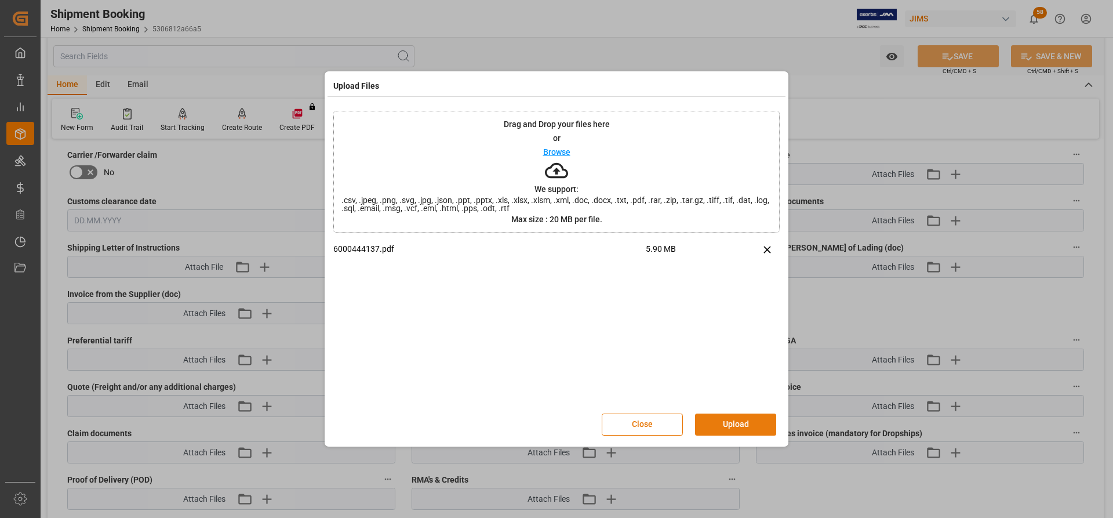
click at [711, 428] on button "Upload" at bounding box center [735, 424] width 81 height 22
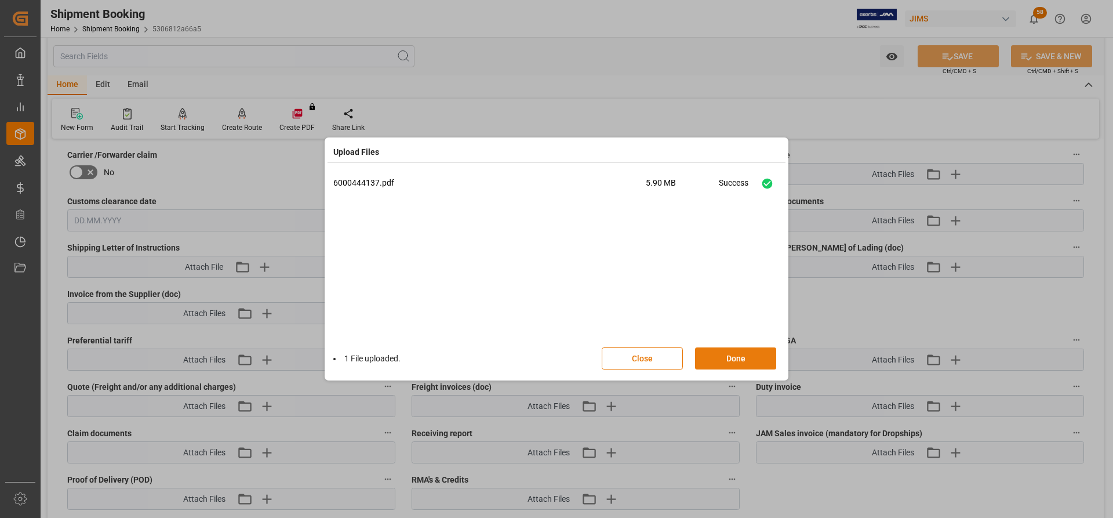
click at [726, 362] on button "Done" at bounding box center [735, 358] width 81 height 22
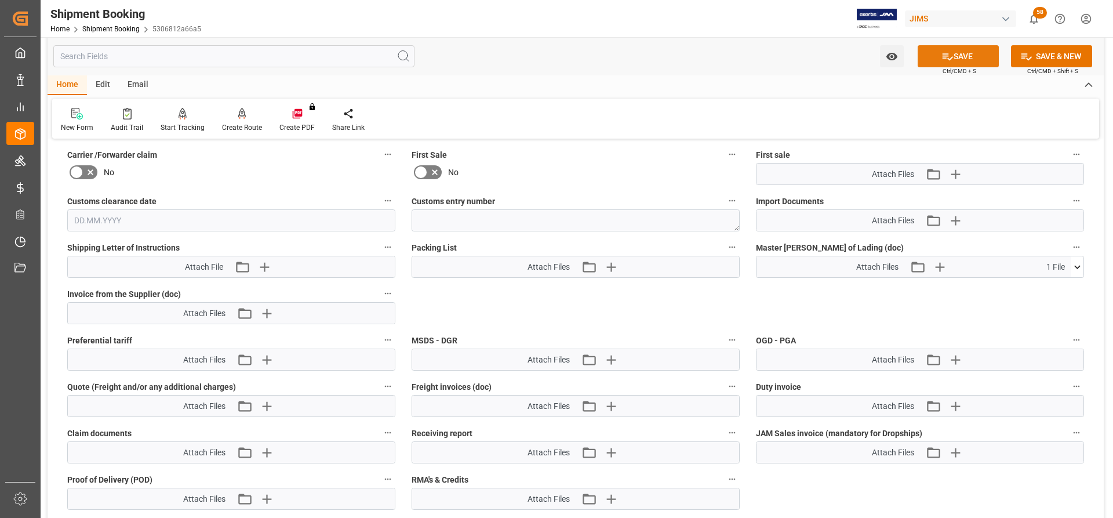
click at [969, 59] on button "SAVE" at bounding box center [958, 56] width 81 height 22
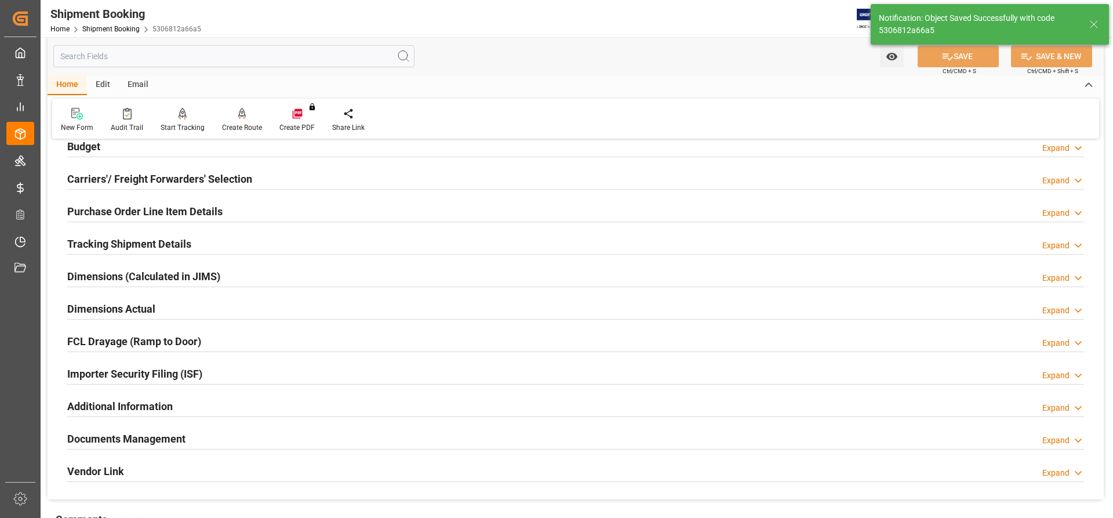
scroll to position [138, 0]
click at [107, 439] on h2 "Documents Management" at bounding box center [126, 439] width 118 height 16
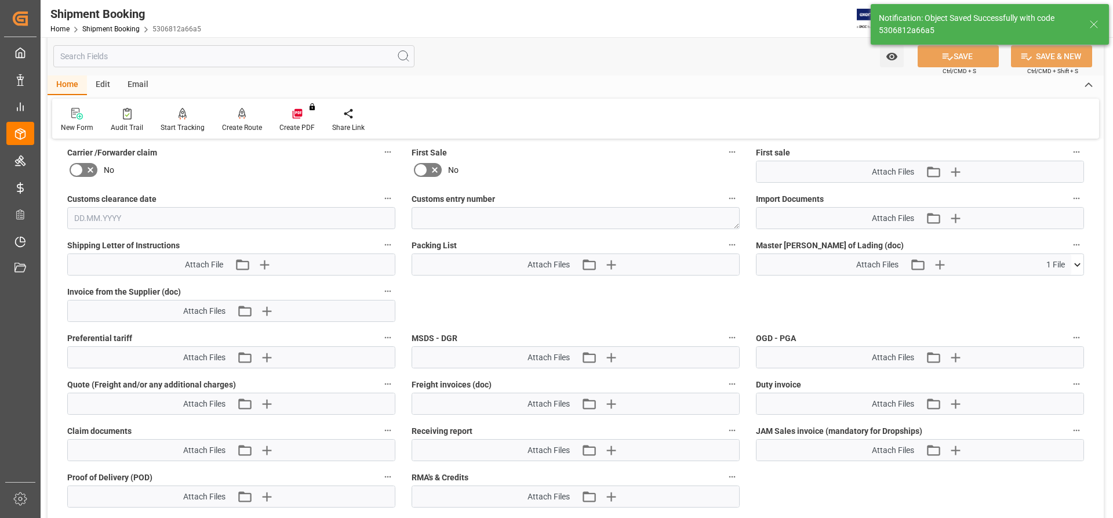
scroll to position [602, 0]
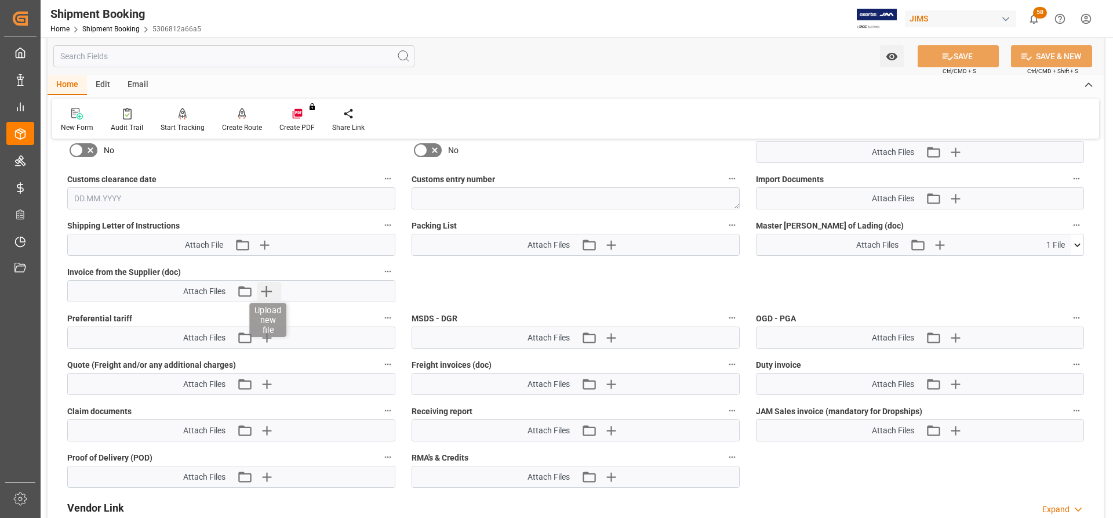
click at [260, 288] on icon "button" at bounding box center [266, 291] width 19 height 19
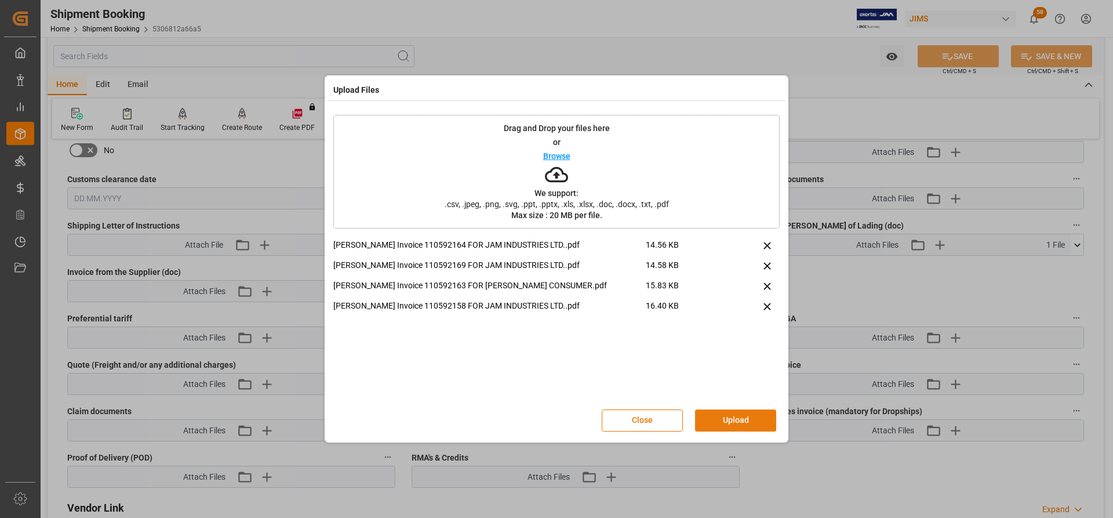
click at [720, 413] on button "Upload" at bounding box center [735, 420] width 81 height 22
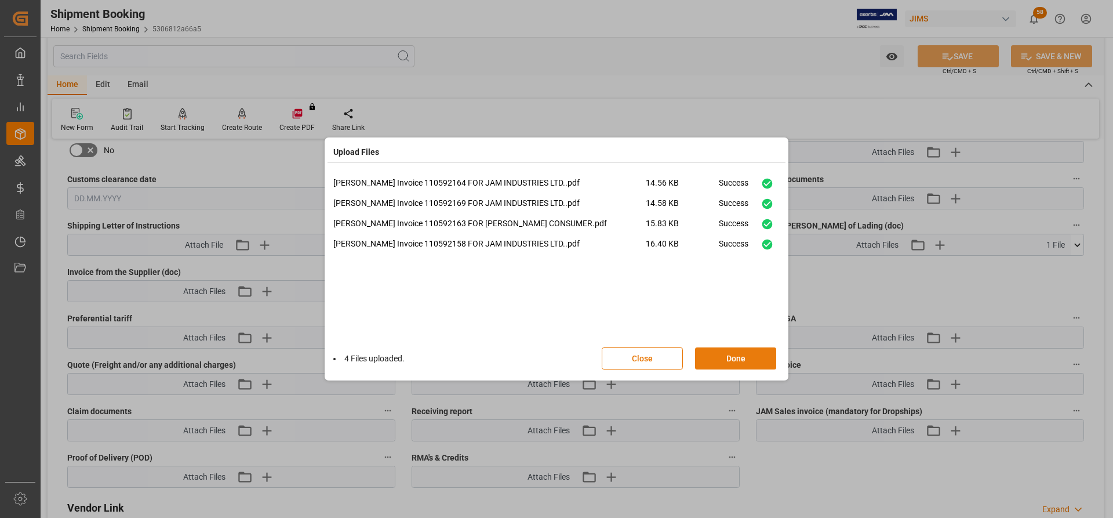
click at [717, 364] on button "Done" at bounding box center [735, 358] width 81 height 22
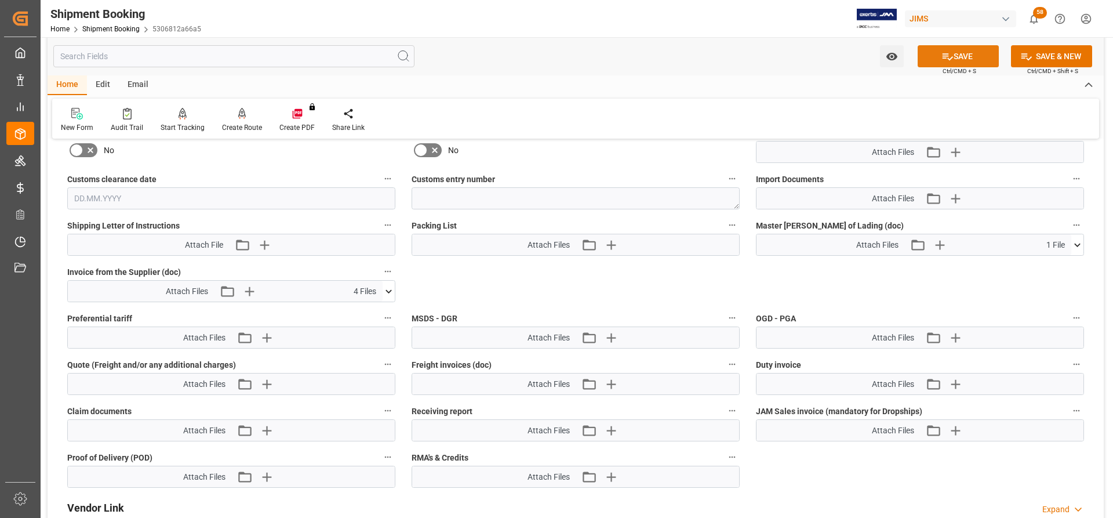
click at [965, 56] on button "SAVE" at bounding box center [958, 56] width 81 height 22
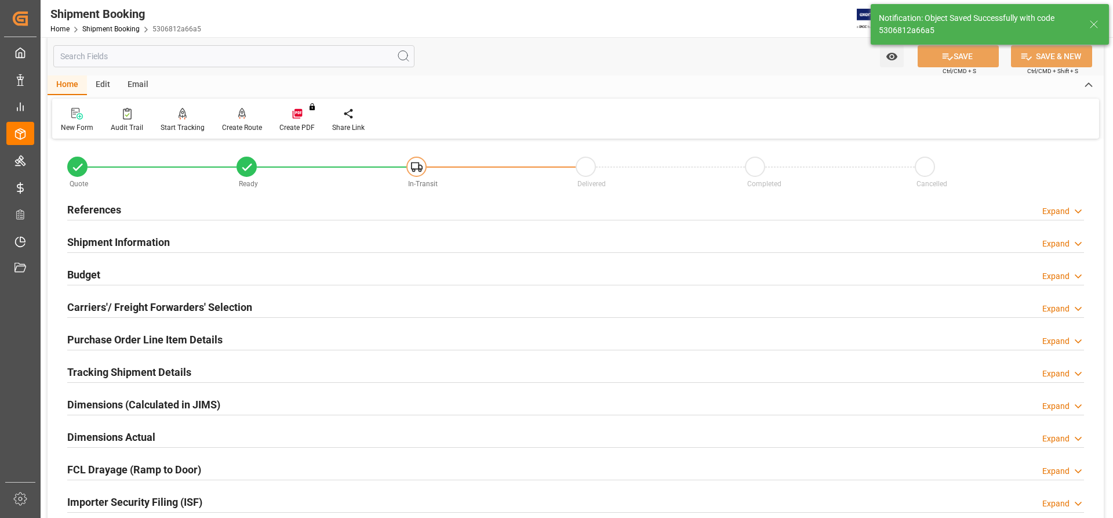
scroll to position [0, 0]
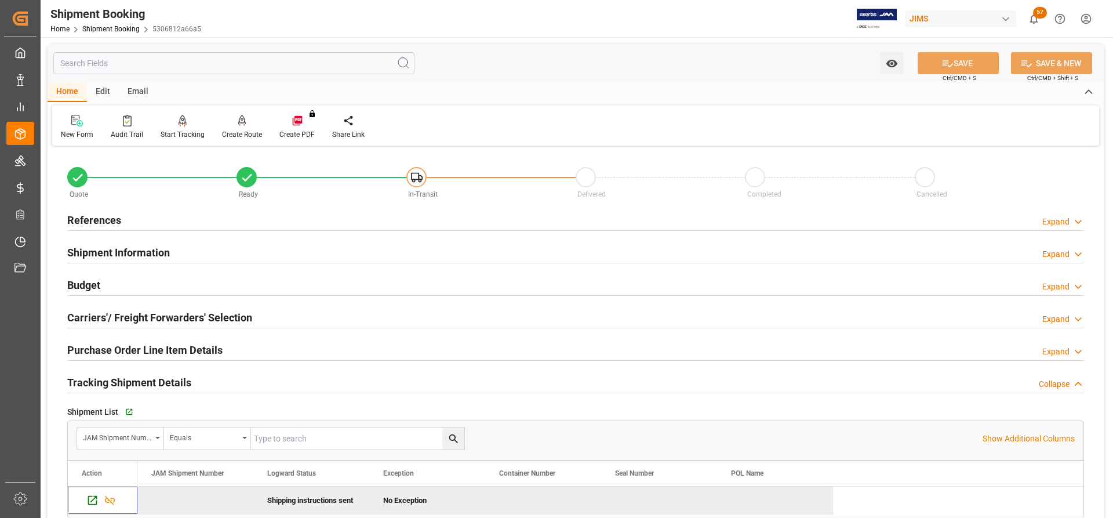
scroll to position [58, 0]
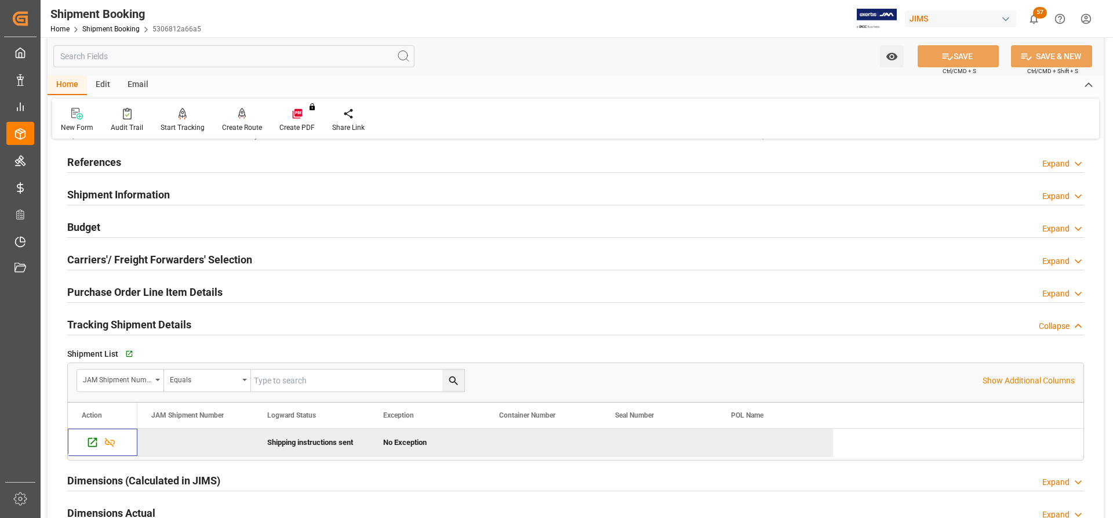
click at [95, 154] on h2 "References" at bounding box center [94, 162] width 54 height 16
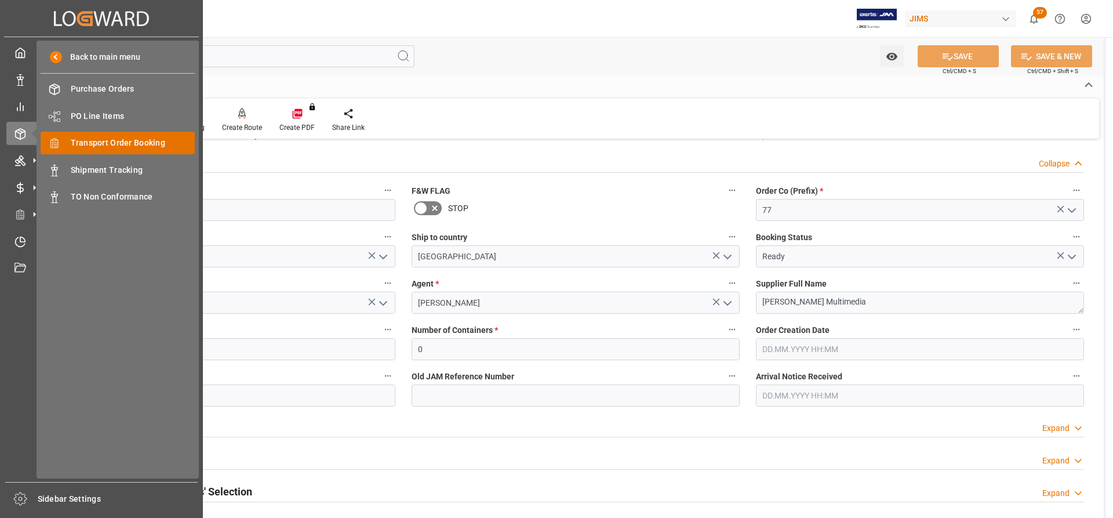
click at [98, 142] on span "Transport Order Booking" at bounding box center [133, 143] width 125 height 12
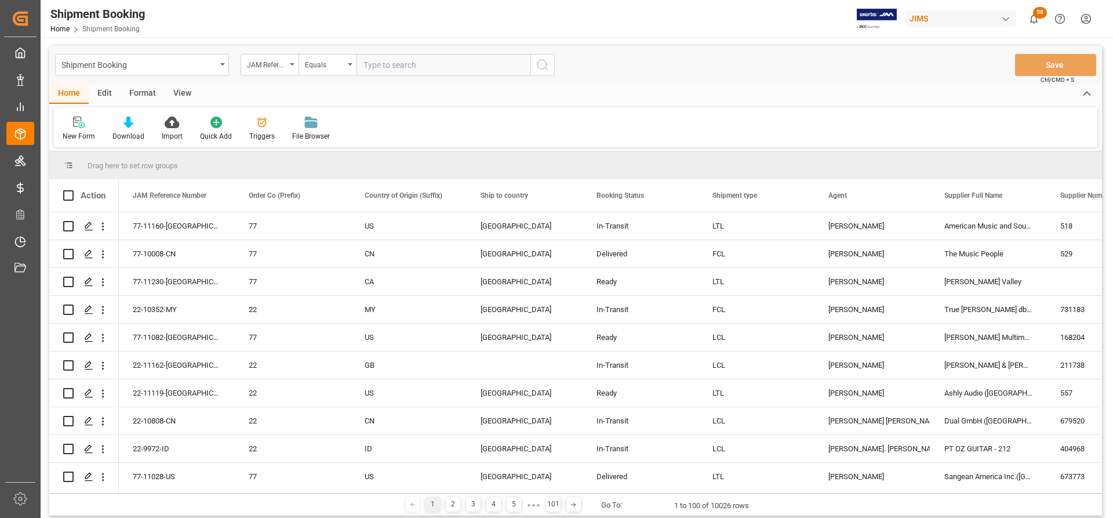
paste input "77-11055-US"
type input "77-11055-US"
click at [547, 67] on icon "search button" at bounding box center [543, 65] width 14 height 14
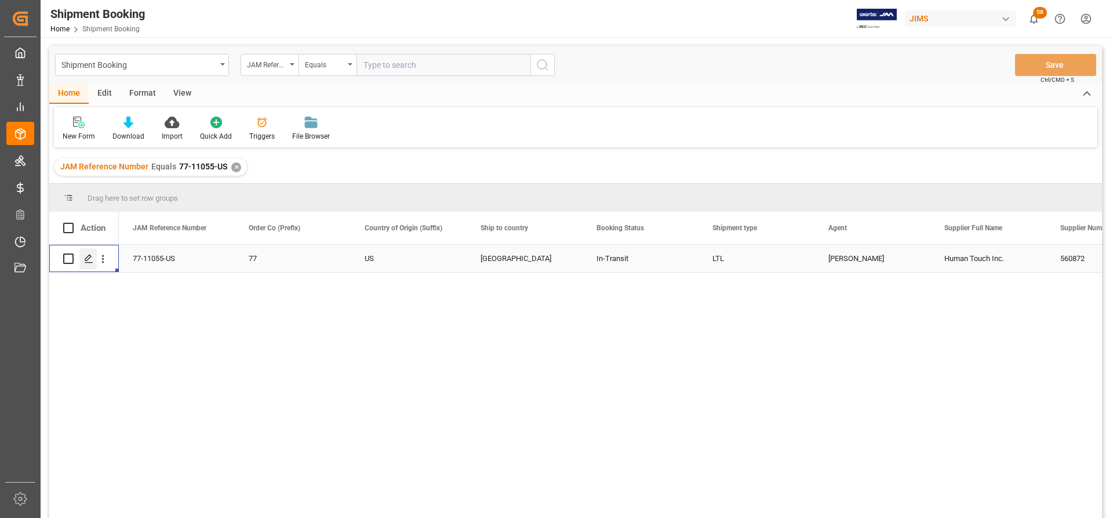
click at [90, 259] on icon "Press SPACE to select this row." at bounding box center [88, 258] width 9 height 9
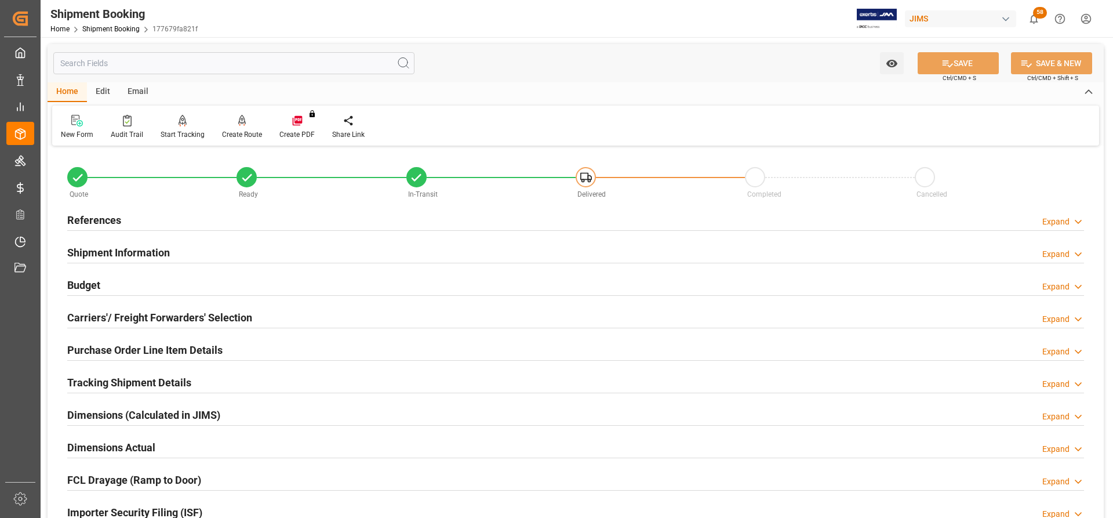
click at [108, 220] on h2 "References" at bounding box center [94, 220] width 54 height 16
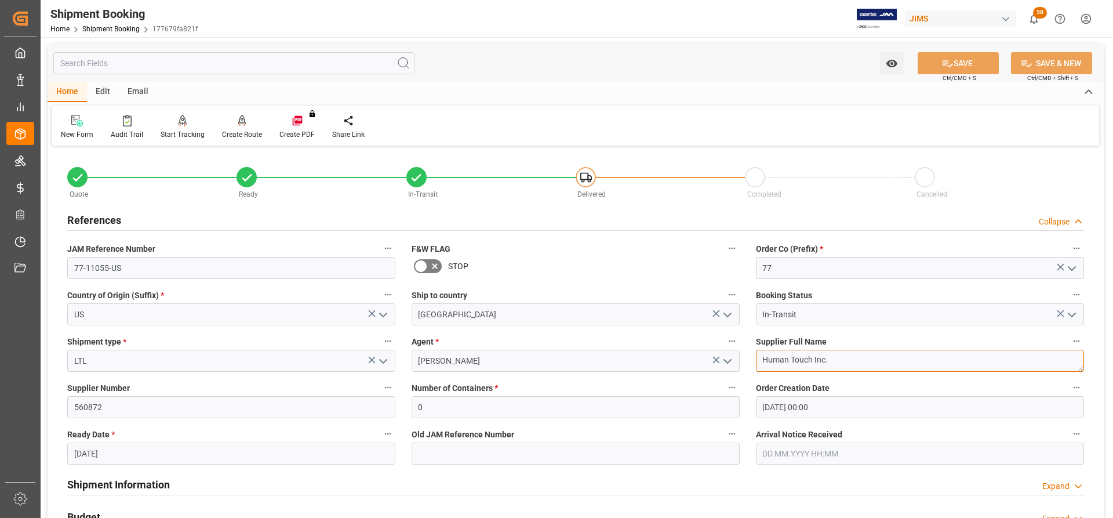
drag, startPoint x: 831, startPoint y: 359, endPoint x: 753, endPoint y: 359, distance: 78.3
click at [753, 359] on div "Supplier Full Name Human Touch Inc." at bounding box center [920, 352] width 344 height 46
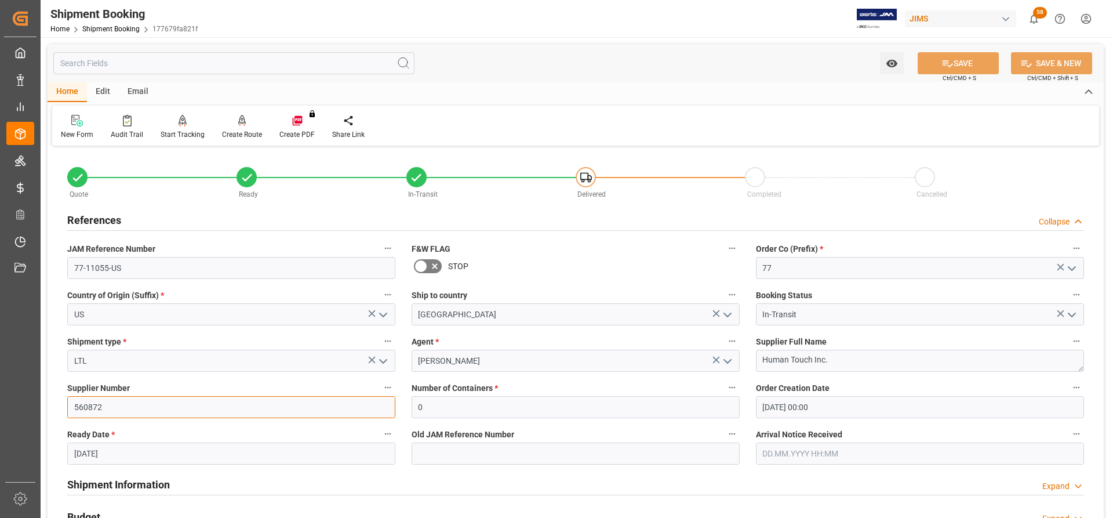
drag, startPoint x: 56, startPoint y: 409, endPoint x: 39, endPoint y: 408, distance: 16.9
click at [38, 408] on div "Created by potrace 1.15, written by Peter Selinger 2001-2017 Created by potrace…" at bounding box center [556, 259] width 1113 height 518
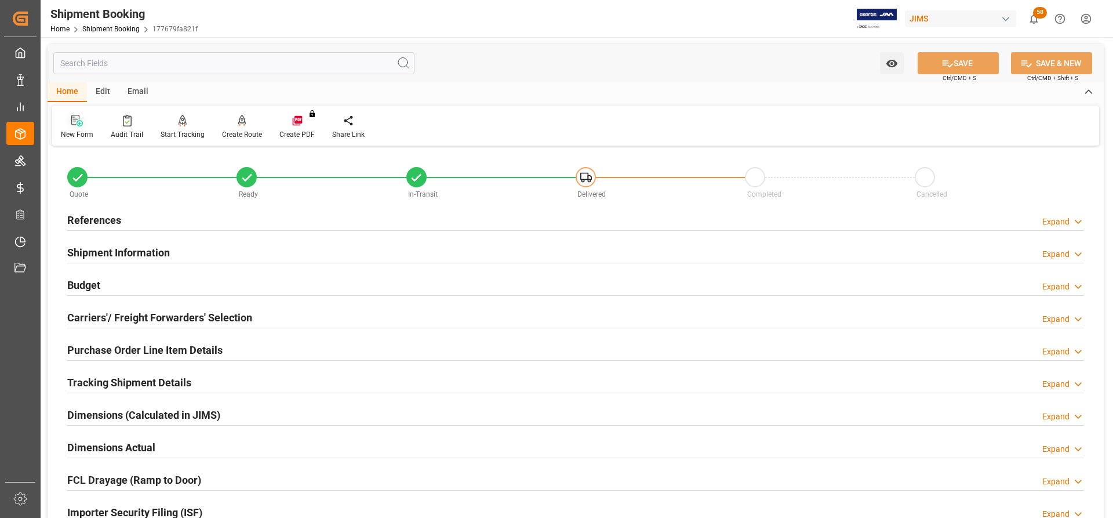
click at [77, 122] on icon at bounding box center [80, 123] width 6 height 6
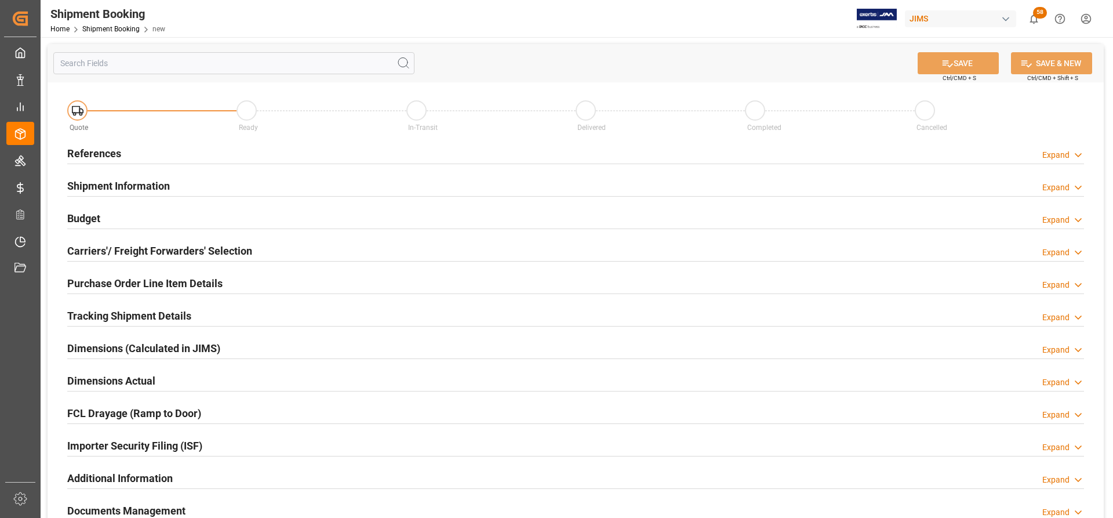
click at [93, 150] on h2 "References" at bounding box center [94, 154] width 54 height 16
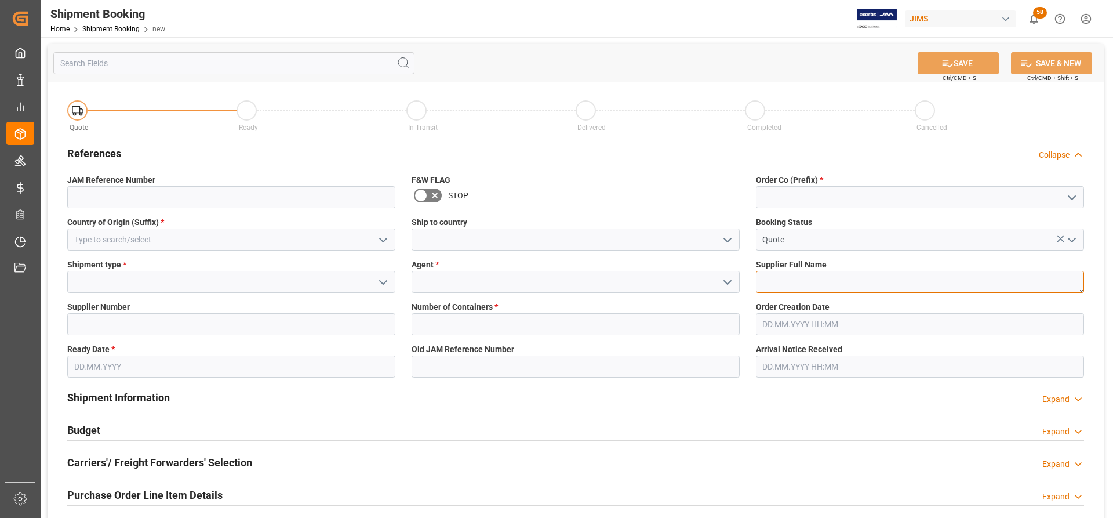
click at [782, 283] on textarea at bounding box center [920, 282] width 328 height 22
paste textarea "Human Touch Inc."
type textarea "Human Touch Inc."
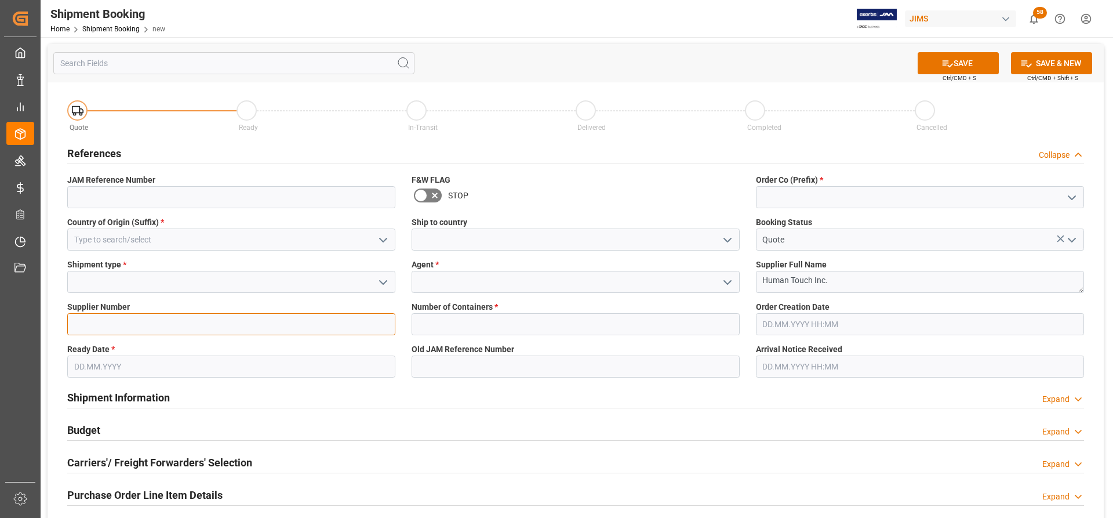
click at [92, 325] on input at bounding box center [231, 324] width 328 height 22
paste input "560872"
type input "560872"
click at [384, 275] on icon "open menu" at bounding box center [383, 282] width 14 height 14
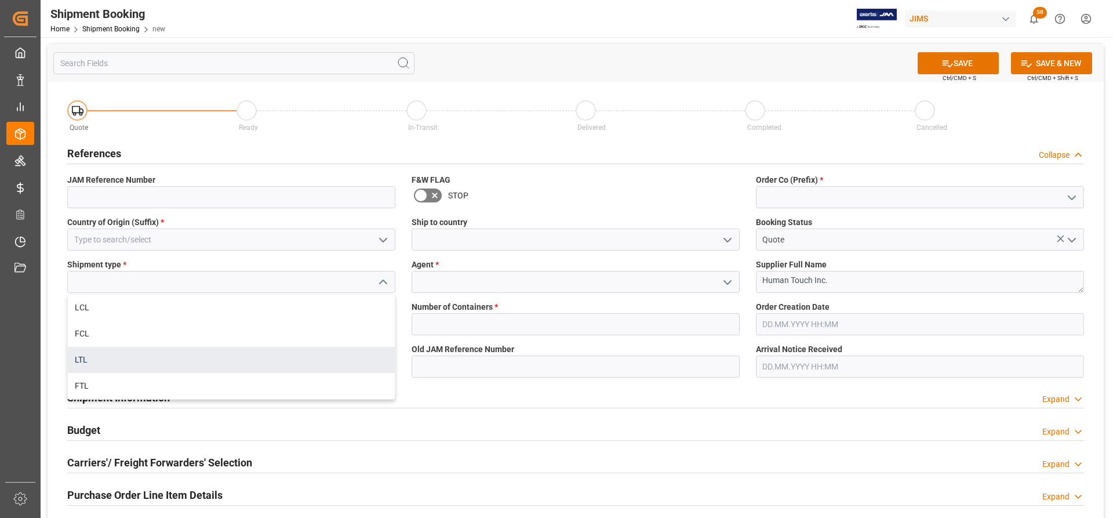
click at [95, 361] on div "LTL" at bounding box center [231, 360] width 327 height 26
type input "LTL"
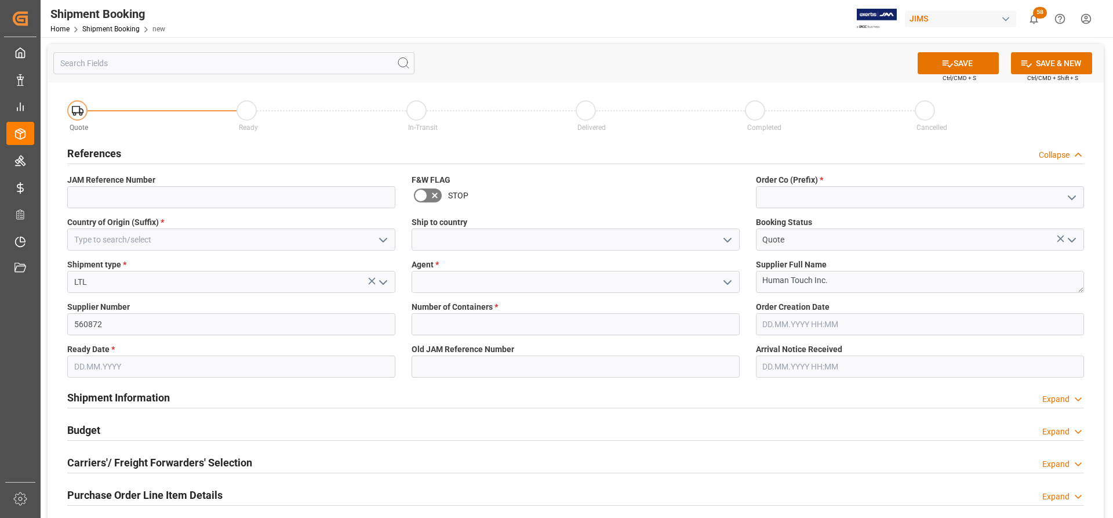
click at [379, 239] on icon "open menu" at bounding box center [383, 240] width 14 height 14
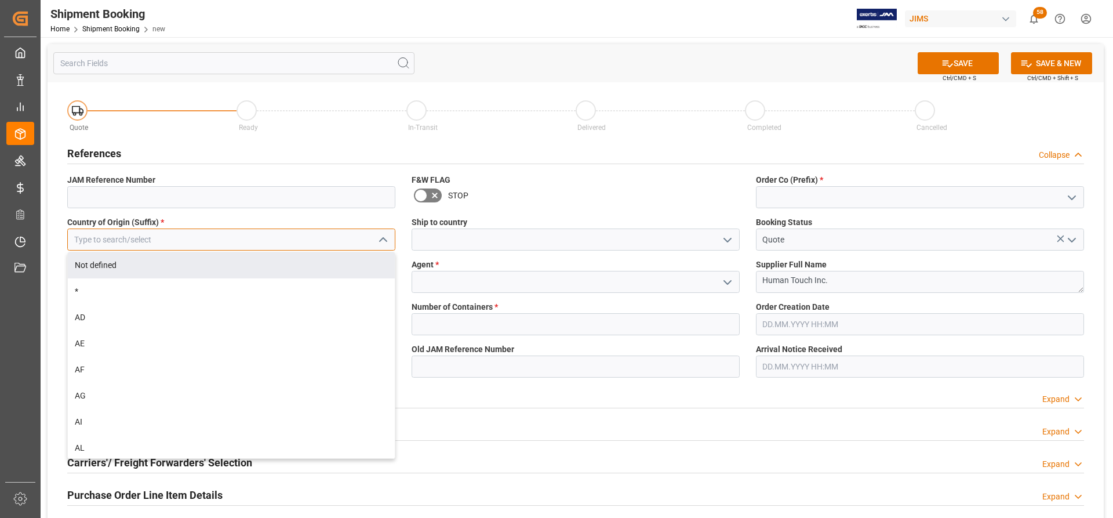
click at [126, 244] on input at bounding box center [231, 239] width 328 height 22
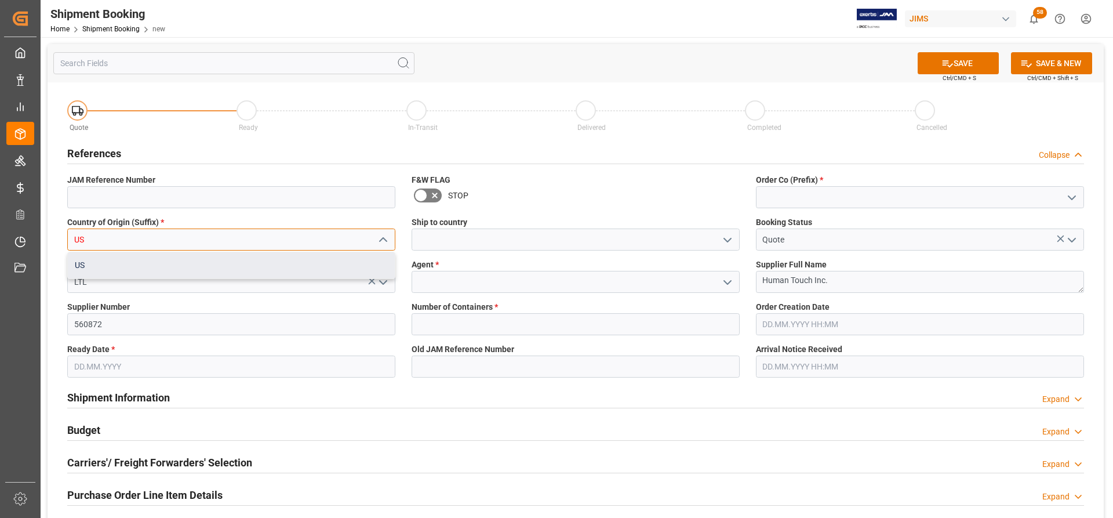
click at [108, 268] on div "US" at bounding box center [231, 265] width 327 height 26
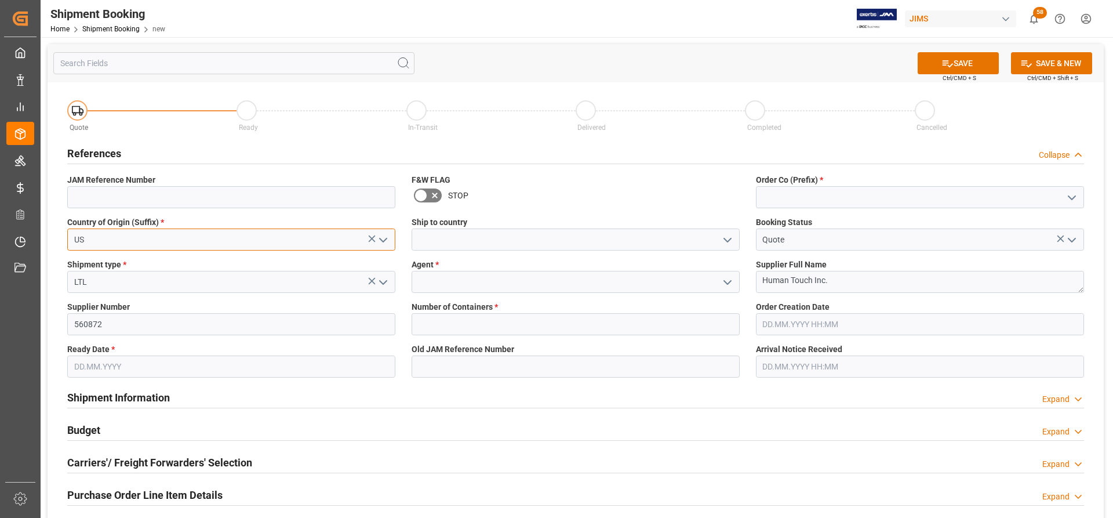
type input "US"
click at [730, 237] on icon "open menu" at bounding box center [728, 240] width 14 height 14
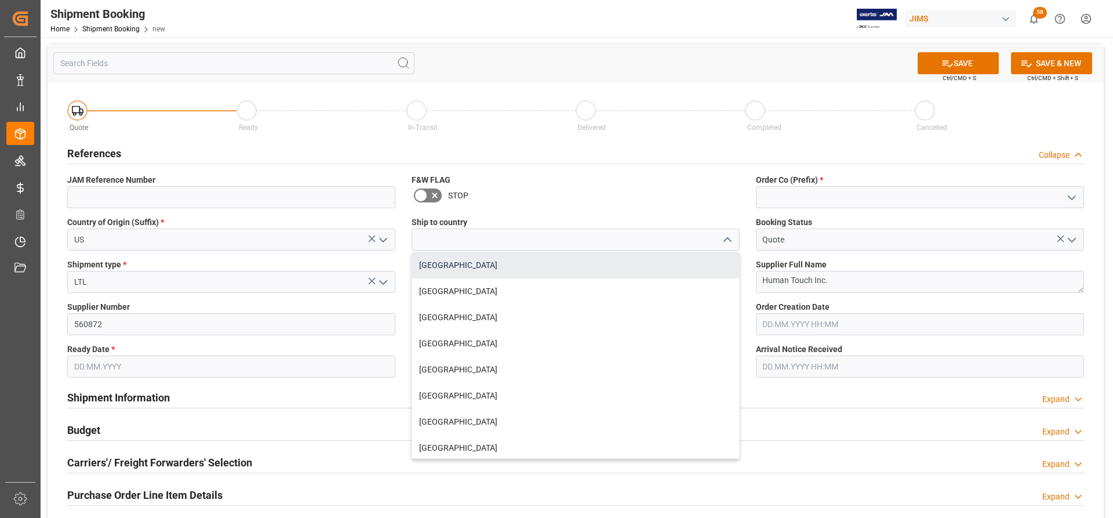
click at [469, 268] on div "[GEOGRAPHIC_DATA]" at bounding box center [575, 265] width 327 height 26
type input "[GEOGRAPHIC_DATA]"
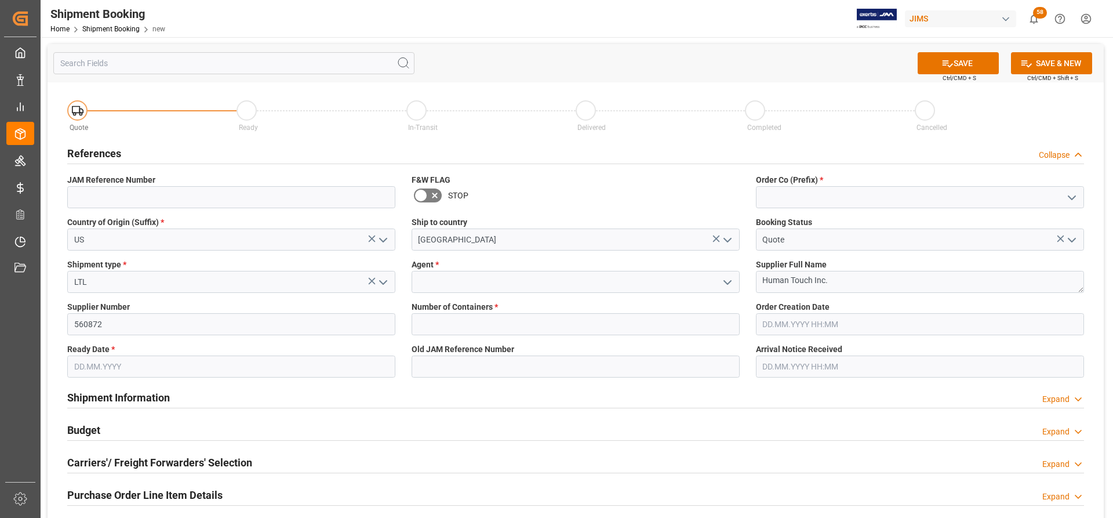
click at [1069, 199] on icon "open menu" at bounding box center [1072, 198] width 14 height 14
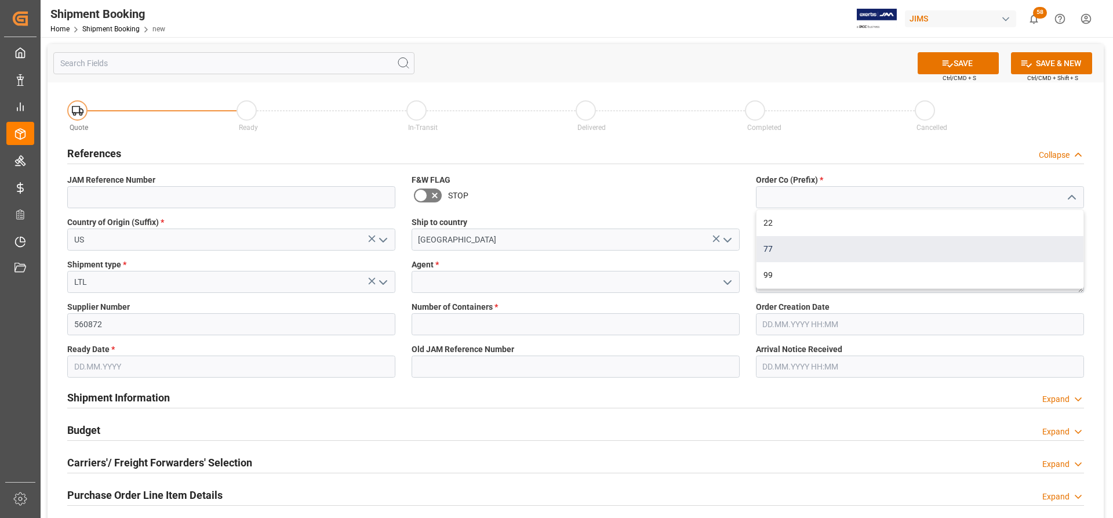
click at [783, 249] on div "77" at bounding box center [920, 249] width 327 height 26
type input "77"
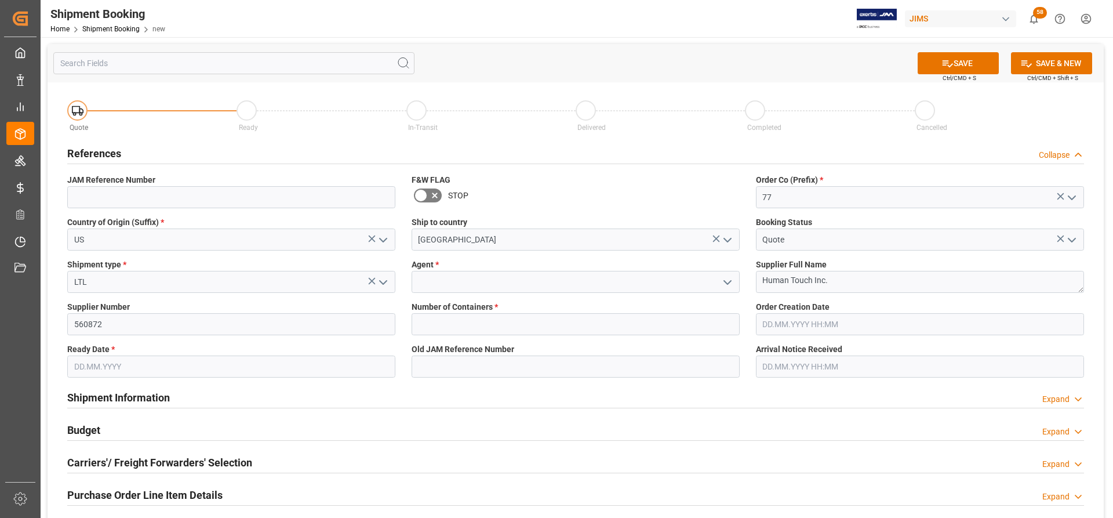
click at [820, 325] on input "text" at bounding box center [920, 324] width 328 height 22
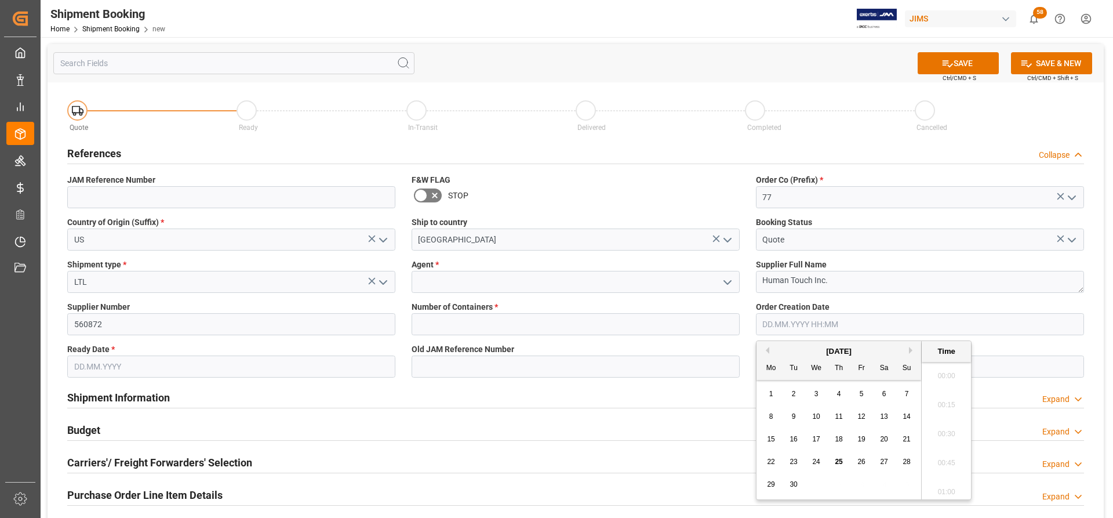
scroll to position [1193, 0]
click at [841, 463] on span "25" at bounding box center [839, 461] width 8 height 8
type input "[DATE] 00:00"
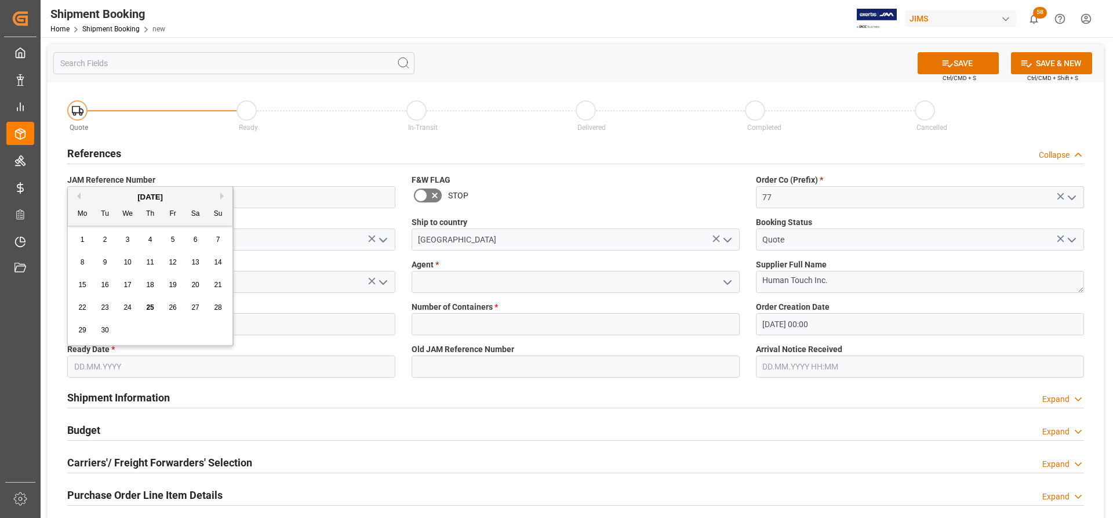
click at [93, 368] on input "text" at bounding box center [231, 366] width 328 height 22
click at [86, 332] on div "29" at bounding box center [82, 331] width 14 height 14
type input "[DATE]"
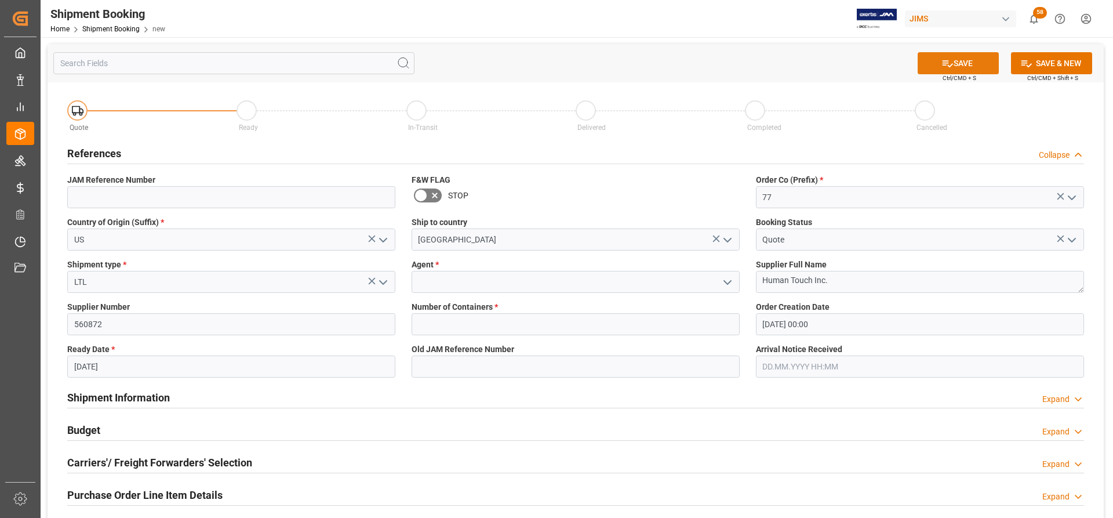
click at [975, 64] on button "SAVE" at bounding box center [958, 63] width 81 height 22
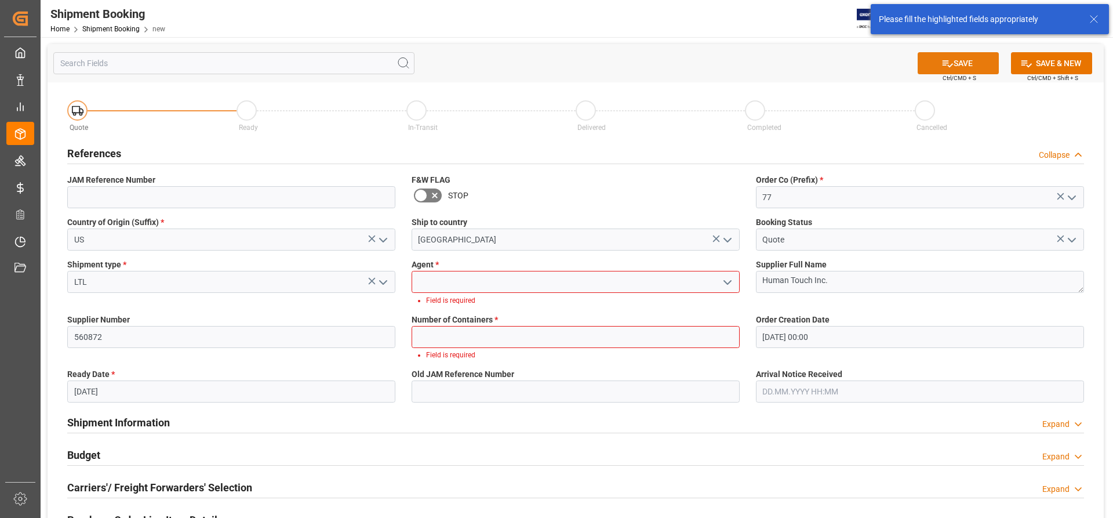
scroll to position [4, 0]
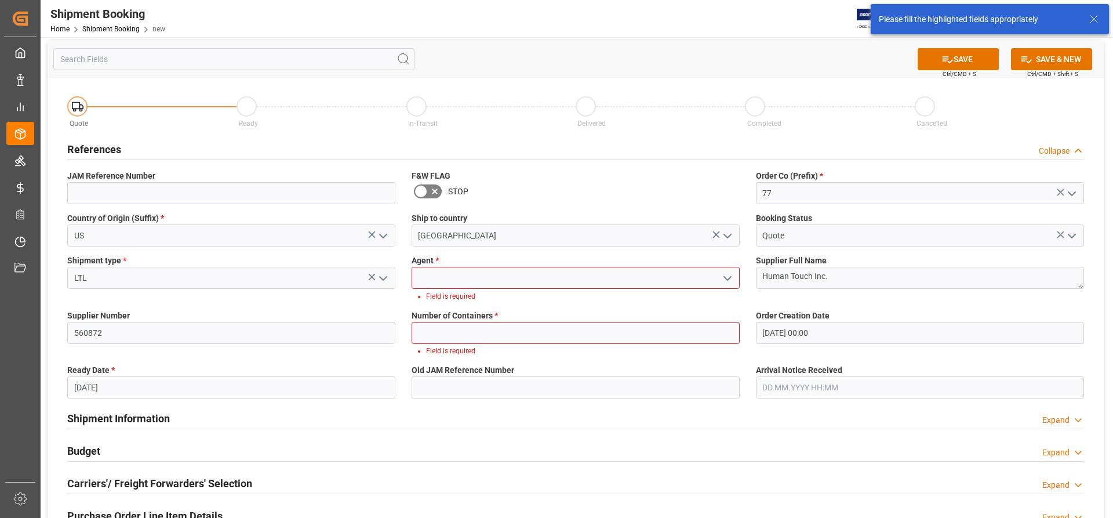
click at [725, 276] on icon "open menu" at bounding box center [728, 278] width 14 height 14
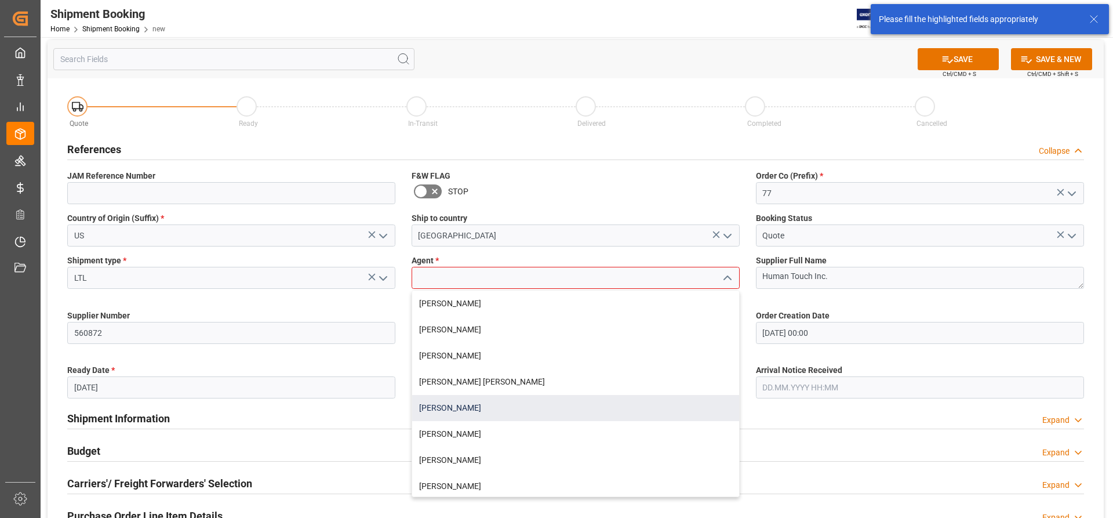
click at [452, 402] on div "[PERSON_NAME]" at bounding box center [575, 408] width 327 height 26
type input "[PERSON_NAME]"
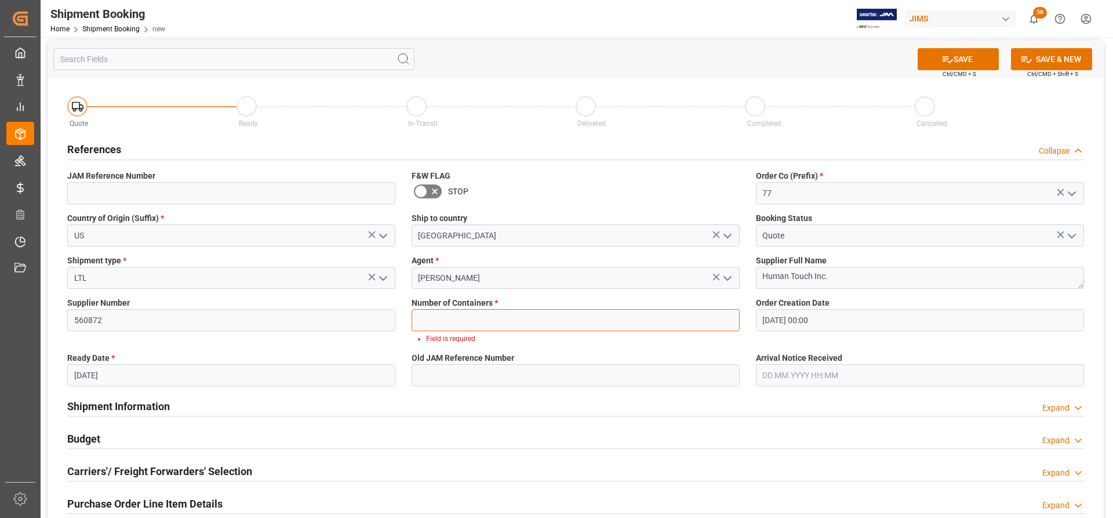
click at [518, 319] on input "text" at bounding box center [576, 320] width 328 height 22
type input "0"
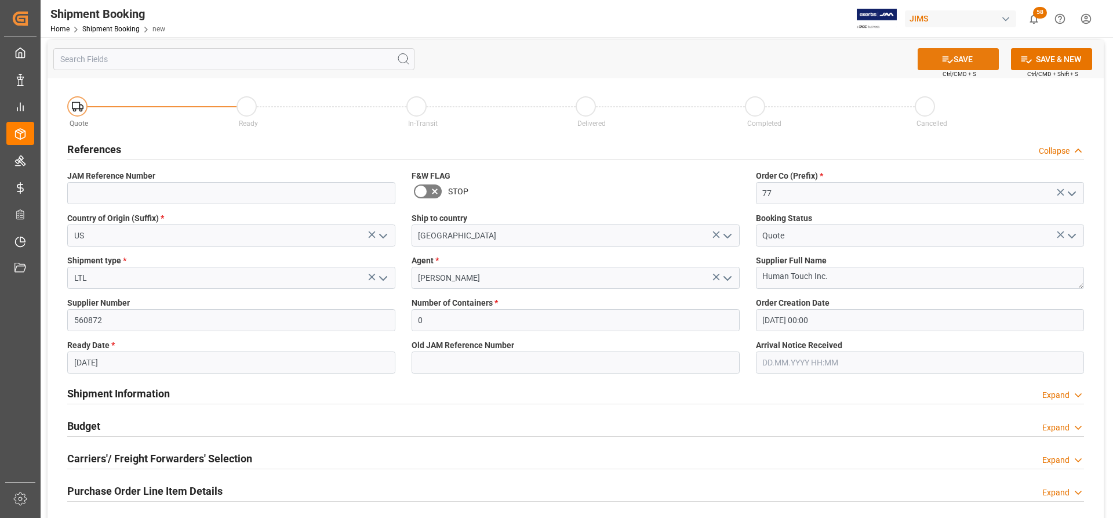
click at [974, 59] on button "SAVE" at bounding box center [958, 59] width 81 height 22
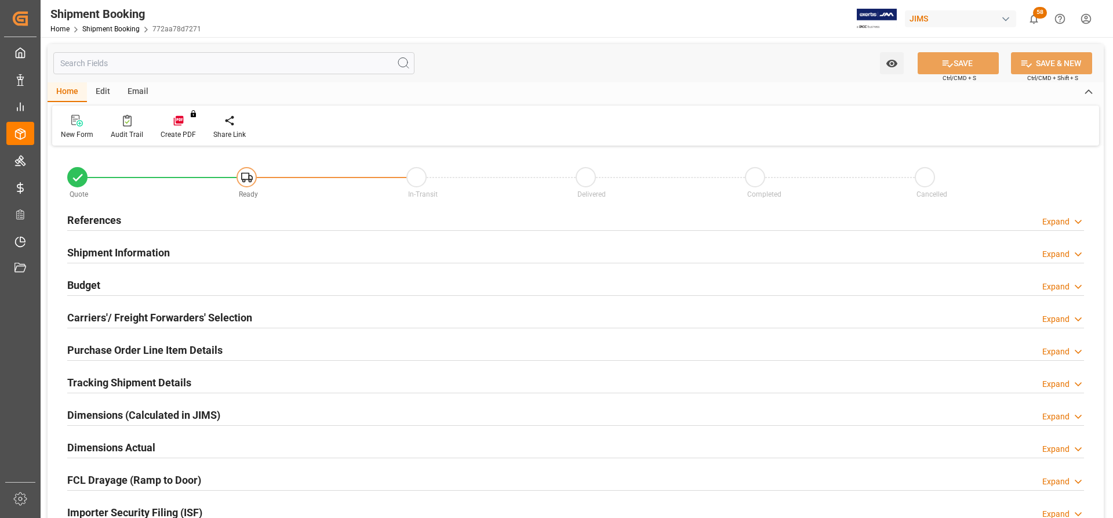
type input "0"
type input "[DATE] 00:00"
type input "[DATE]"
click at [98, 214] on h2 "References" at bounding box center [94, 220] width 54 height 16
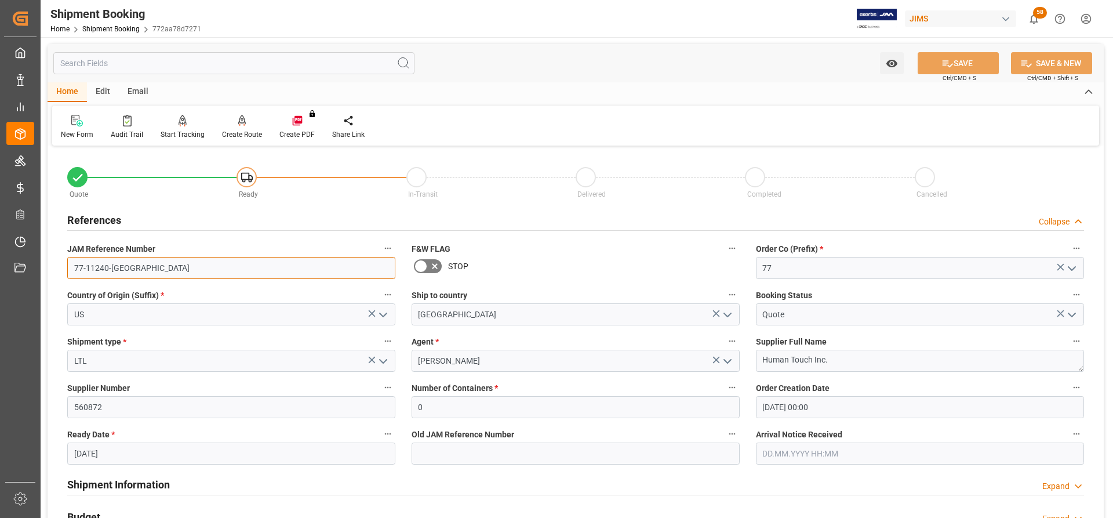
drag, startPoint x: 126, startPoint y: 271, endPoint x: 61, endPoint y: 270, distance: 64.4
click at [61, 270] on div "JAM Reference Number 77-11240-US" at bounding box center [231, 260] width 344 height 46
